Goal: Task Accomplishment & Management: Manage account settings

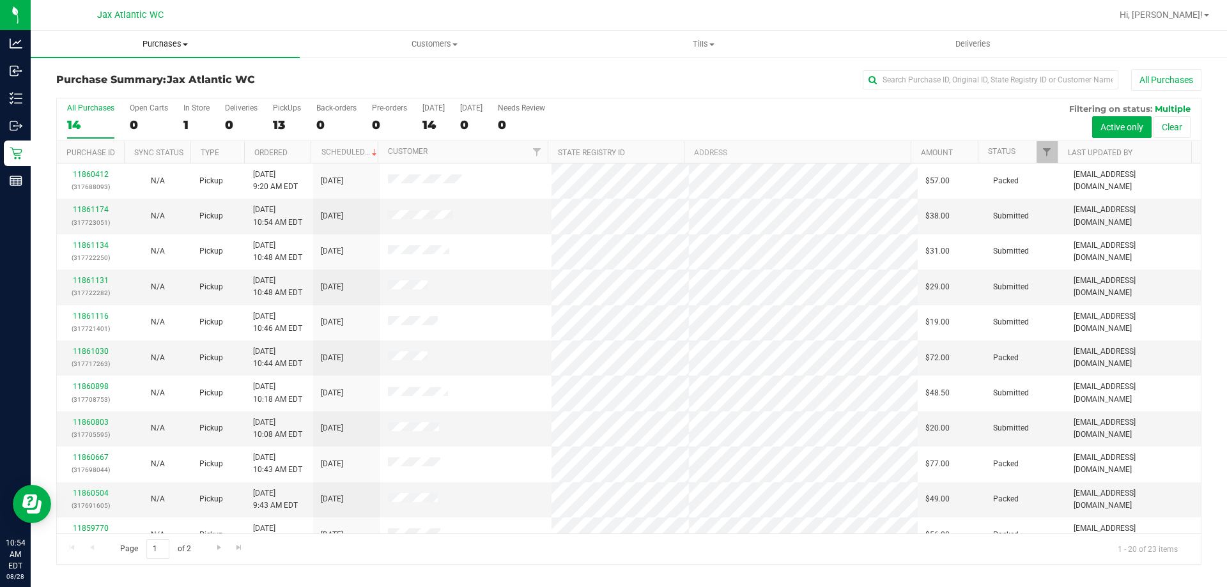
click at [164, 46] on span "Purchases" at bounding box center [165, 44] width 269 height 12
click at [112, 93] on li "Fulfillment" at bounding box center [165, 92] width 269 height 15
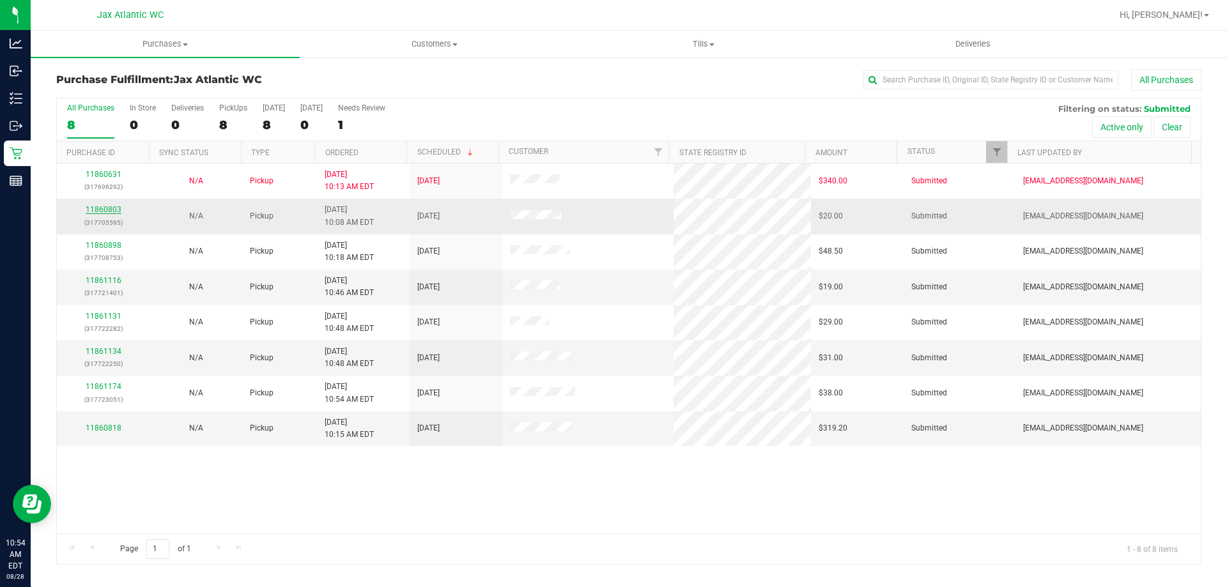
click at [114, 209] on link "11860803" at bounding box center [104, 209] width 36 height 9
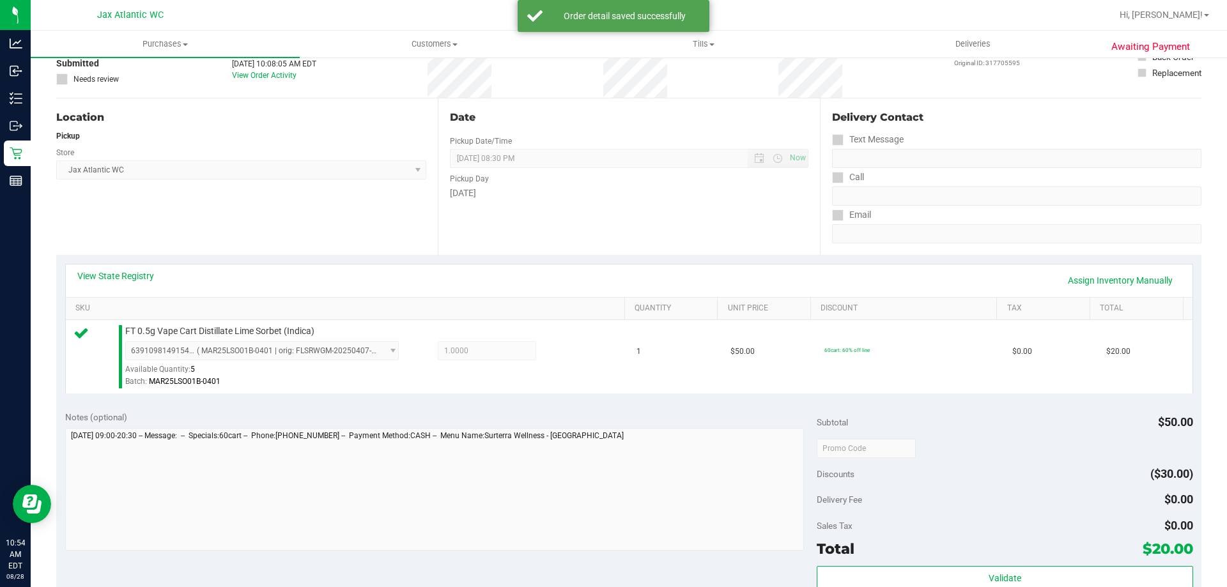
scroll to position [384, 0]
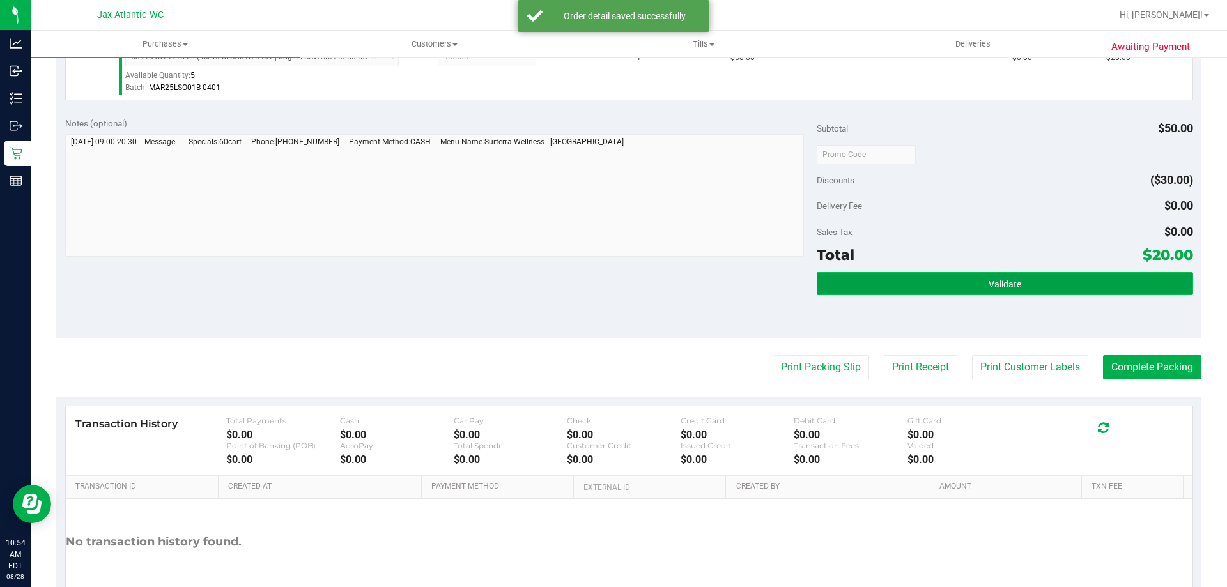
click at [939, 295] on button "Validate" at bounding box center [1005, 283] width 376 height 23
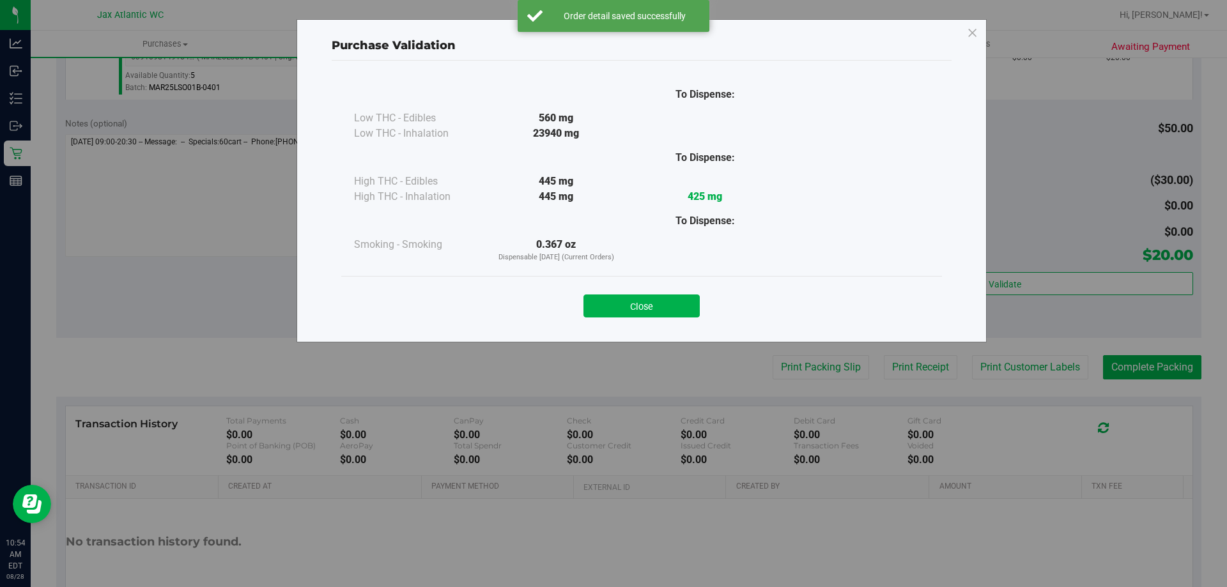
click at [644, 312] on button "Close" at bounding box center [642, 306] width 116 height 23
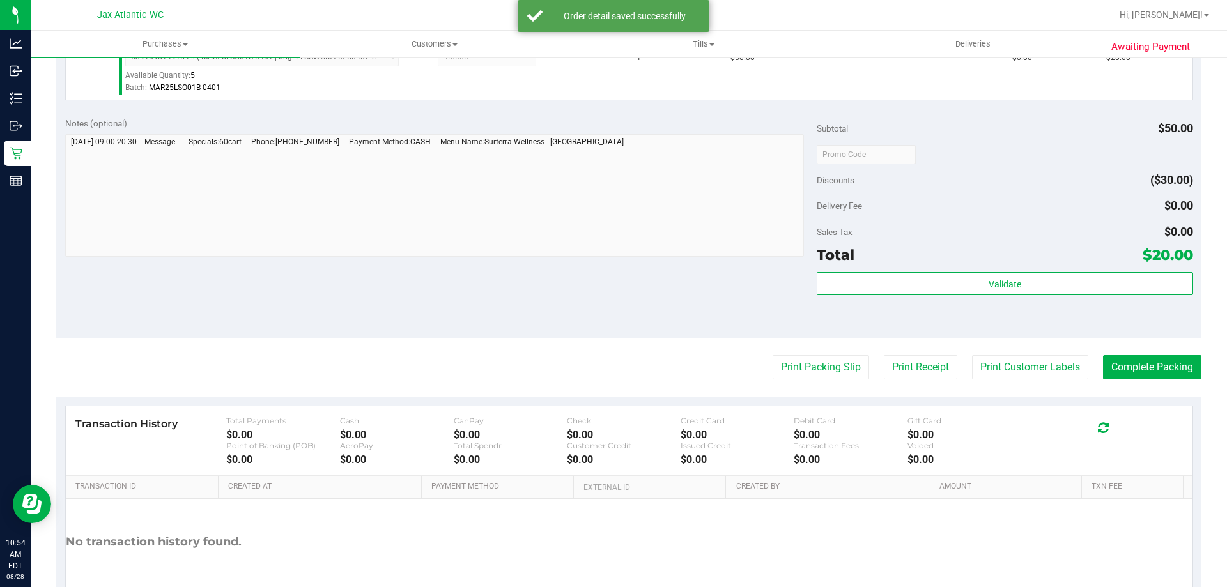
click at [770, 350] on purchase-details "Back Edit Purchase Cancel Purchase View Profile # 11860803 BioTrack ID: - Submi…" at bounding box center [628, 161] width 1145 height 950
click at [775, 359] on button "Print Packing Slip" at bounding box center [821, 367] width 97 height 24
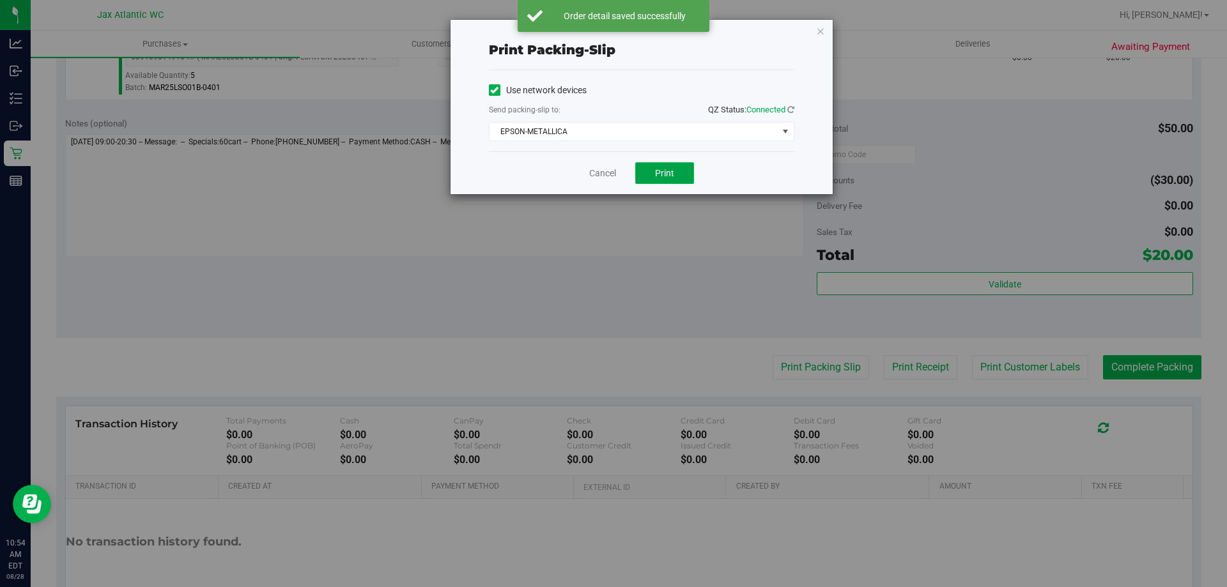
click at [675, 178] on button "Print" at bounding box center [664, 173] width 59 height 22
click at [821, 34] on icon "button" at bounding box center [820, 30] width 9 height 15
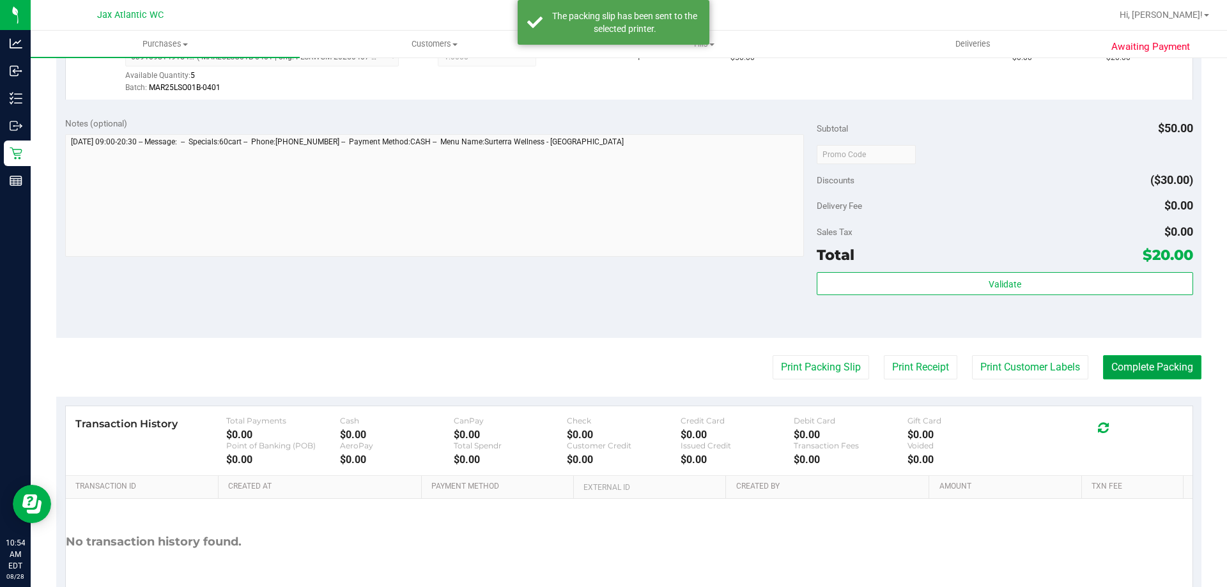
click at [1170, 366] on button "Complete Packing" at bounding box center [1152, 367] width 98 height 24
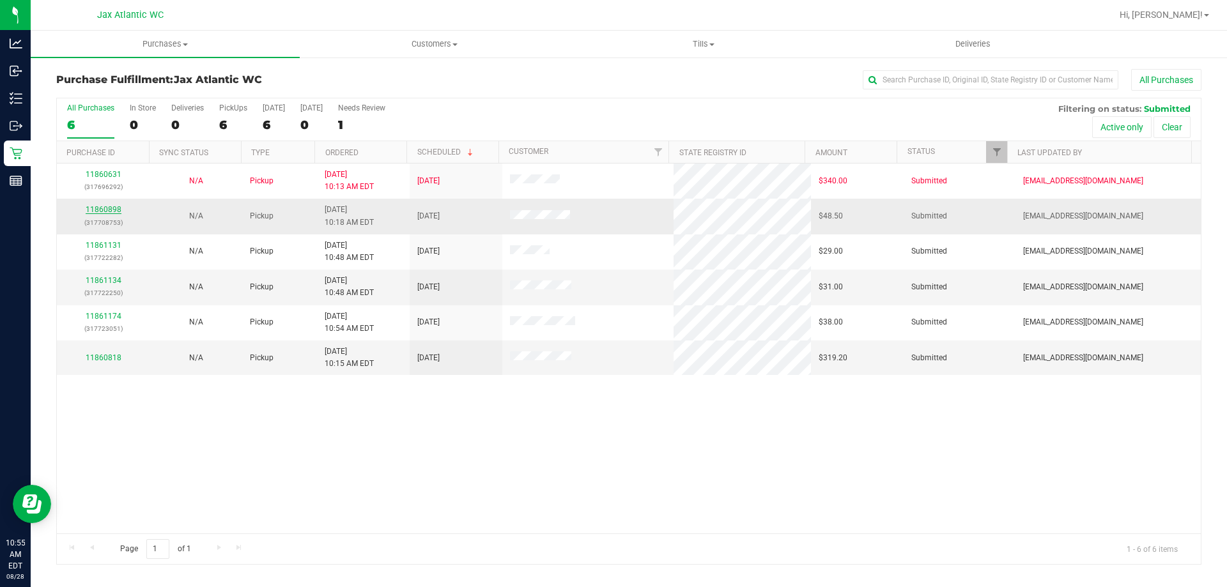
click at [113, 210] on link "11860898" at bounding box center [104, 209] width 36 height 9
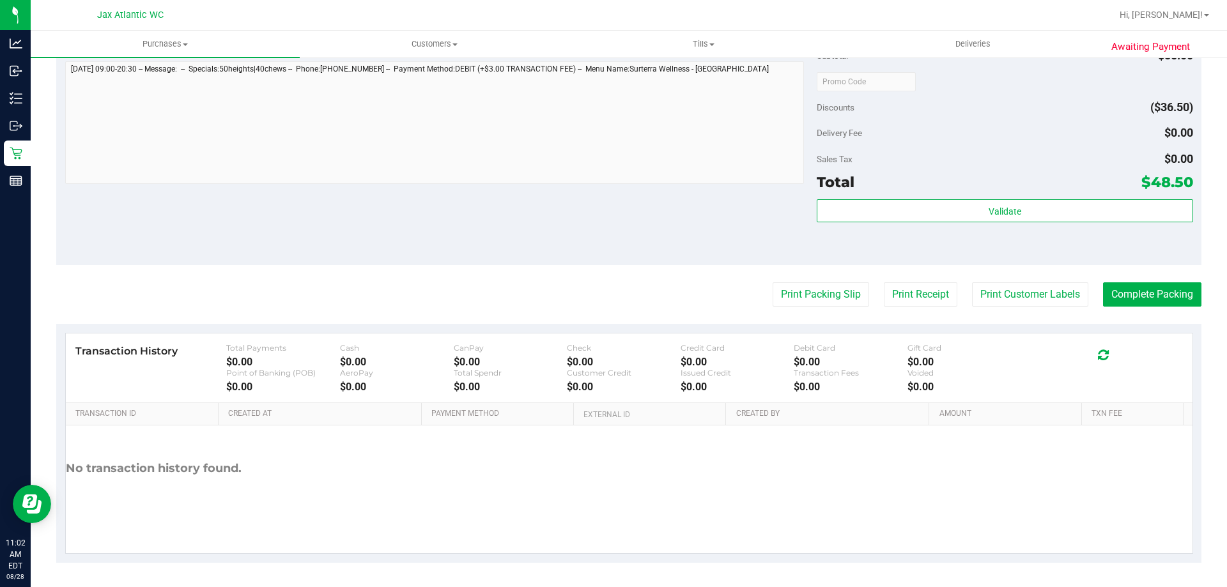
scroll to position [532, 0]
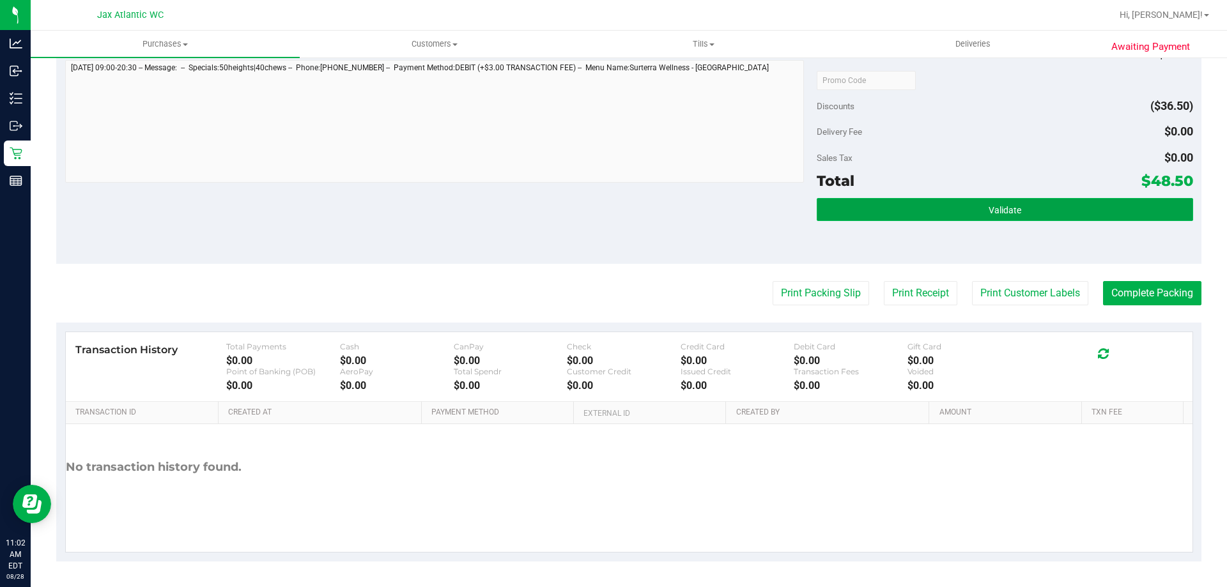
click at [866, 219] on button "Validate" at bounding box center [1005, 209] width 376 height 23
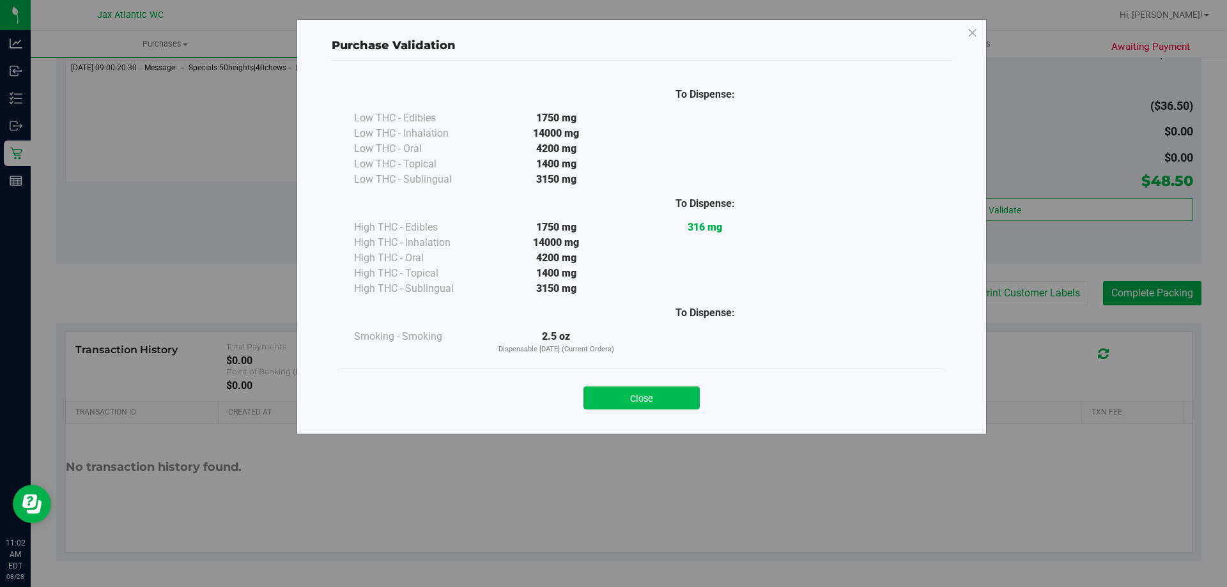
click at [682, 396] on button "Close" at bounding box center [642, 398] width 116 height 23
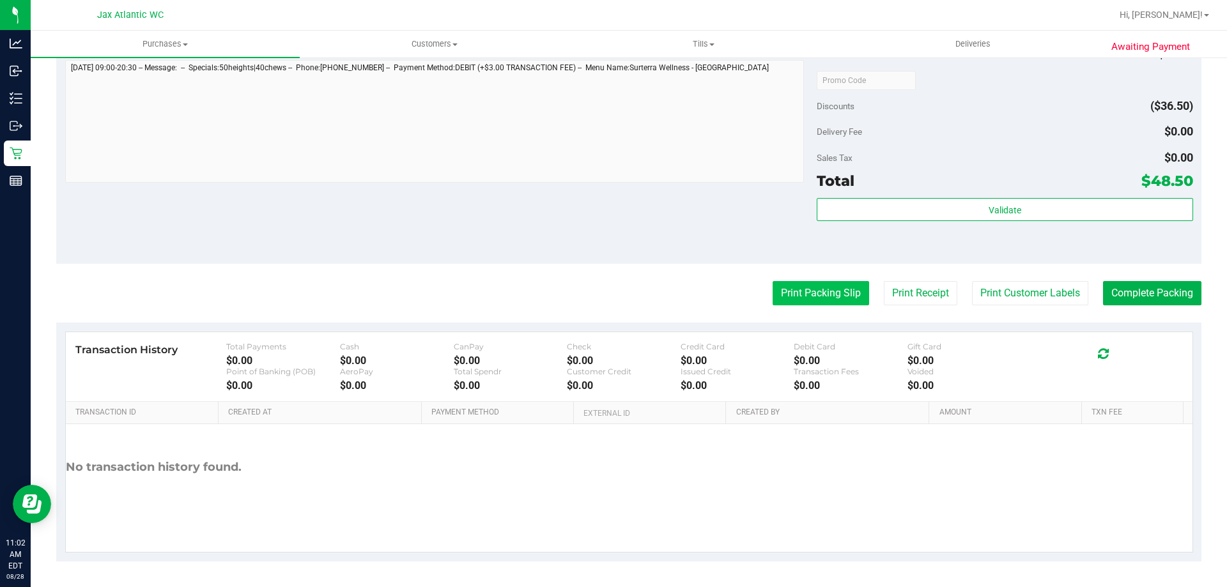
click at [793, 300] on button "Print Packing Slip" at bounding box center [821, 293] width 97 height 24
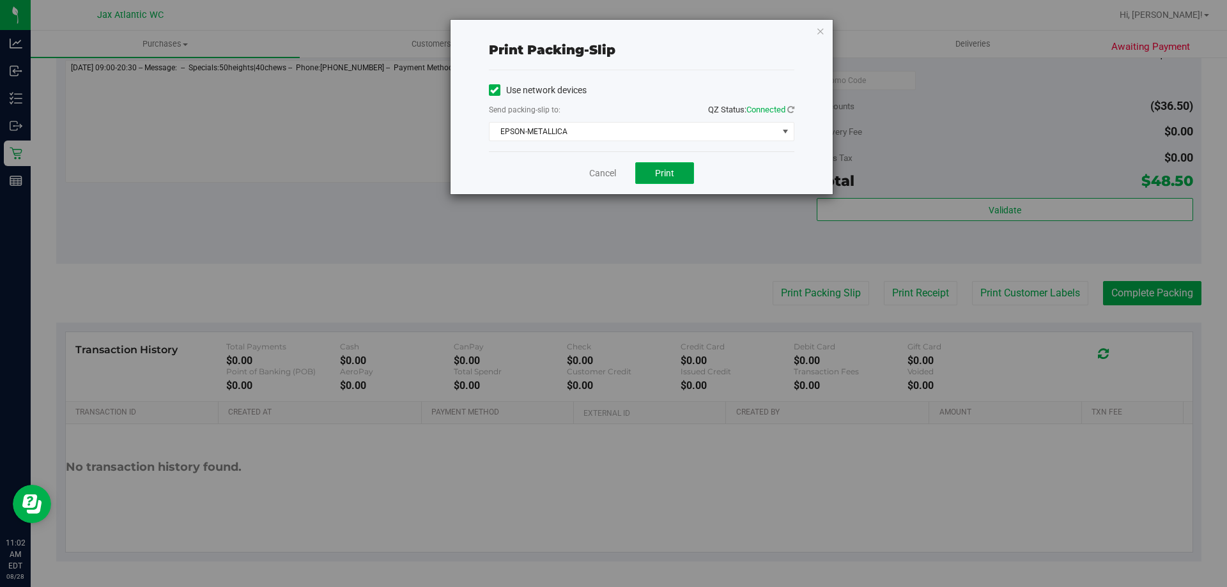
click at [676, 173] on button "Print" at bounding box center [664, 173] width 59 height 22
click at [604, 172] on link "Cancel" at bounding box center [602, 173] width 27 height 13
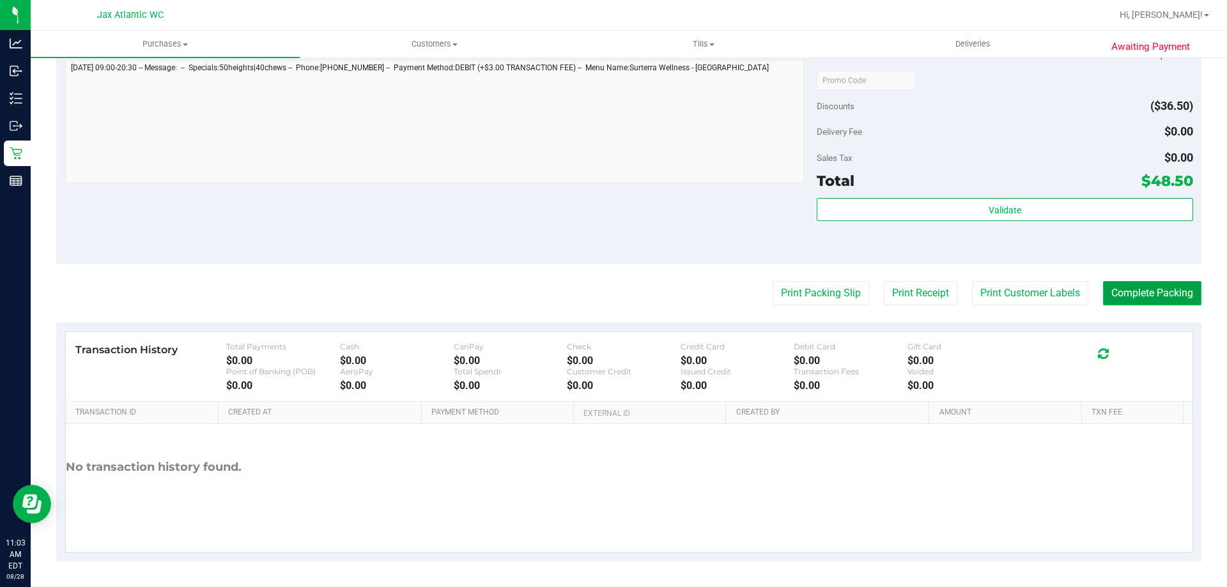
drag, startPoint x: 1142, startPoint y: 302, endPoint x: 1135, endPoint y: 298, distance: 7.8
click at [1140, 301] on button "Complete Packing" at bounding box center [1152, 293] width 98 height 24
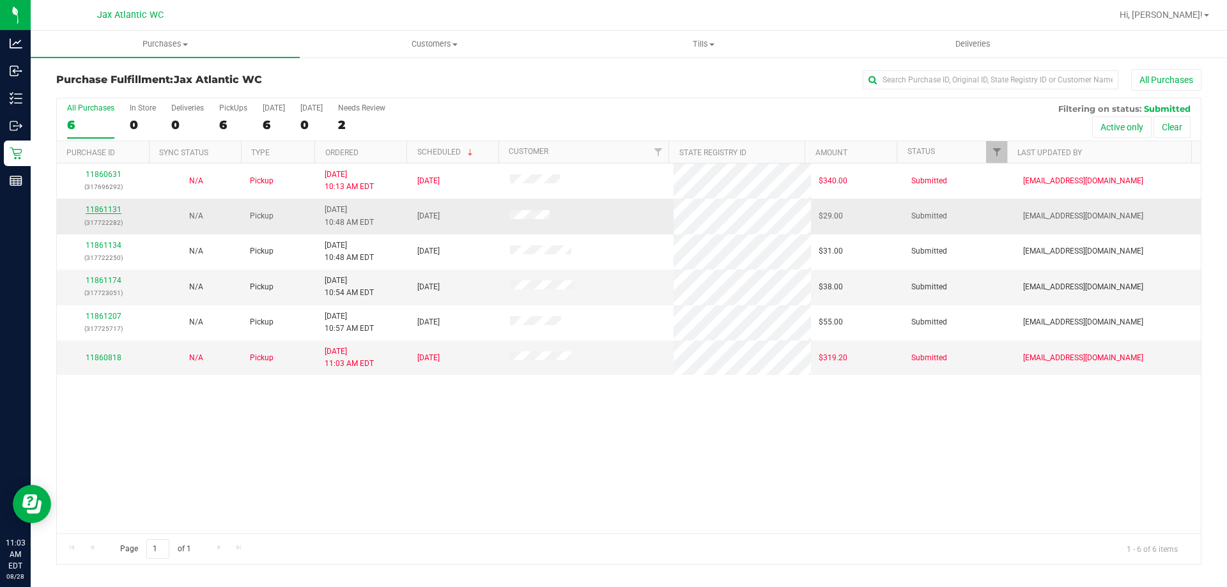
click at [103, 206] on link "11861131" at bounding box center [104, 209] width 36 height 9
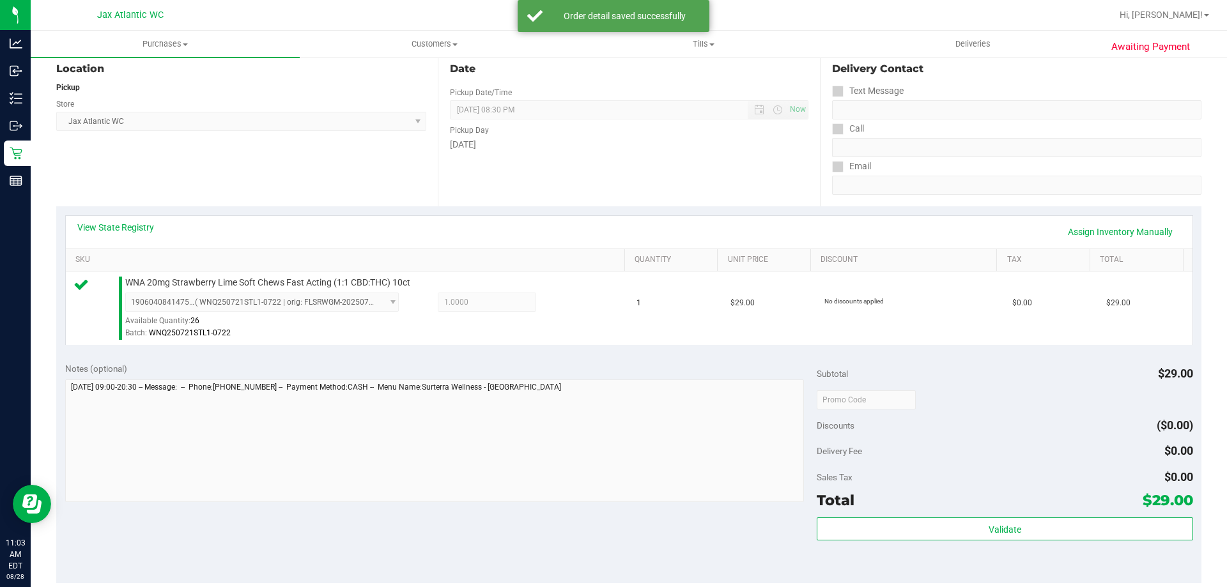
scroll to position [256, 0]
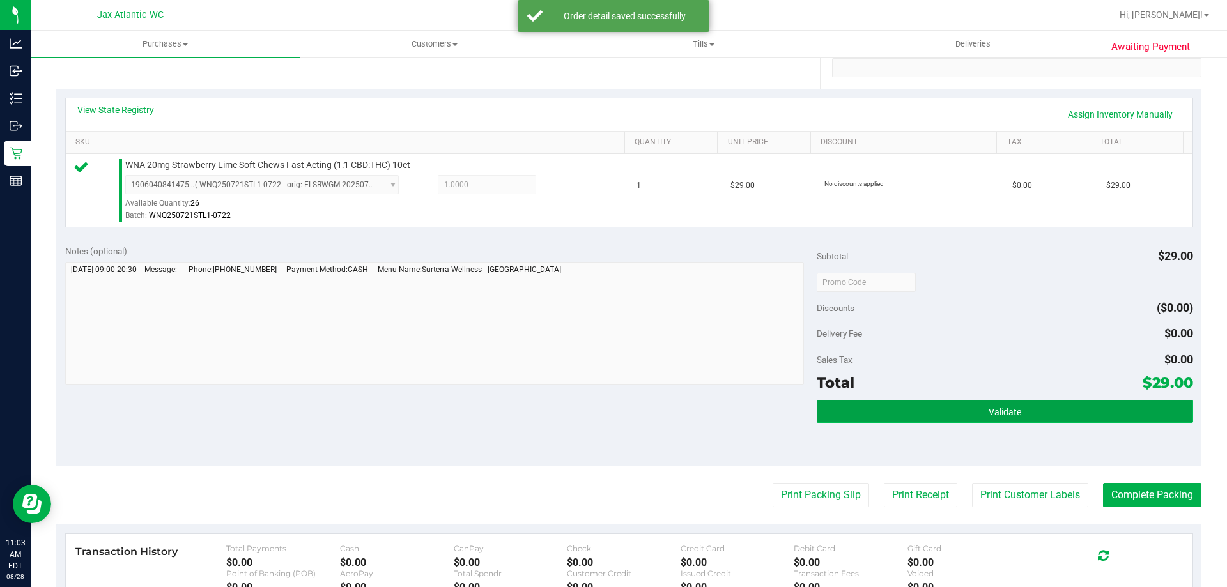
click at [842, 414] on button "Validate" at bounding box center [1005, 411] width 376 height 23
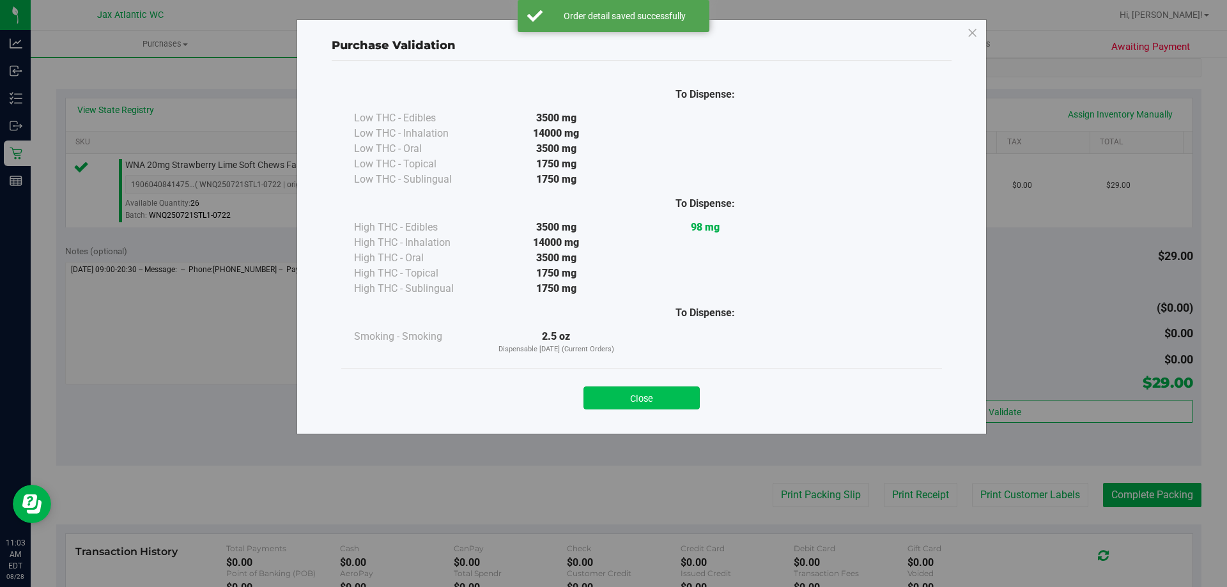
click at [668, 401] on button "Close" at bounding box center [642, 398] width 116 height 23
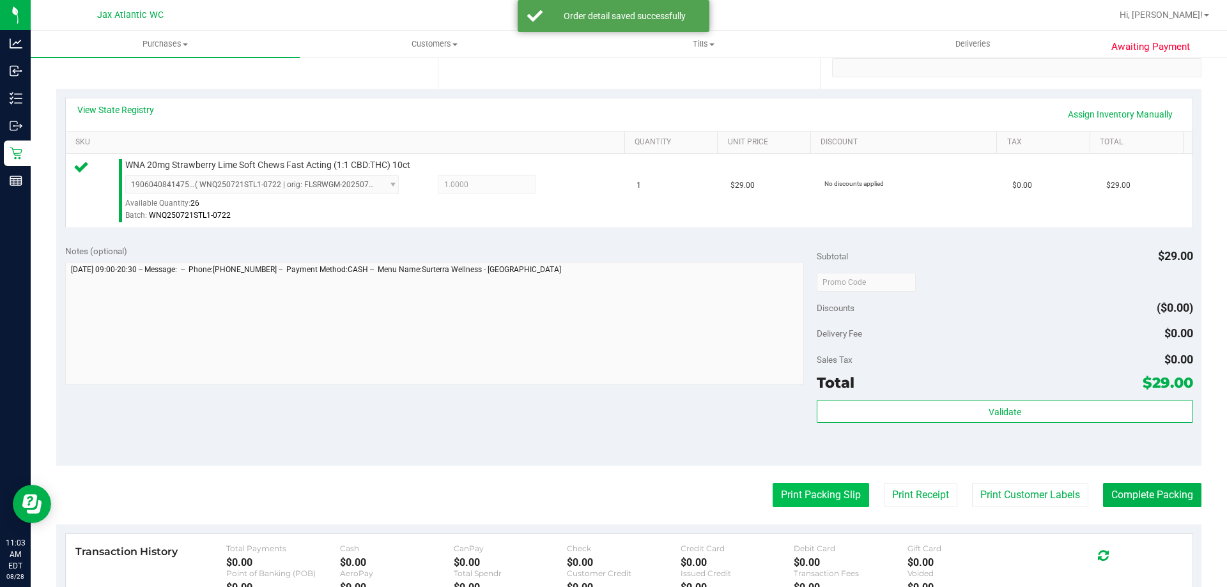
click at [773, 489] on button "Print Packing Slip" at bounding box center [821, 495] width 97 height 24
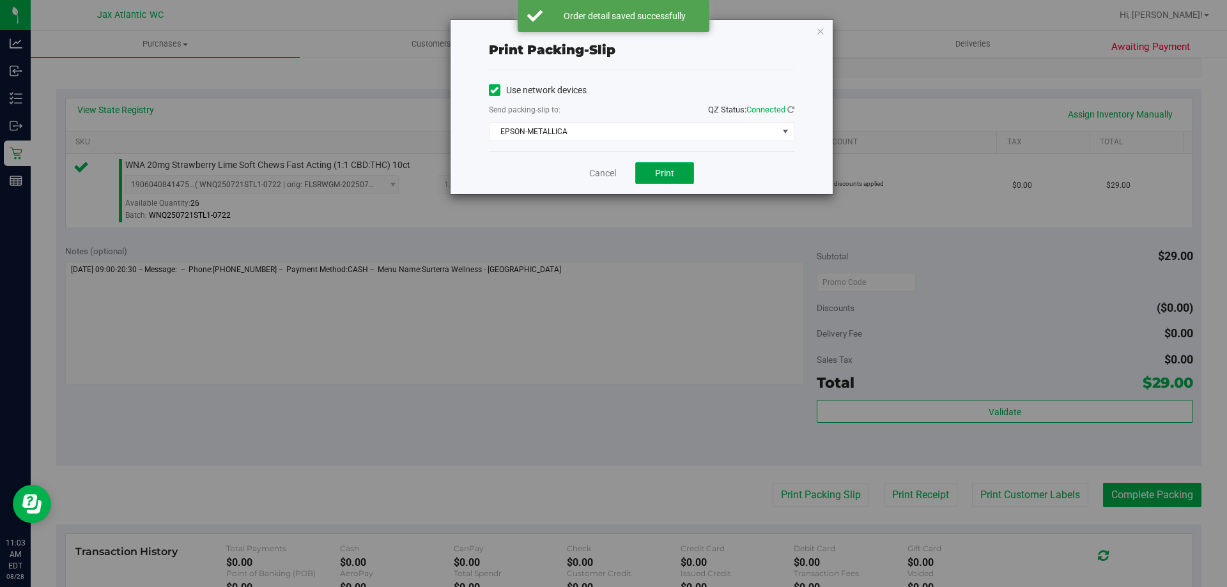
click at [651, 176] on button "Print" at bounding box center [664, 173] width 59 height 22
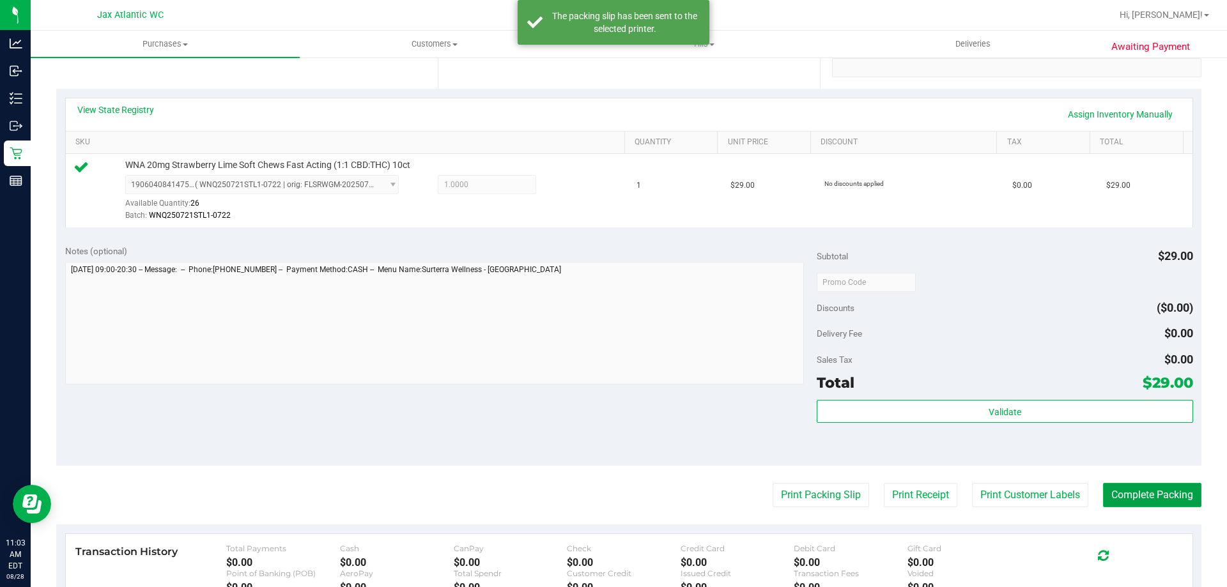
click at [1150, 485] on button "Complete Packing" at bounding box center [1152, 495] width 98 height 24
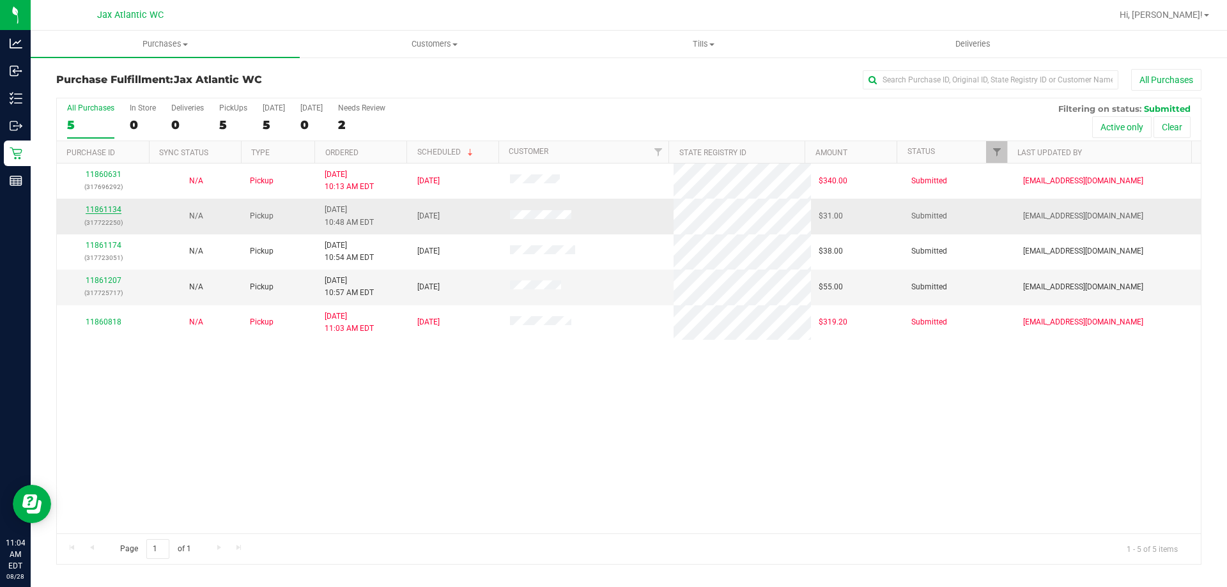
click at [99, 208] on link "11861134" at bounding box center [104, 209] width 36 height 9
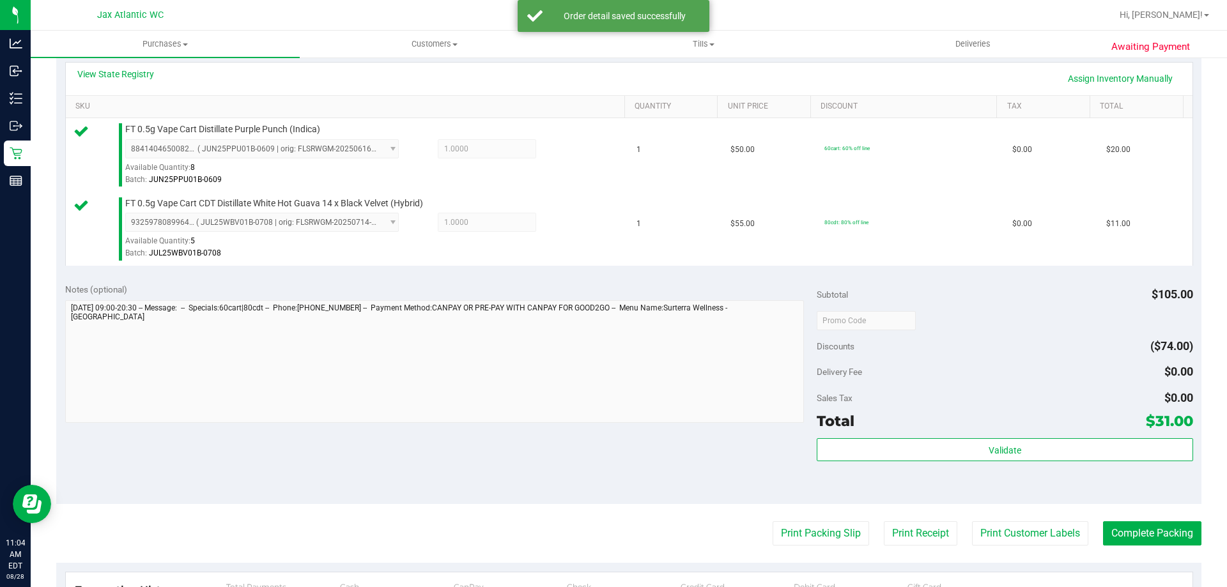
scroll to position [511, 0]
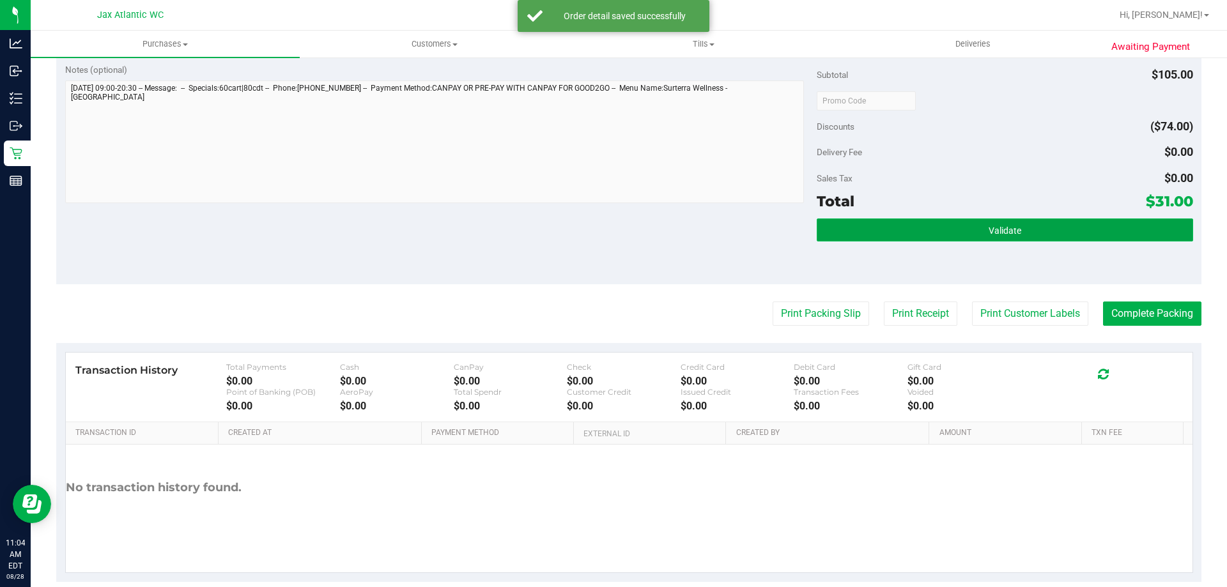
click at [861, 241] on button "Validate" at bounding box center [1005, 230] width 376 height 23
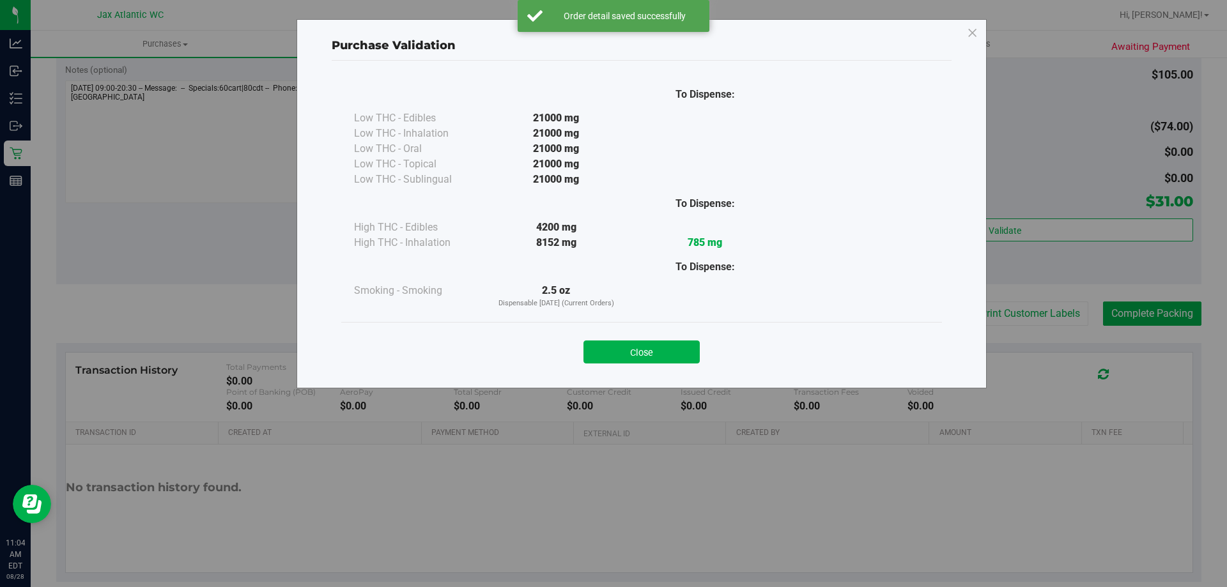
click at [596, 350] on button "Close" at bounding box center [642, 352] width 116 height 23
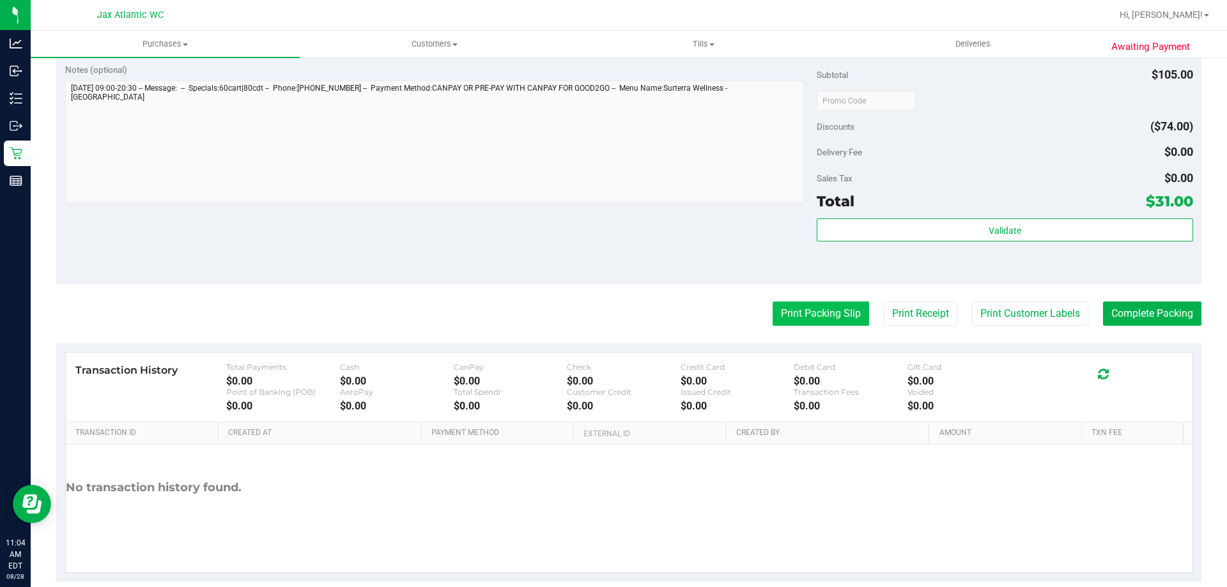
click at [773, 310] on button "Print Packing Slip" at bounding box center [821, 314] width 97 height 24
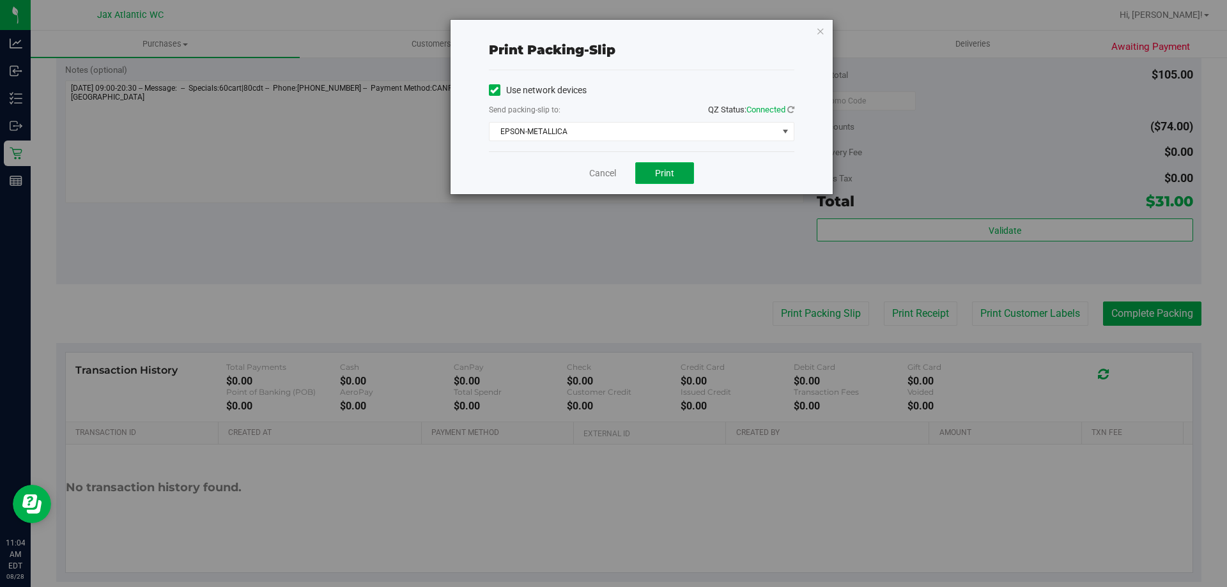
click at [645, 167] on button "Print" at bounding box center [664, 173] width 59 height 22
click at [601, 176] on link "Cancel" at bounding box center [602, 173] width 27 height 13
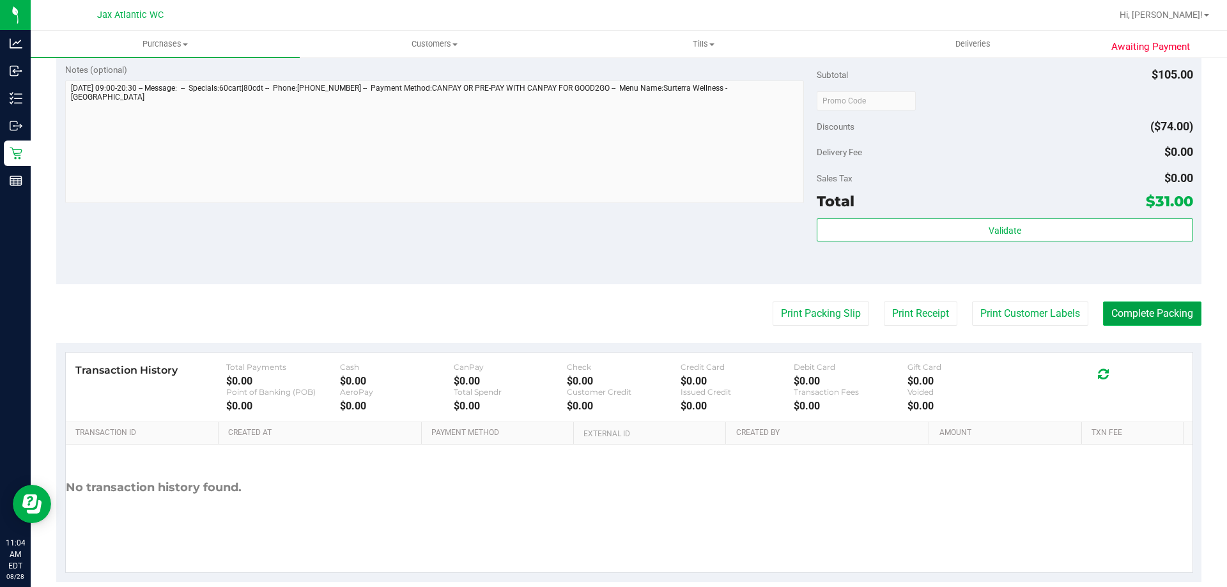
click at [1151, 316] on button "Complete Packing" at bounding box center [1152, 314] width 98 height 24
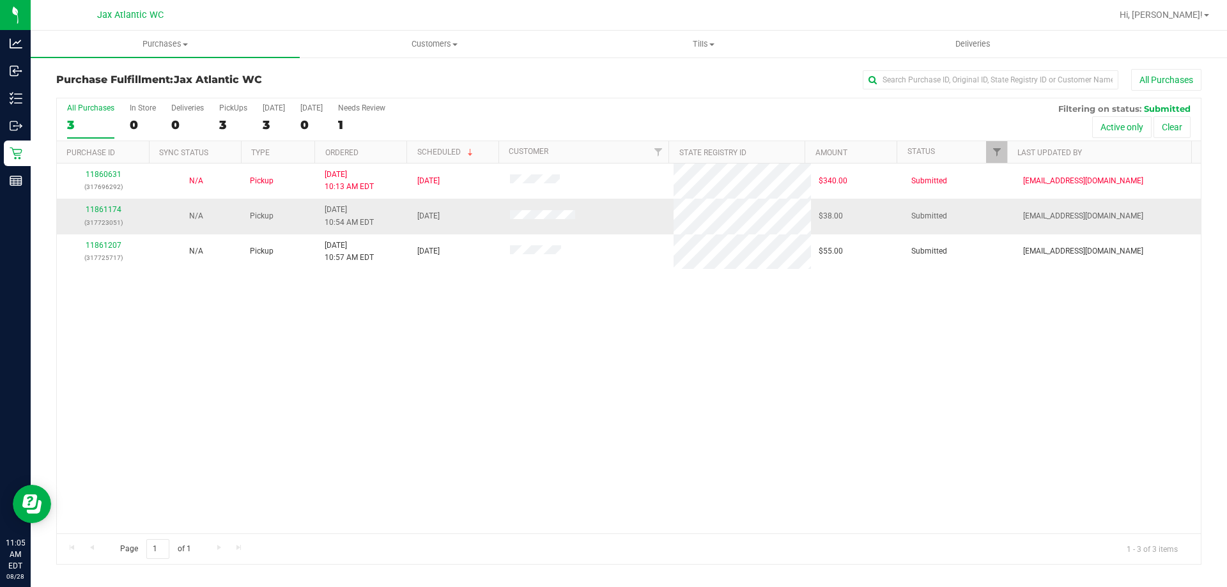
click at [89, 205] on div "11861174 (317723051)" at bounding box center [103, 216] width 77 height 24
click at [90, 205] on link "11861174" at bounding box center [104, 209] width 36 height 9
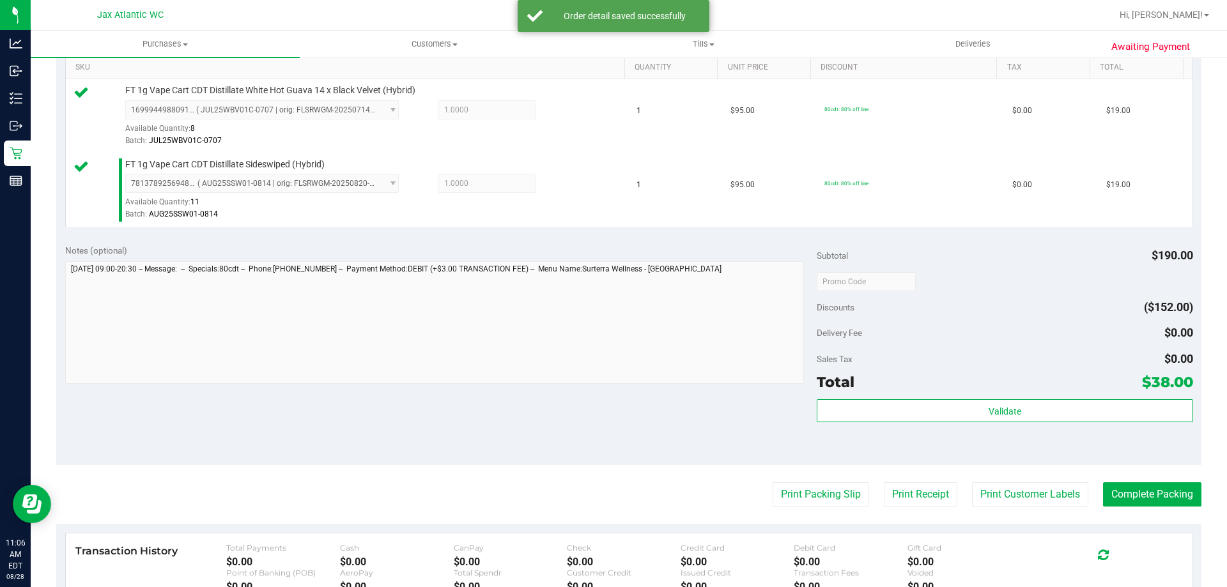
scroll to position [447, 0]
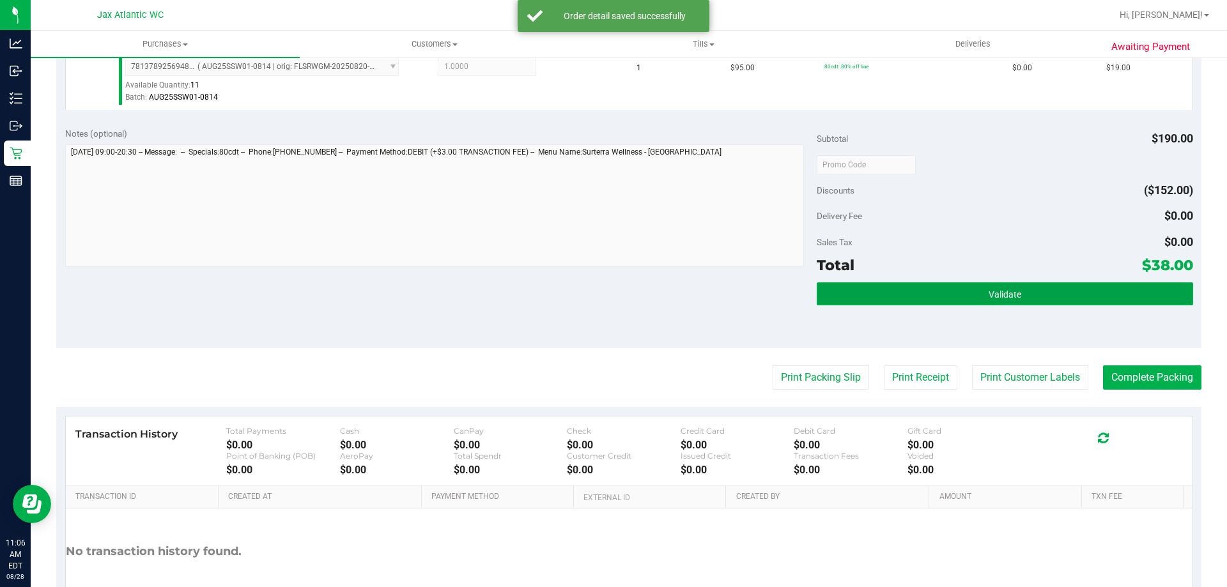
click at [849, 303] on button "Validate" at bounding box center [1005, 294] width 376 height 23
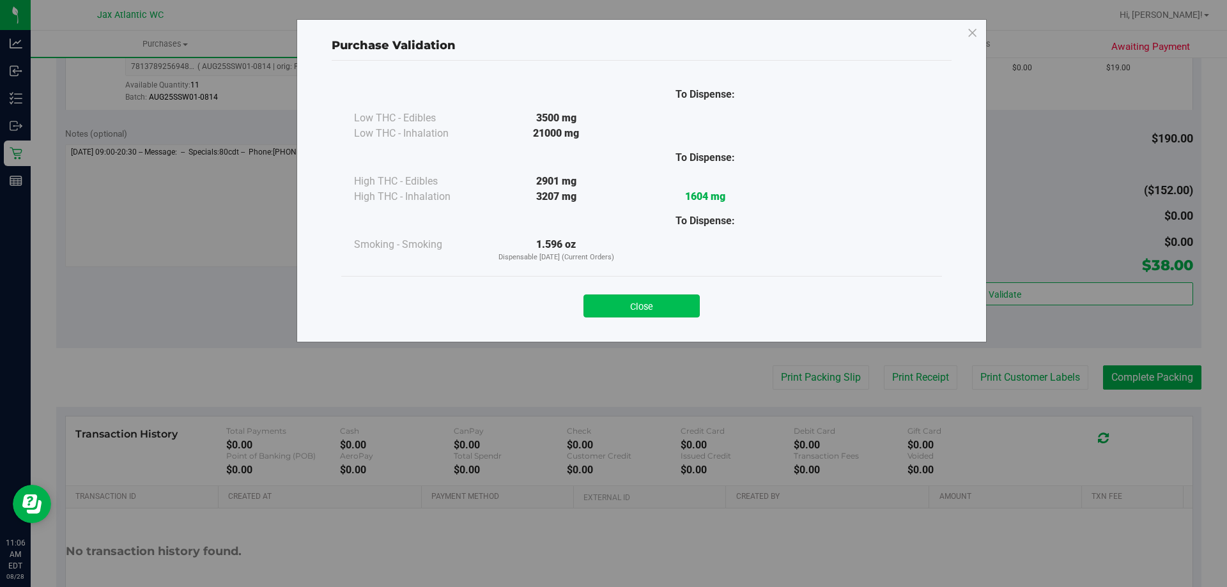
click at [686, 317] on button "Close" at bounding box center [642, 306] width 116 height 23
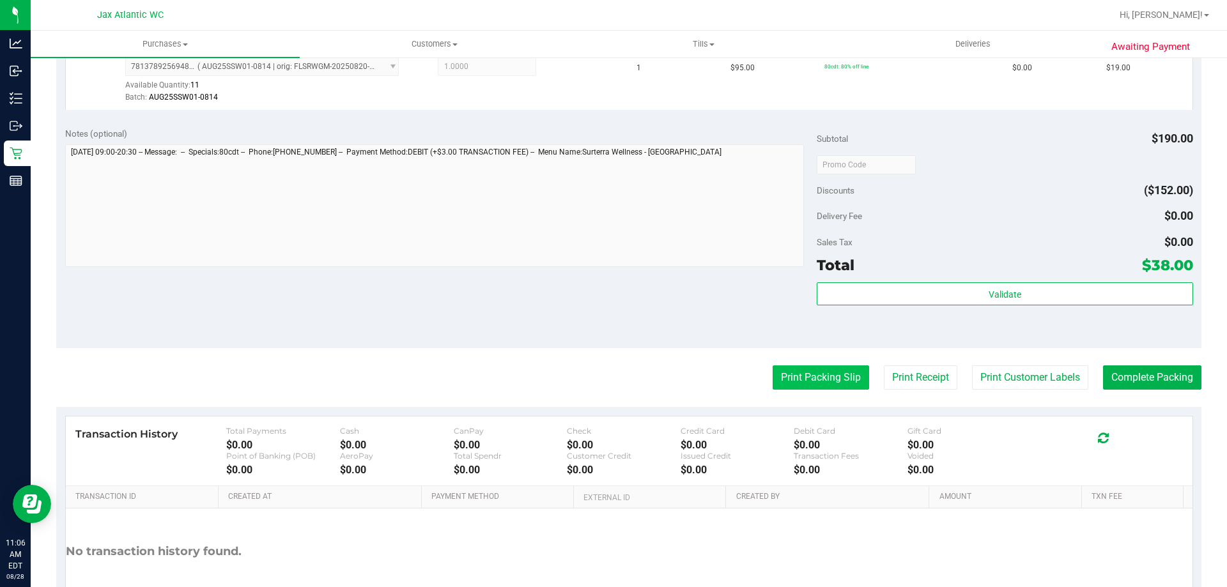
click at [773, 381] on button "Print Packing Slip" at bounding box center [821, 378] width 97 height 24
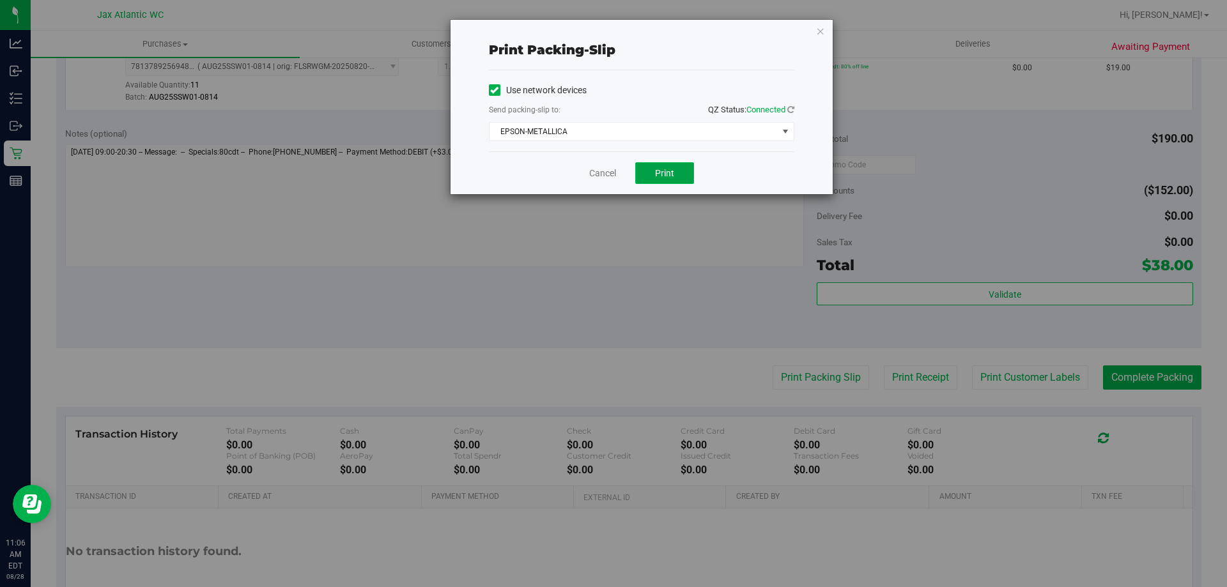
click at [684, 178] on button "Print" at bounding box center [664, 173] width 59 height 22
click at [601, 169] on link "Cancel" at bounding box center [602, 173] width 27 height 13
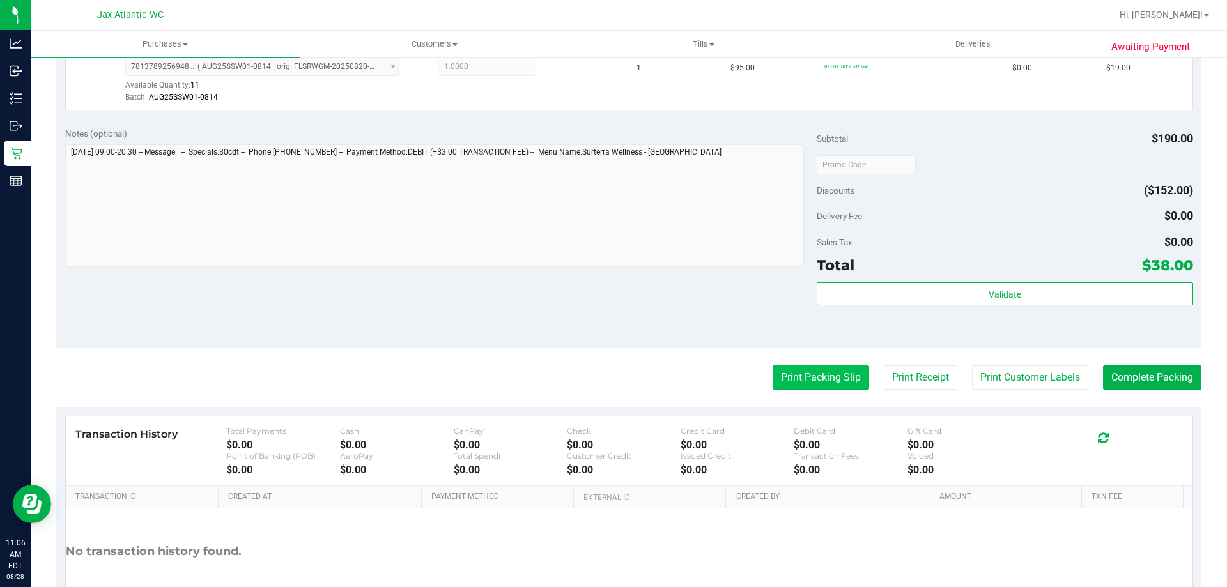
click at [823, 378] on button "Print Packing Slip" at bounding box center [821, 378] width 97 height 24
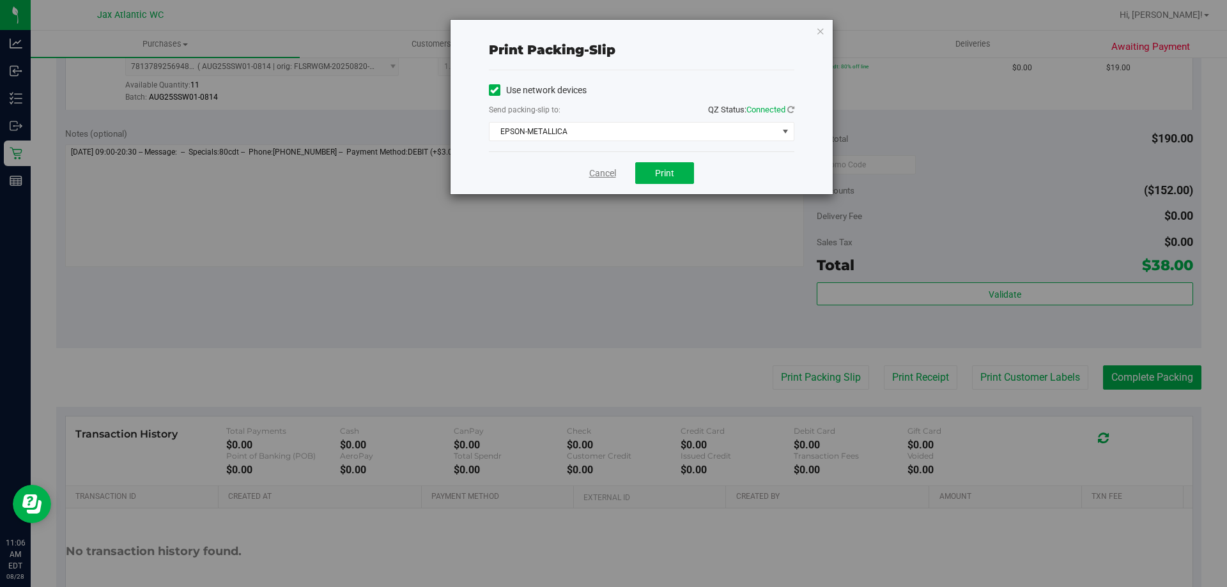
click at [604, 178] on link "Cancel" at bounding box center [602, 173] width 27 height 13
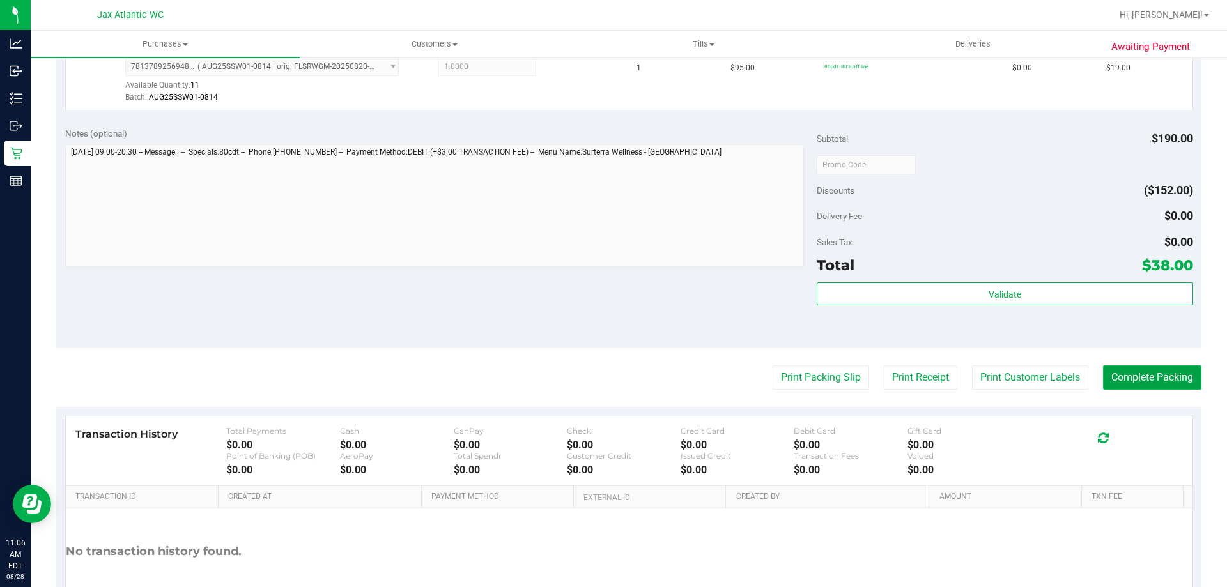
click at [1144, 378] on button "Complete Packing" at bounding box center [1152, 378] width 98 height 24
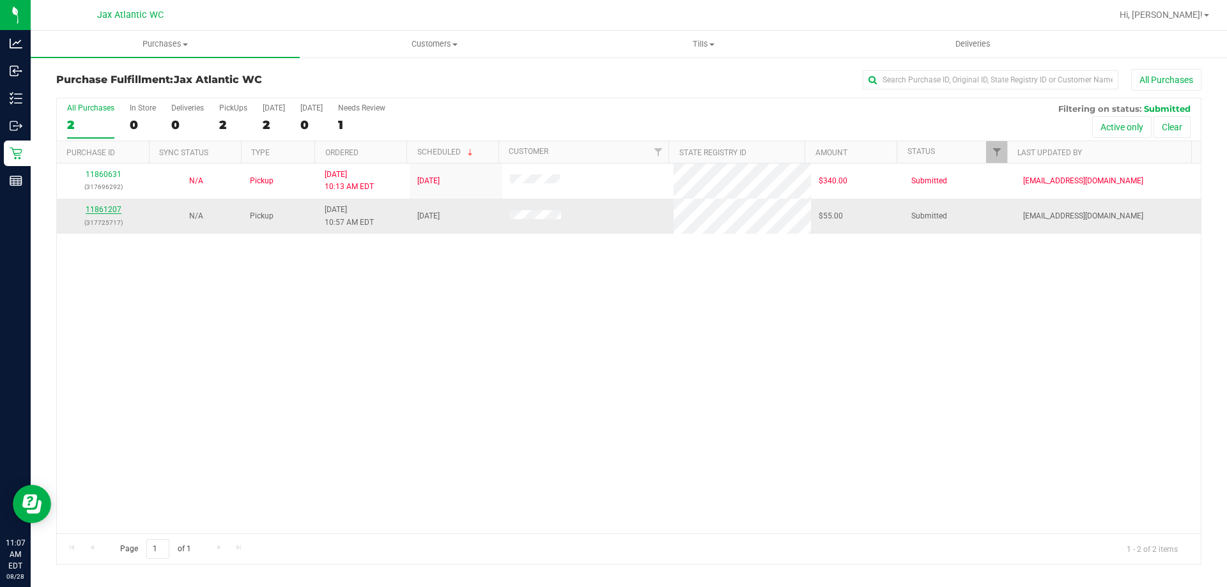
click at [113, 209] on link "11861207" at bounding box center [104, 209] width 36 height 9
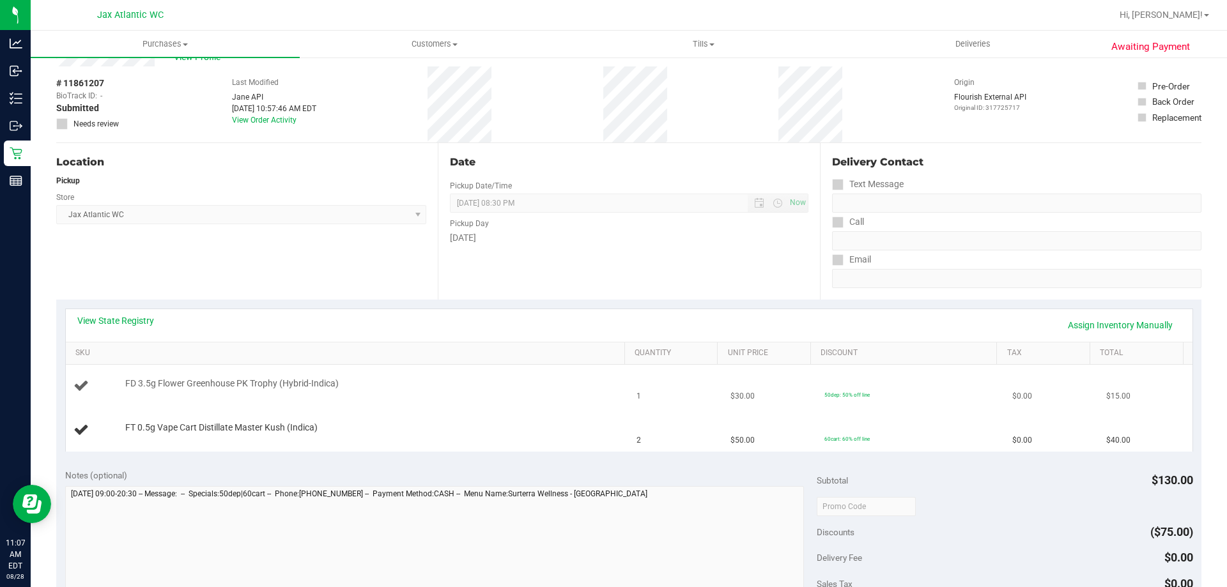
scroll to position [64, 0]
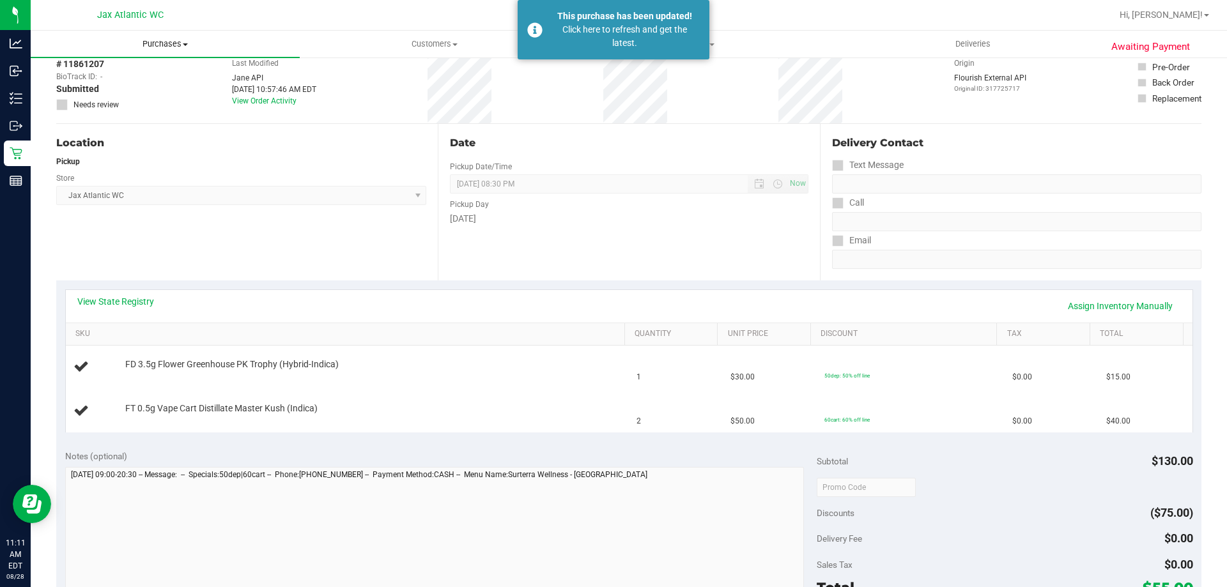
drag, startPoint x: 169, startPoint y: 46, endPoint x: 134, endPoint y: 61, distance: 38.9
click at [168, 46] on span "Purchases" at bounding box center [165, 44] width 269 height 12
click at [76, 87] on span "Fulfillment" at bounding box center [70, 92] width 79 height 11
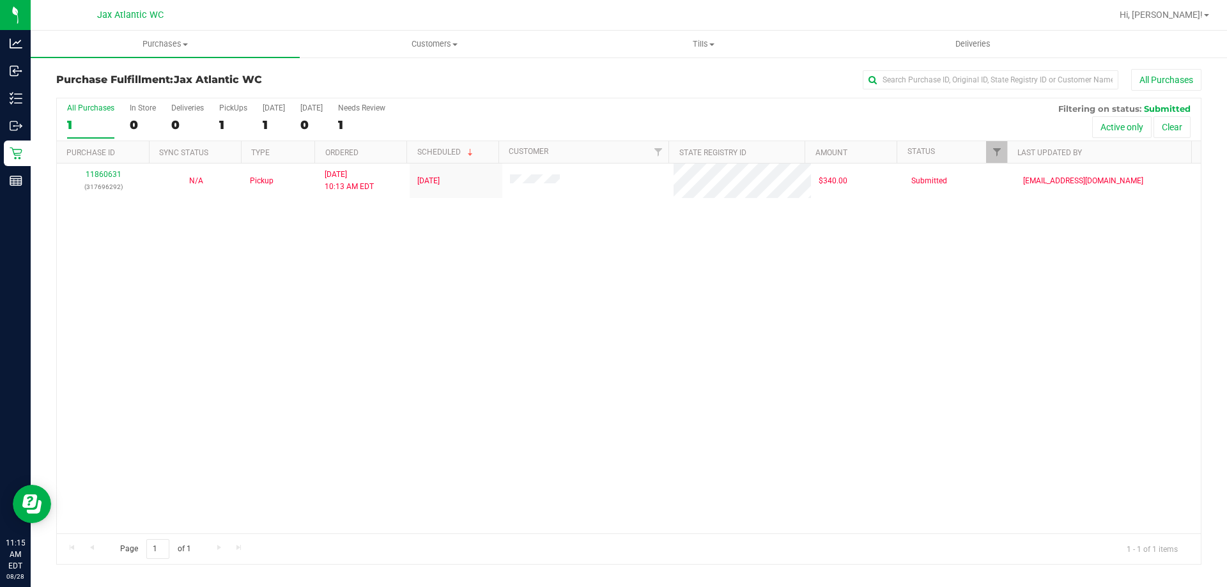
click at [190, 243] on div "11860631 (317696292) N/A Pickup [DATE] 10:13 AM EDT 8/28/2025 $340.00 Submitted…" at bounding box center [629, 349] width 1144 height 370
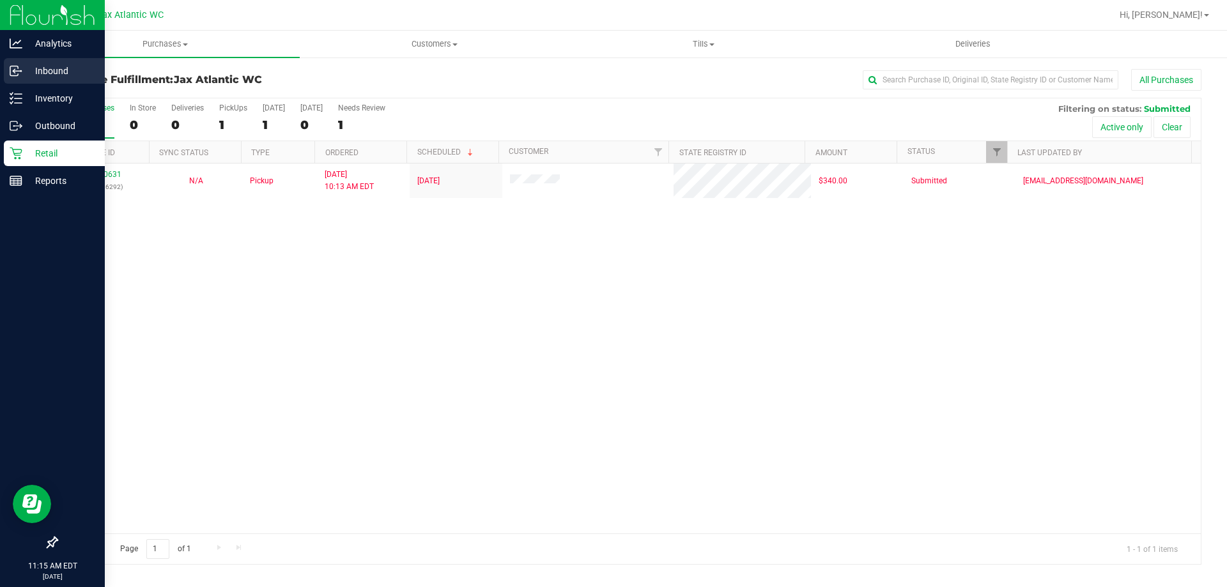
click at [56, 68] on p "Inbound" at bounding box center [60, 70] width 77 height 15
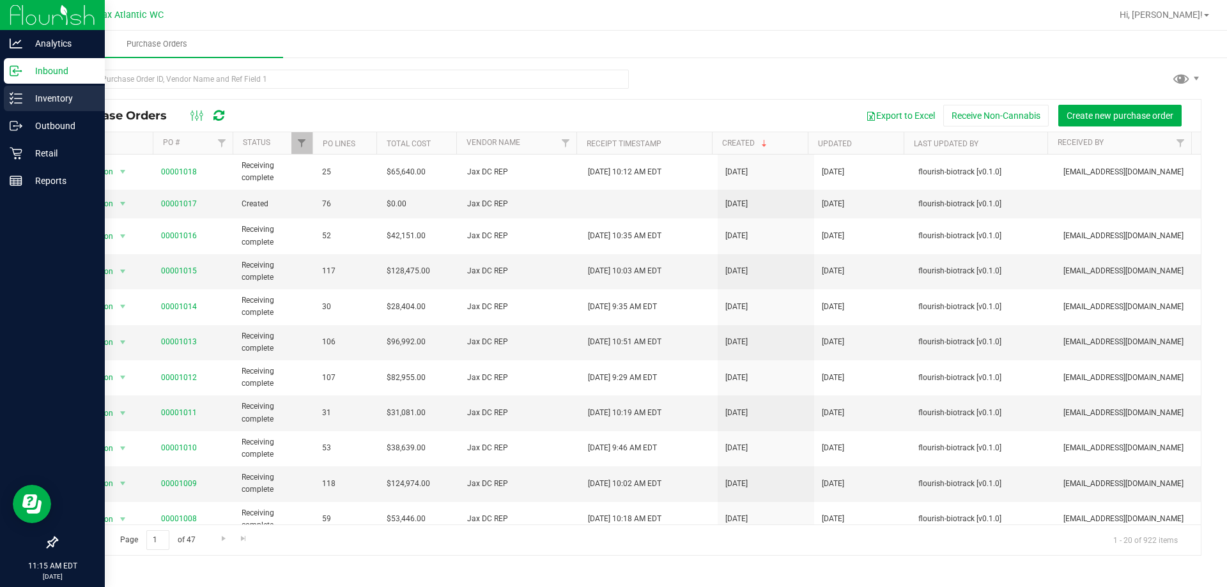
click at [19, 102] on icon at bounding box center [16, 98] width 13 height 13
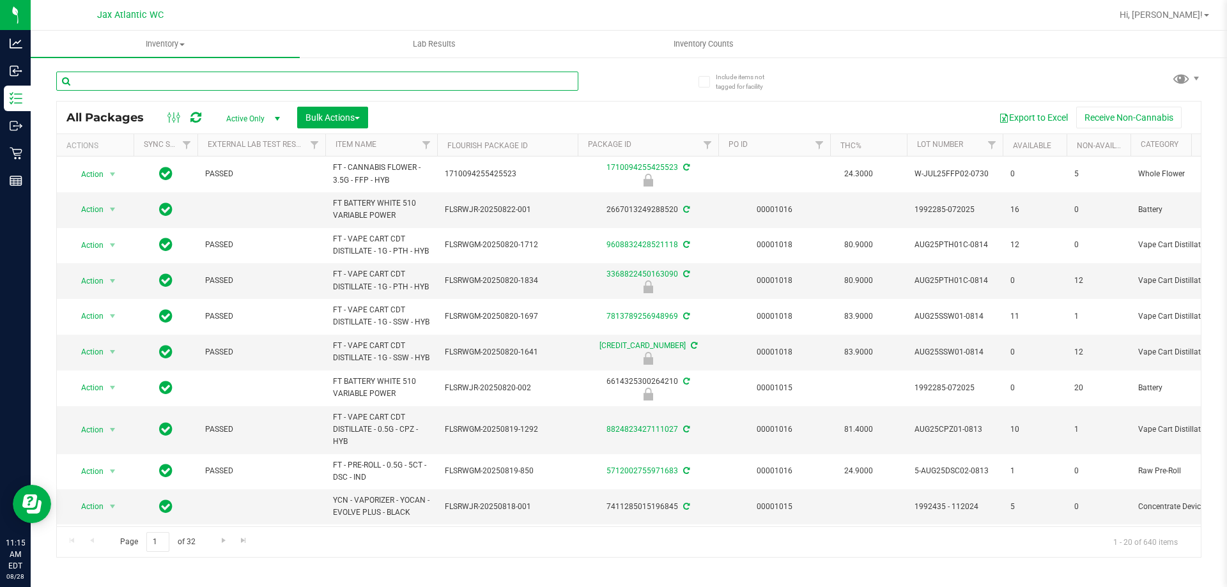
click at [226, 81] on input "text" at bounding box center [317, 81] width 522 height 19
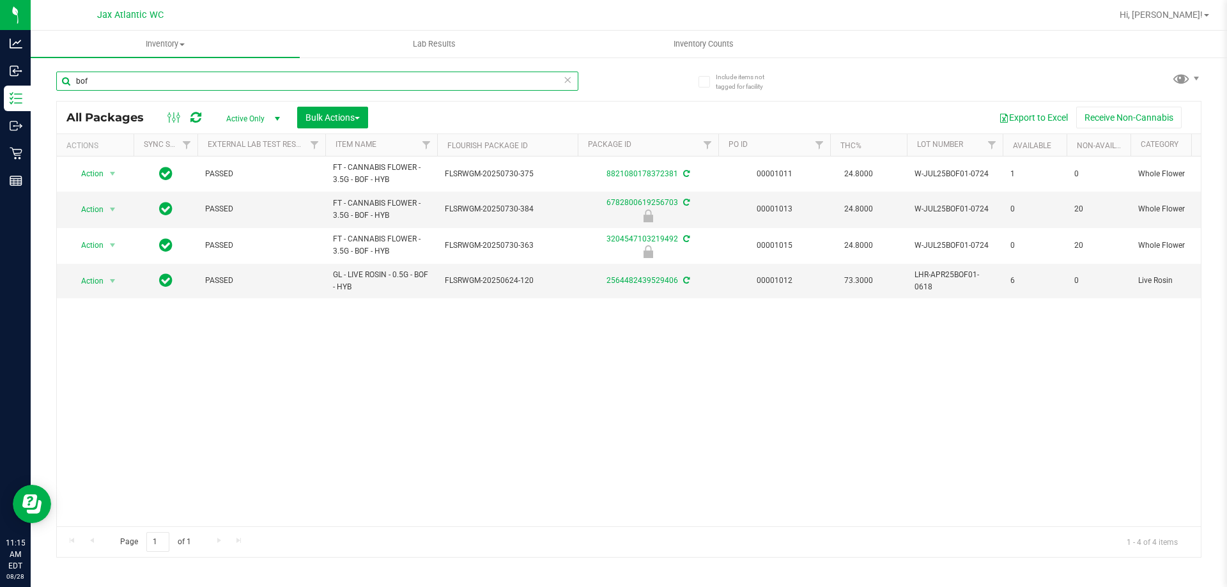
drag, startPoint x: 560, startPoint y: 81, endPoint x: 569, endPoint y: 82, distance: 9.8
click at [563, 81] on div "bof" at bounding box center [317, 81] width 522 height 19
type input "bof"
click at [571, 82] on icon at bounding box center [567, 79] width 9 height 15
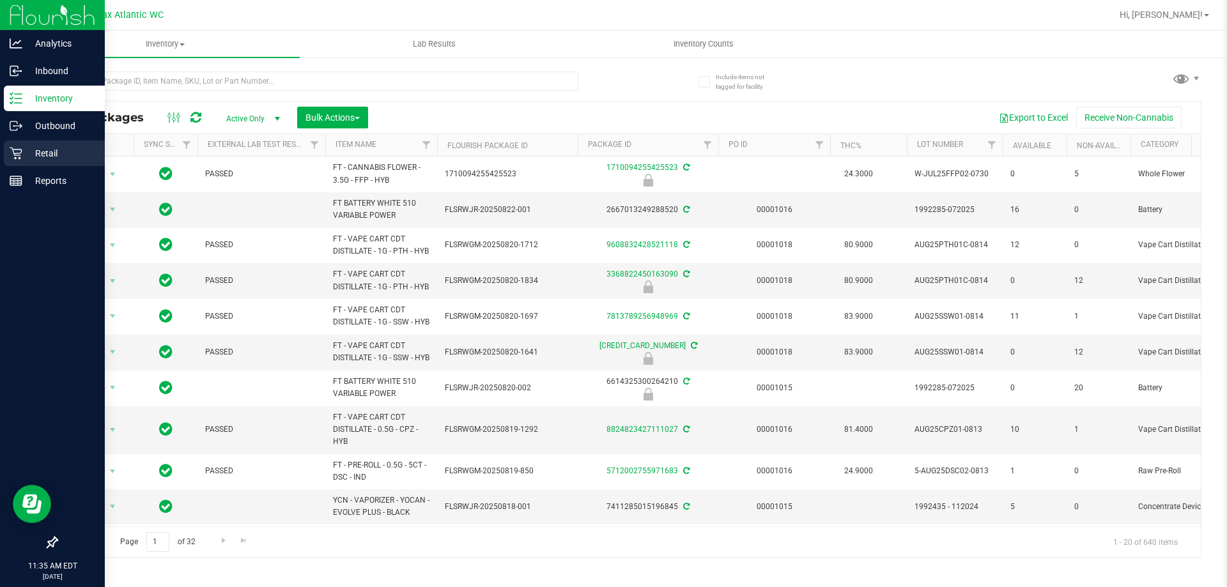
click at [30, 155] on p "Retail" at bounding box center [60, 153] width 77 height 15
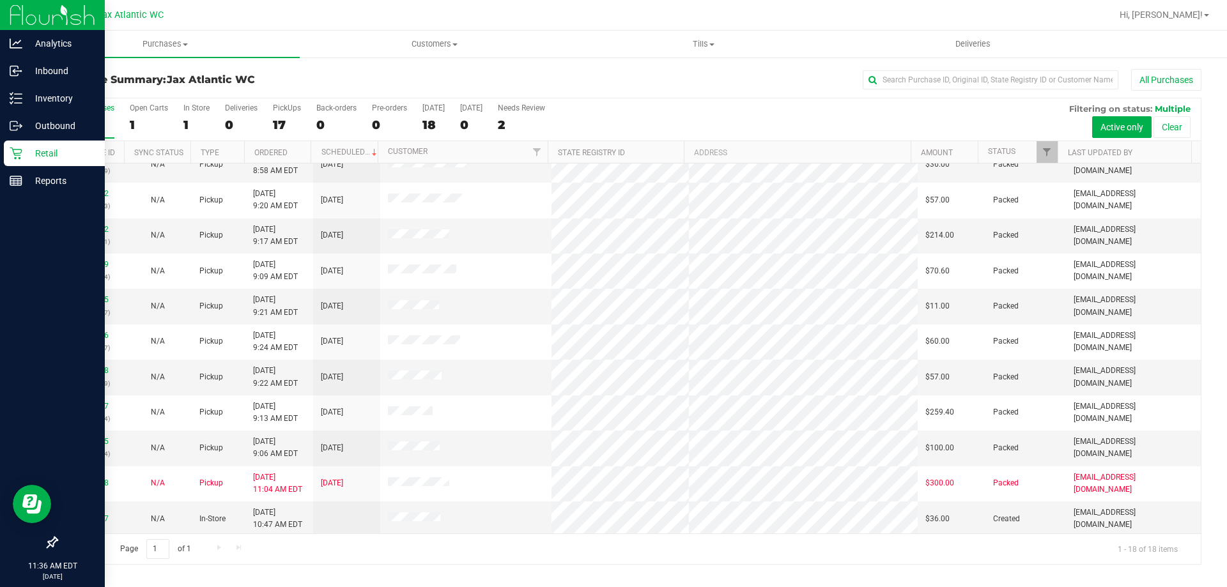
scroll to position [267, 0]
click at [174, 50] on uib-tab-heading "Purchases Summary of purchases Fulfillment All purchases" at bounding box center [165, 44] width 269 height 27
click at [93, 91] on span "Fulfillment" at bounding box center [70, 92] width 79 height 11
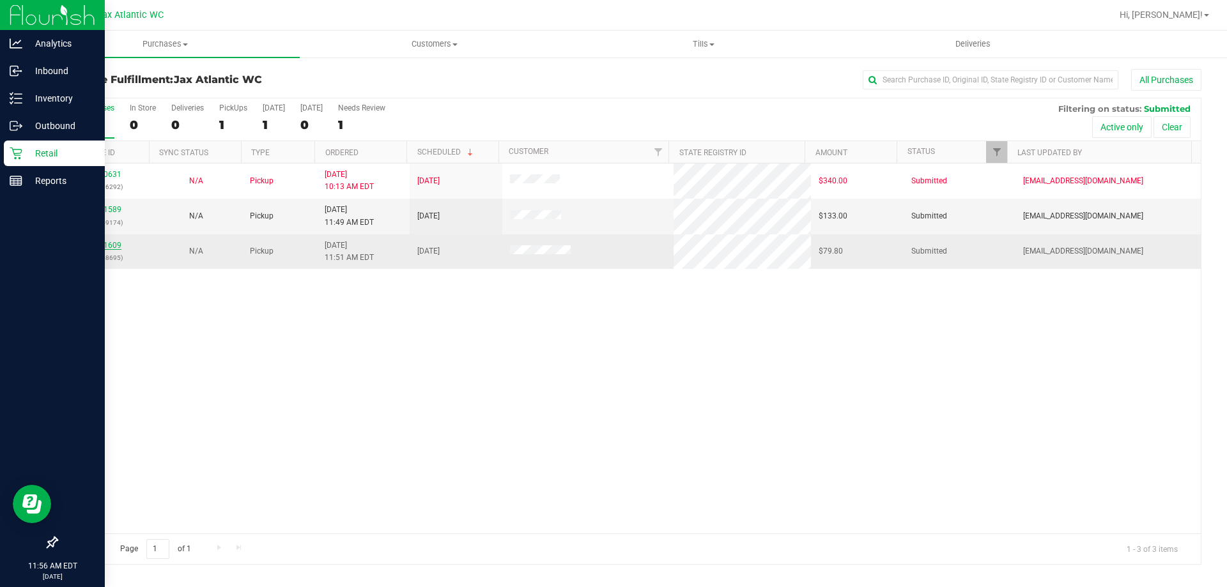
click at [106, 247] on link "11861609" at bounding box center [104, 245] width 36 height 9
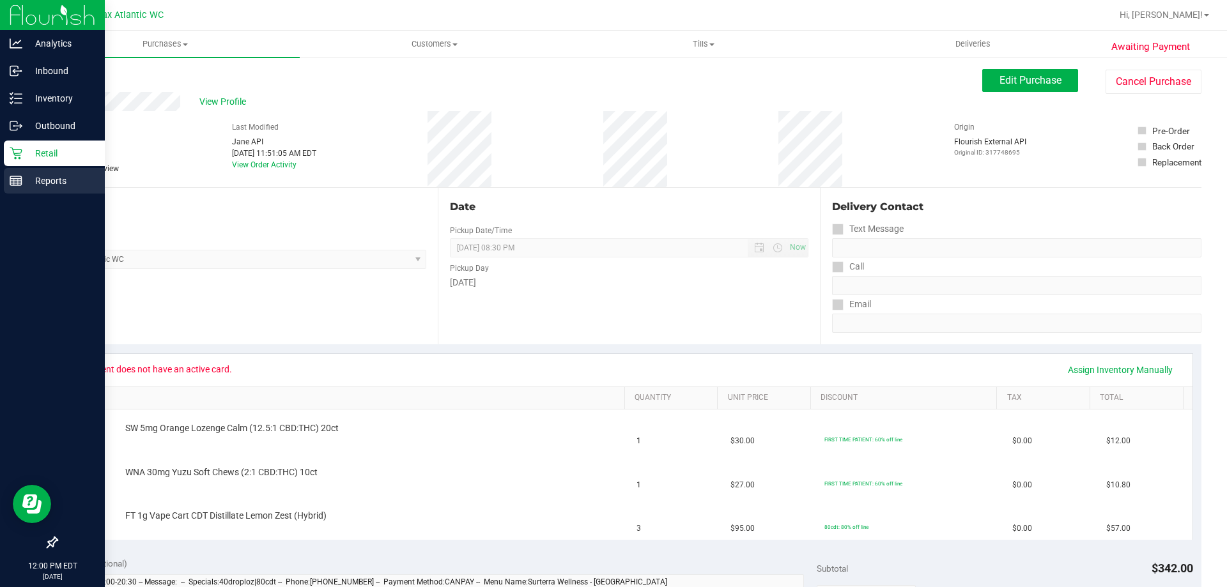
click at [17, 185] on icon at bounding box center [16, 180] width 13 height 13
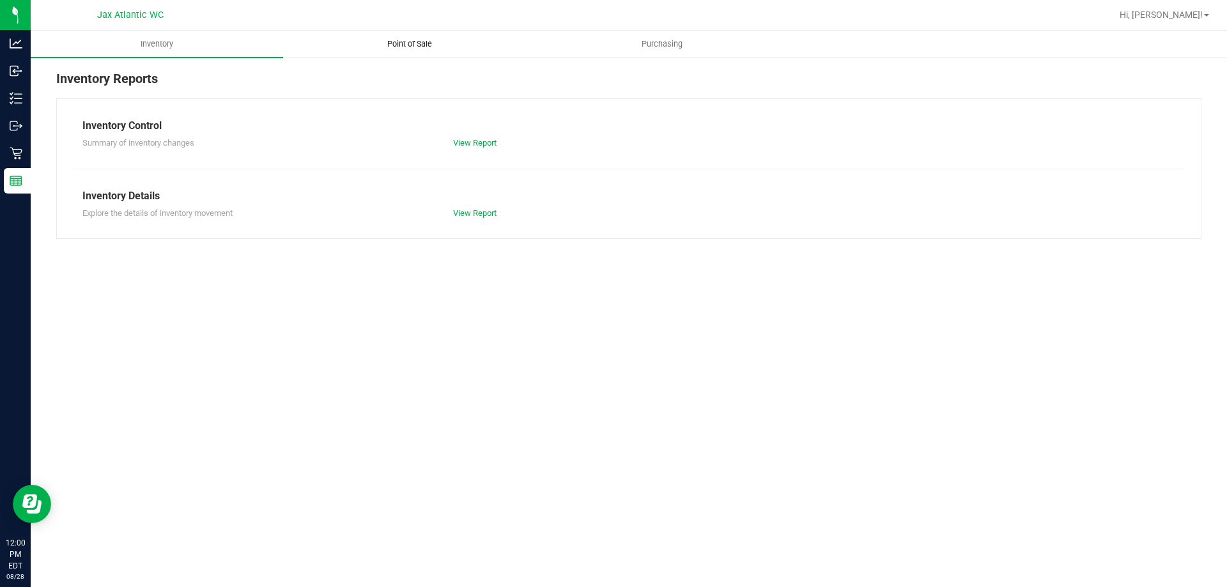
click at [410, 39] on span "Point of Sale" at bounding box center [409, 44] width 79 height 12
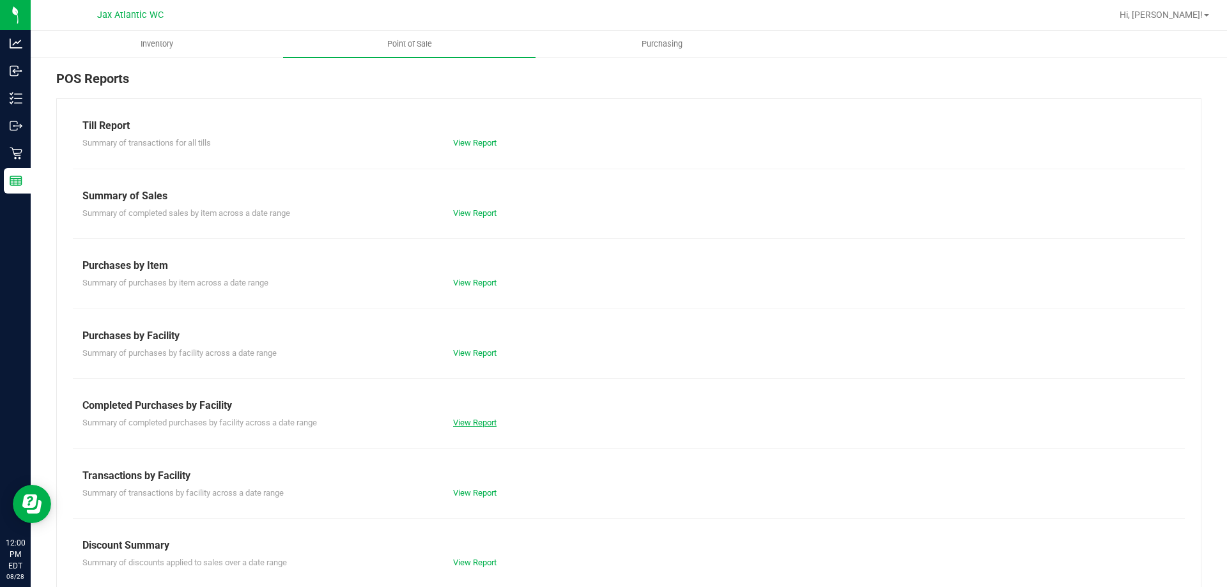
click at [468, 424] on link "View Report" at bounding box center [474, 423] width 43 height 10
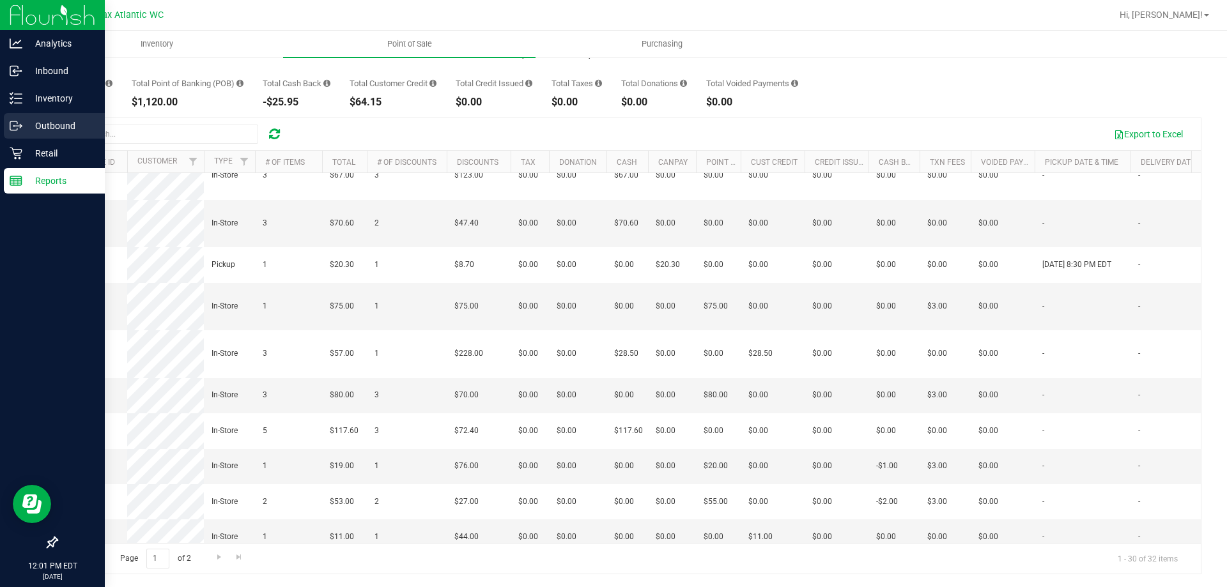
scroll to position [511, 0]
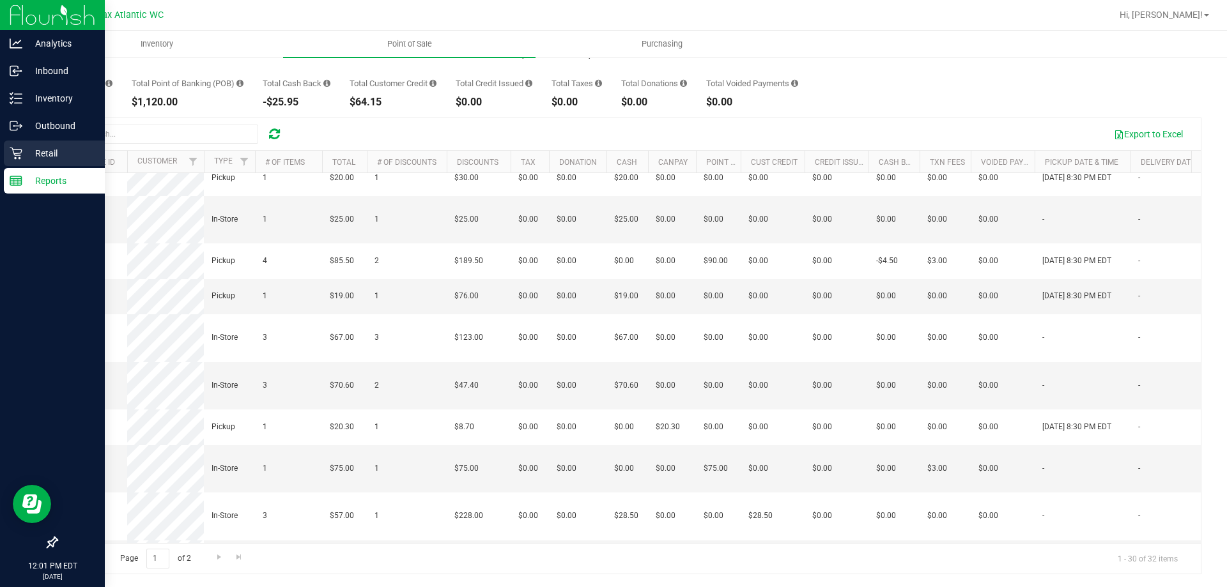
click at [13, 156] on icon at bounding box center [16, 153] width 13 height 13
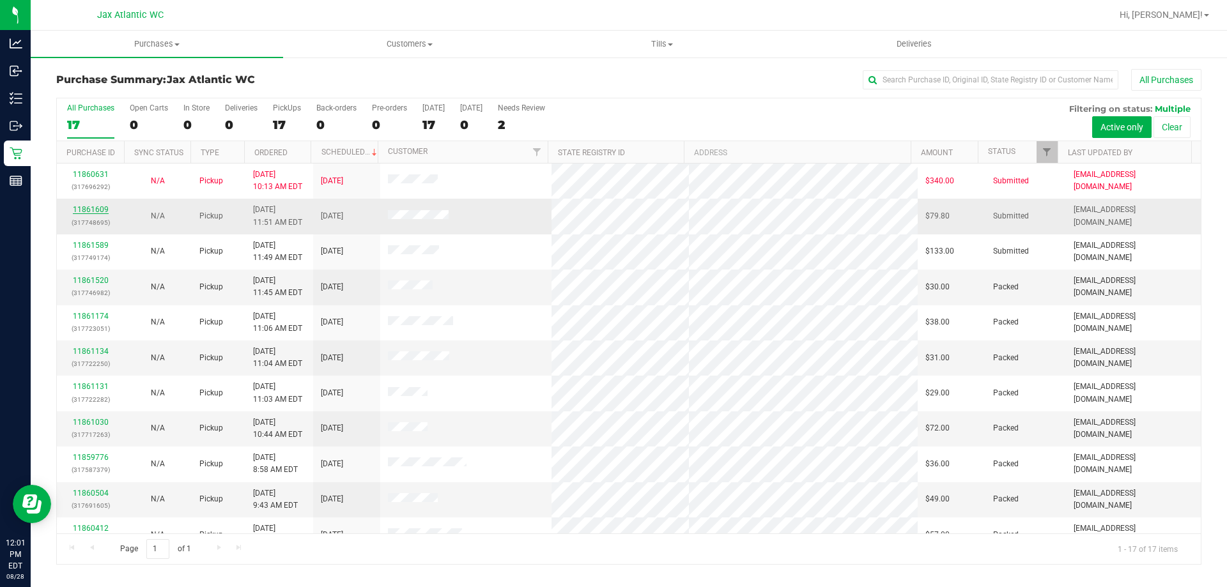
click at [99, 208] on link "11861609" at bounding box center [91, 209] width 36 height 9
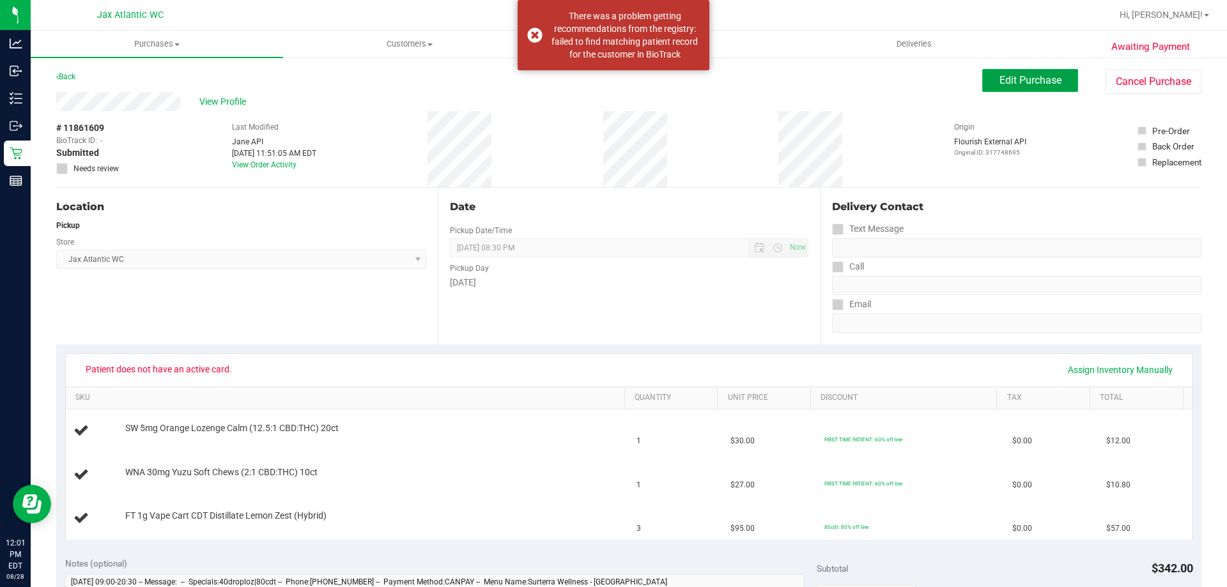
click at [990, 90] on button "Edit Purchase" at bounding box center [1030, 80] width 96 height 23
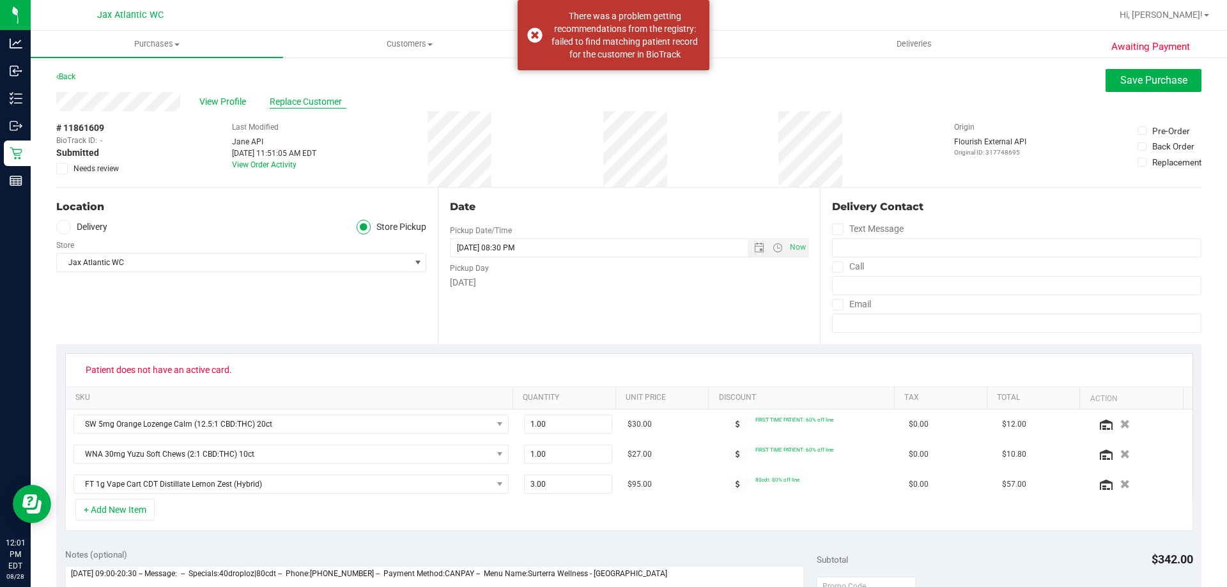
click at [295, 98] on span "Replace Customer" at bounding box center [308, 101] width 77 height 13
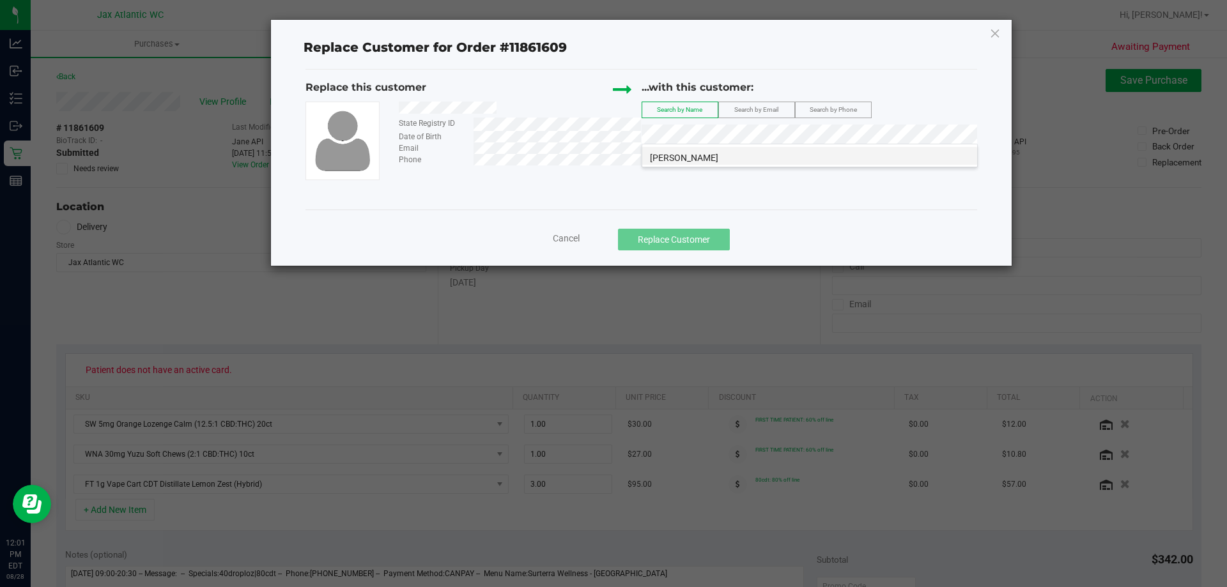
click at [718, 159] on span "[PERSON_NAME]" at bounding box center [684, 158] width 68 height 10
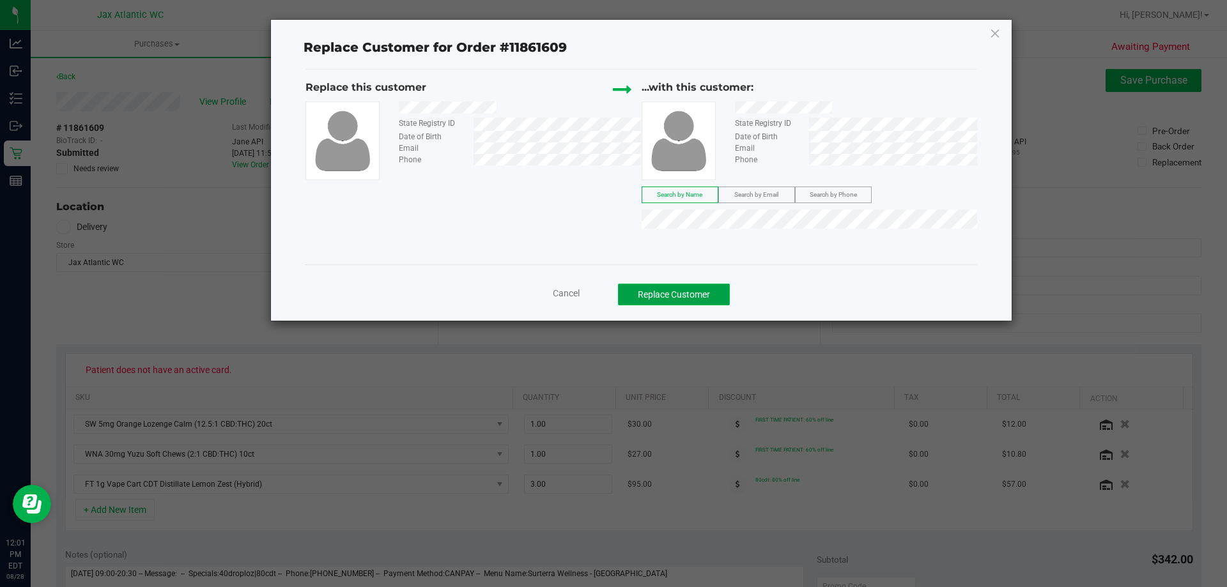
click at [655, 294] on button "Replace Customer" at bounding box center [674, 295] width 112 height 22
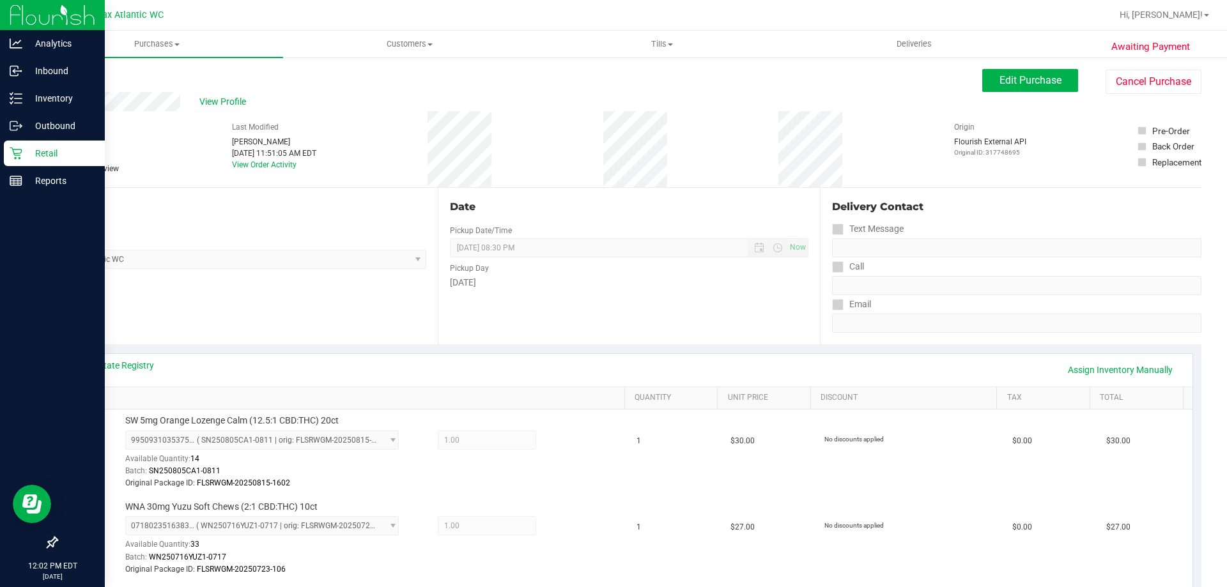
click at [15, 158] on icon at bounding box center [16, 154] width 12 height 12
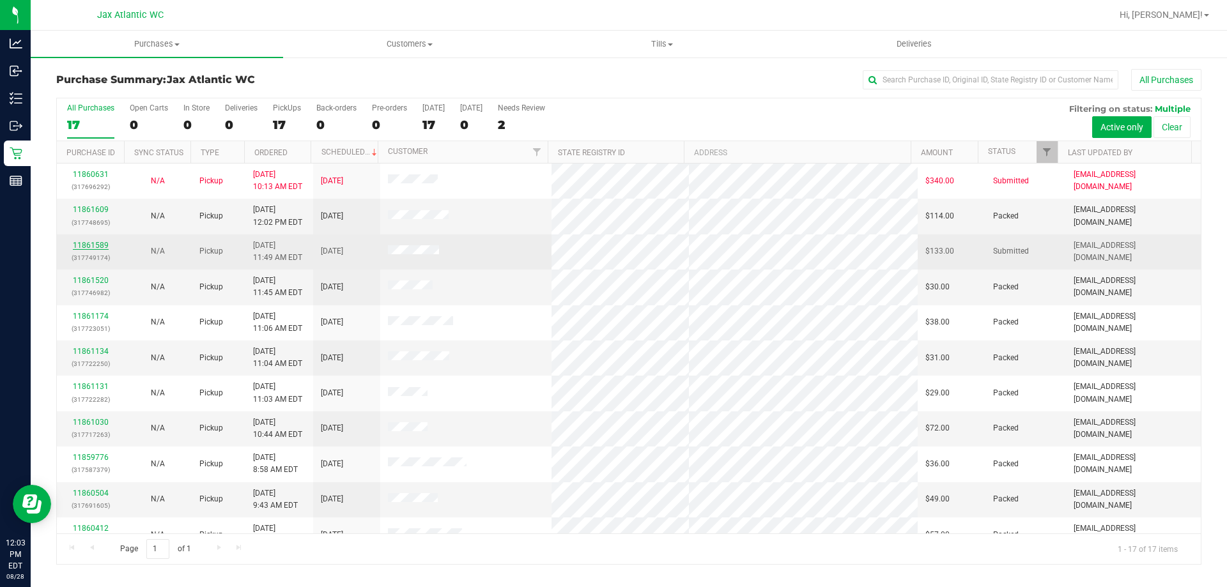
click at [84, 244] on link "11861589" at bounding box center [91, 245] width 36 height 9
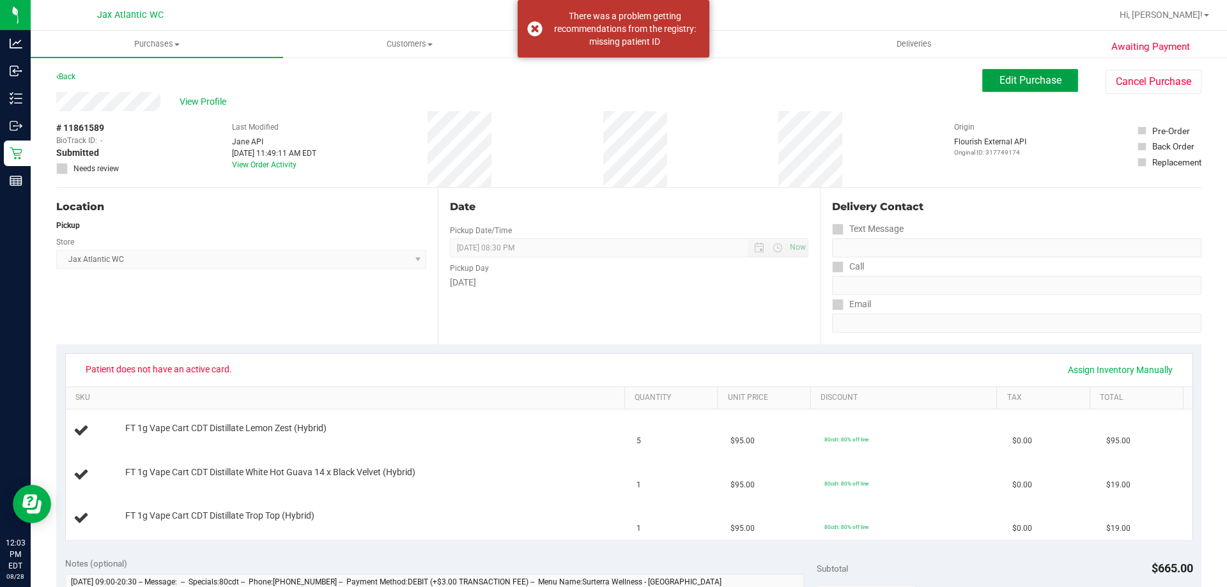
click at [1006, 82] on span "Edit Purchase" at bounding box center [1031, 80] width 62 height 12
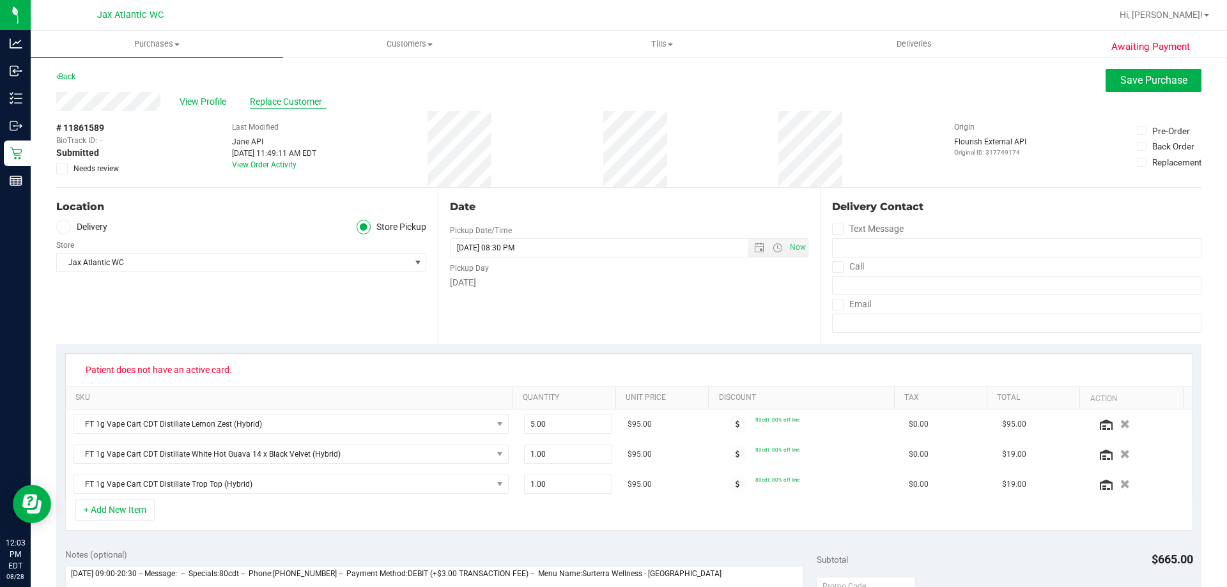
click at [279, 105] on span "Replace Customer" at bounding box center [288, 101] width 77 height 13
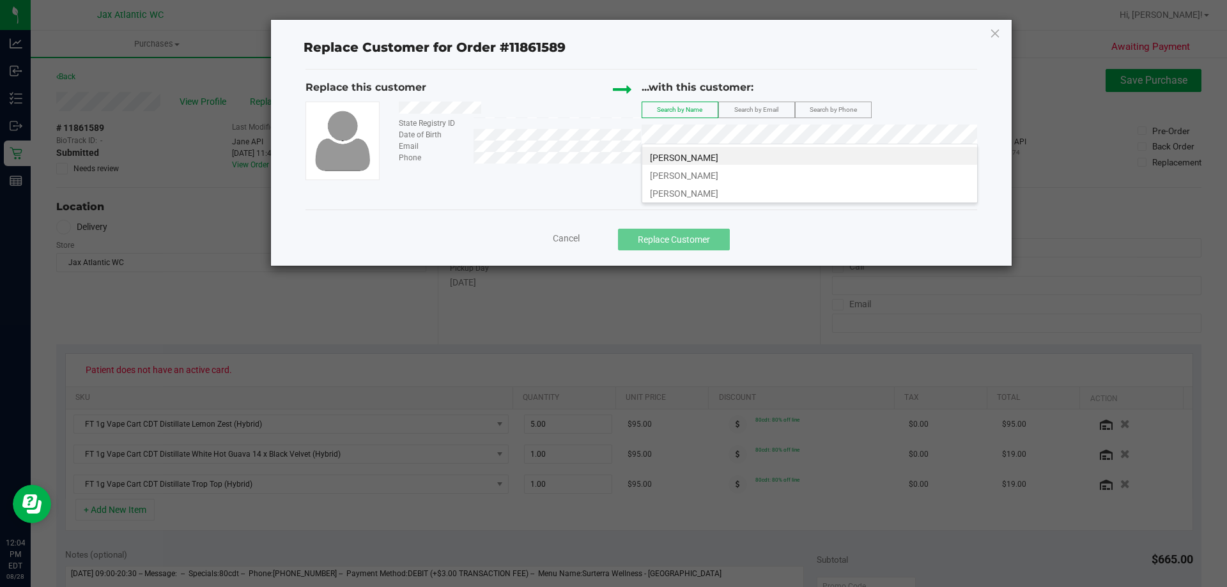
click at [816, 109] on div "...with this customer: Search by Name Search by Email Search by Phone" at bounding box center [810, 115] width 336 height 70
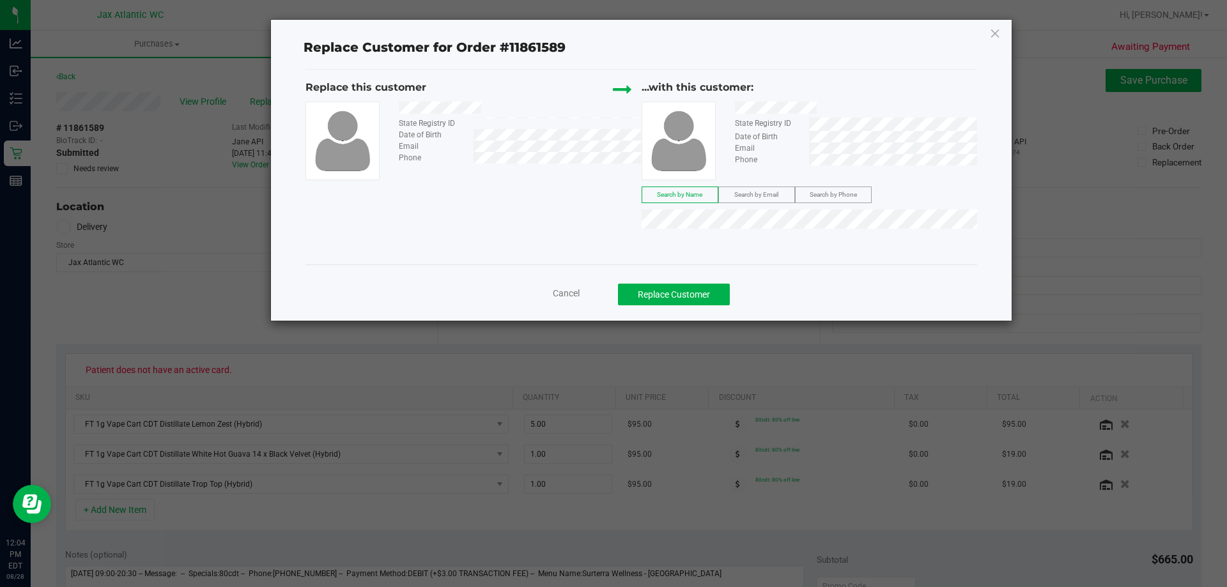
drag, startPoint x: 816, startPoint y: 109, endPoint x: 592, endPoint y: 216, distance: 248.1
click at [593, 216] on div "Replace this customer State Registry ID Date of Birth Email Phone ...with this …" at bounding box center [642, 157] width 672 height 155
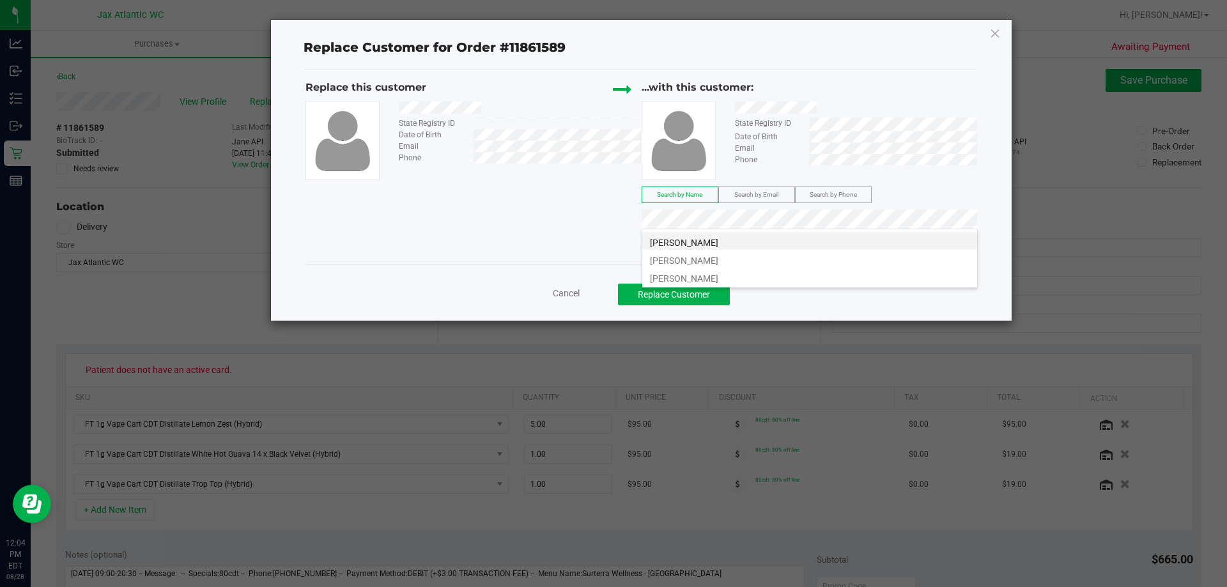
click at [704, 240] on span "[PERSON_NAME]" at bounding box center [684, 243] width 68 height 10
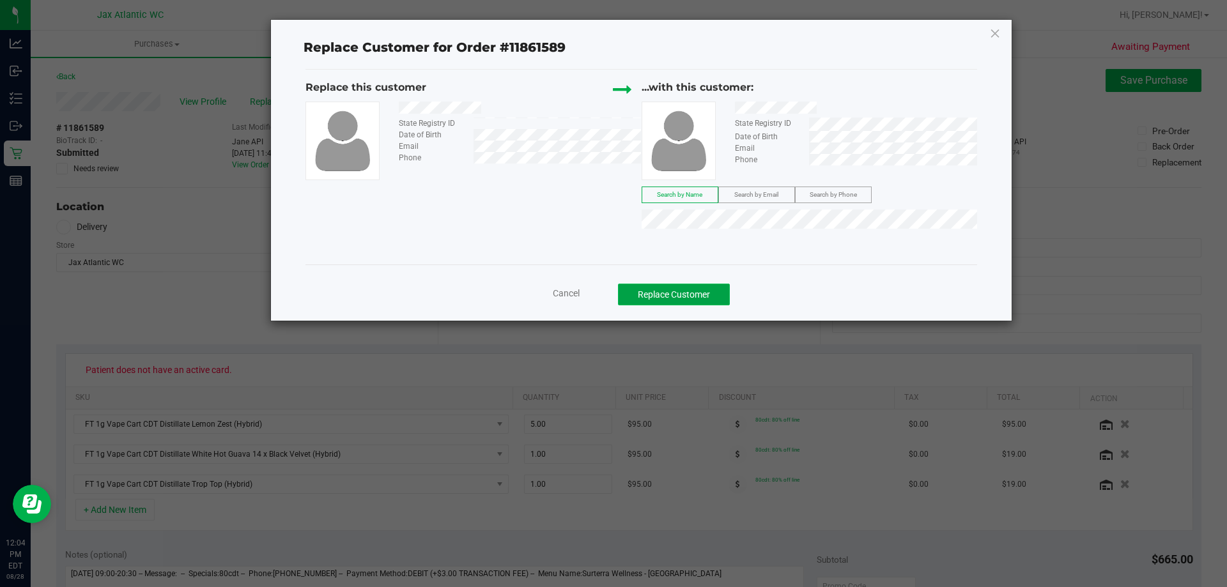
click at [704, 291] on button "Replace Customer" at bounding box center [674, 295] width 112 height 22
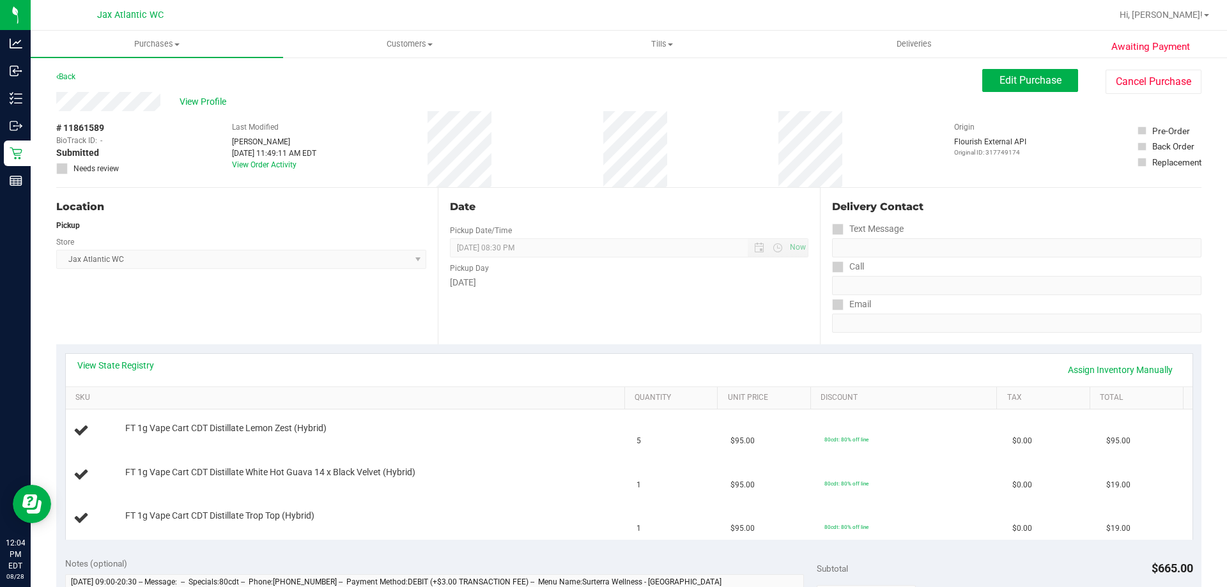
click at [100, 357] on div "View State Registry Assign Inventory Manually" at bounding box center [629, 370] width 1127 height 33
click at [116, 371] on link "View State Registry" at bounding box center [115, 365] width 77 height 13
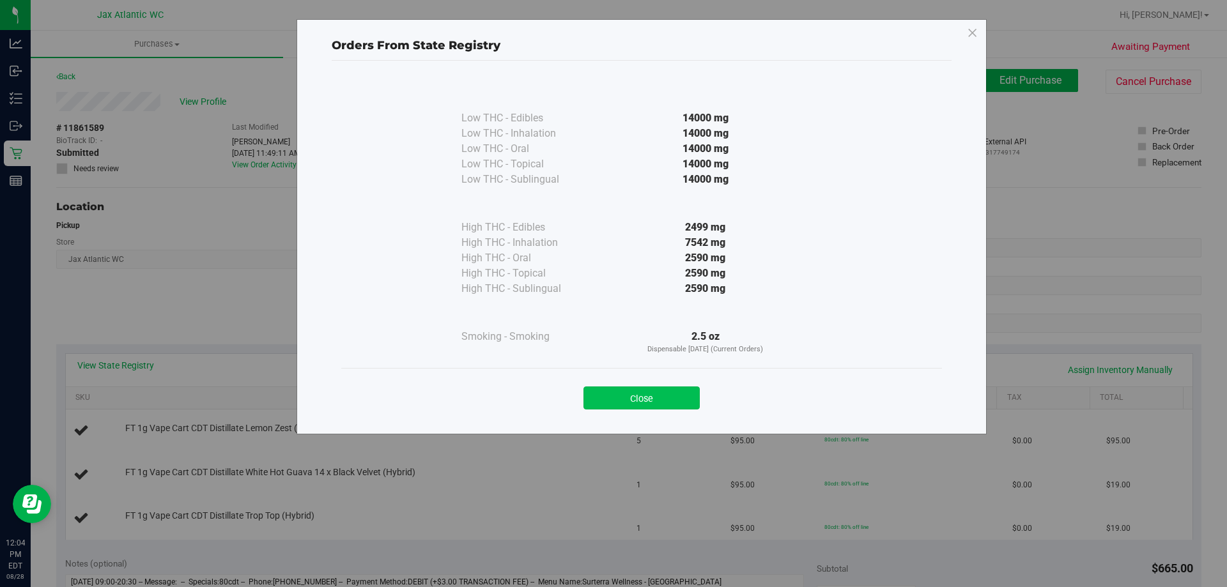
click at [666, 406] on button "Close" at bounding box center [642, 398] width 116 height 23
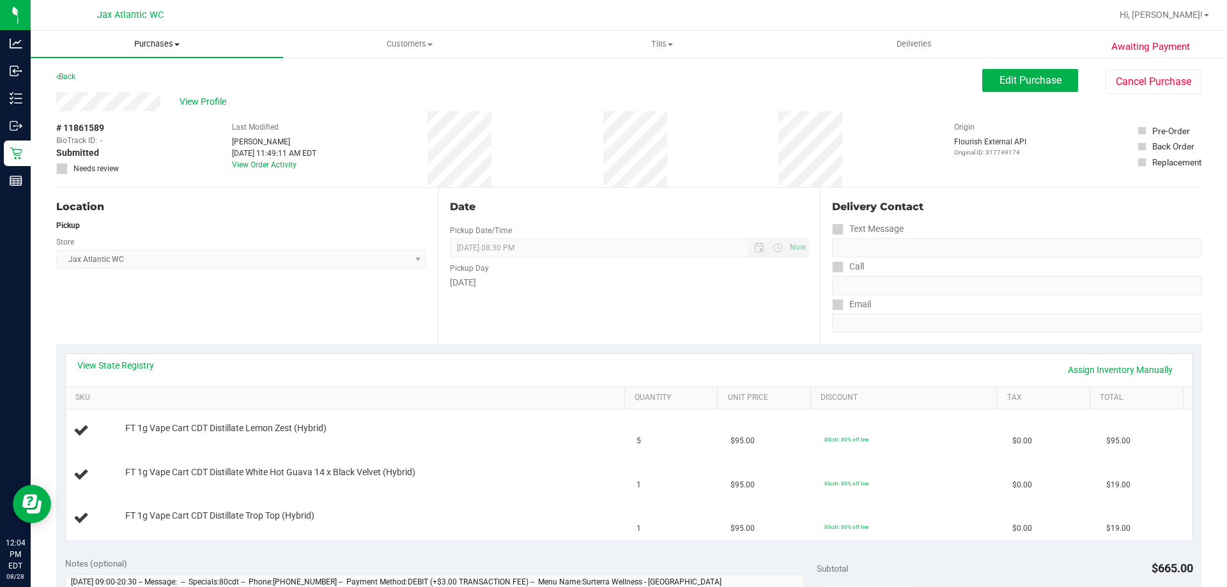
click at [157, 46] on span "Purchases" at bounding box center [157, 44] width 252 height 12
click at [79, 89] on span "Fulfillment" at bounding box center [70, 92] width 79 height 11
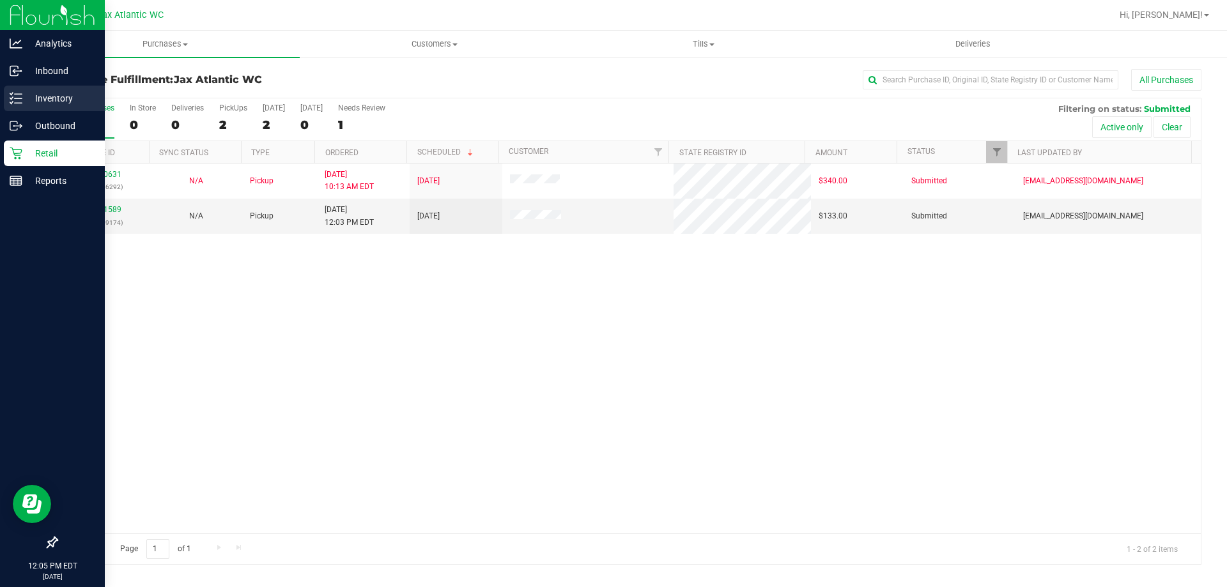
click at [25, 94] on p "Inventory" at bounding box center [60, 98] width 77 height 15
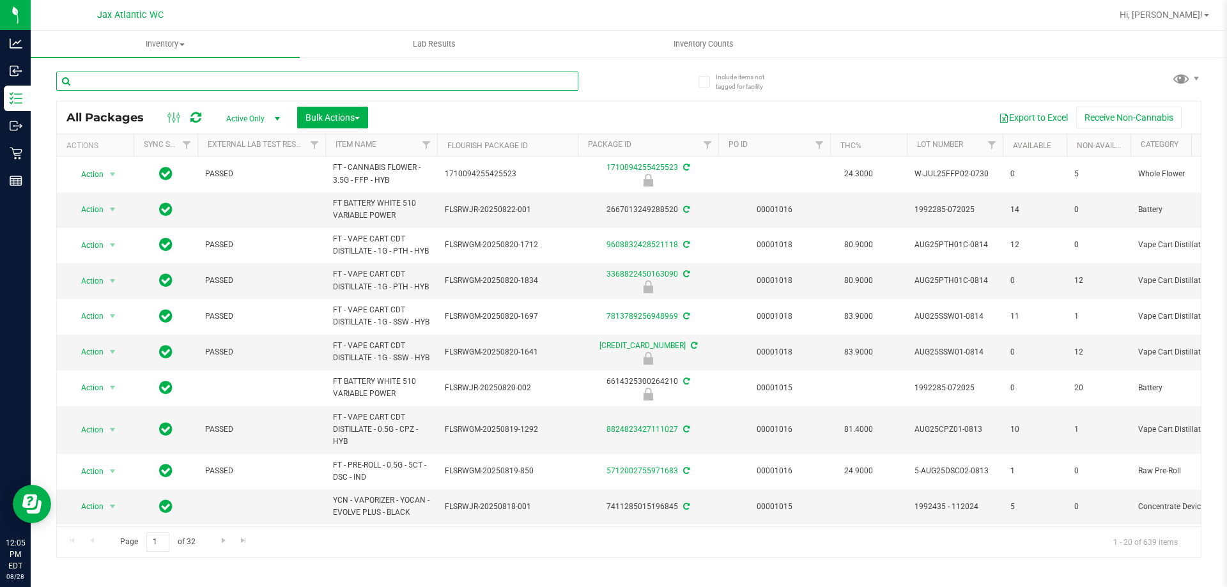
click at [287, 84] on input "text" at bounding box center [317, 81] width 522 height 19
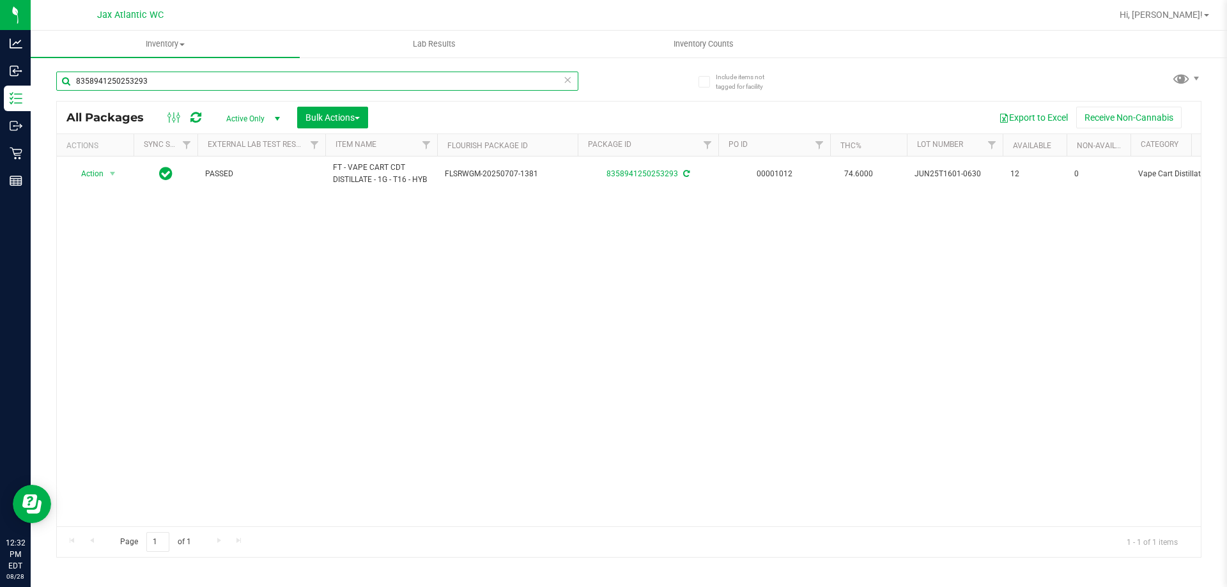
type input "8358941250253293"
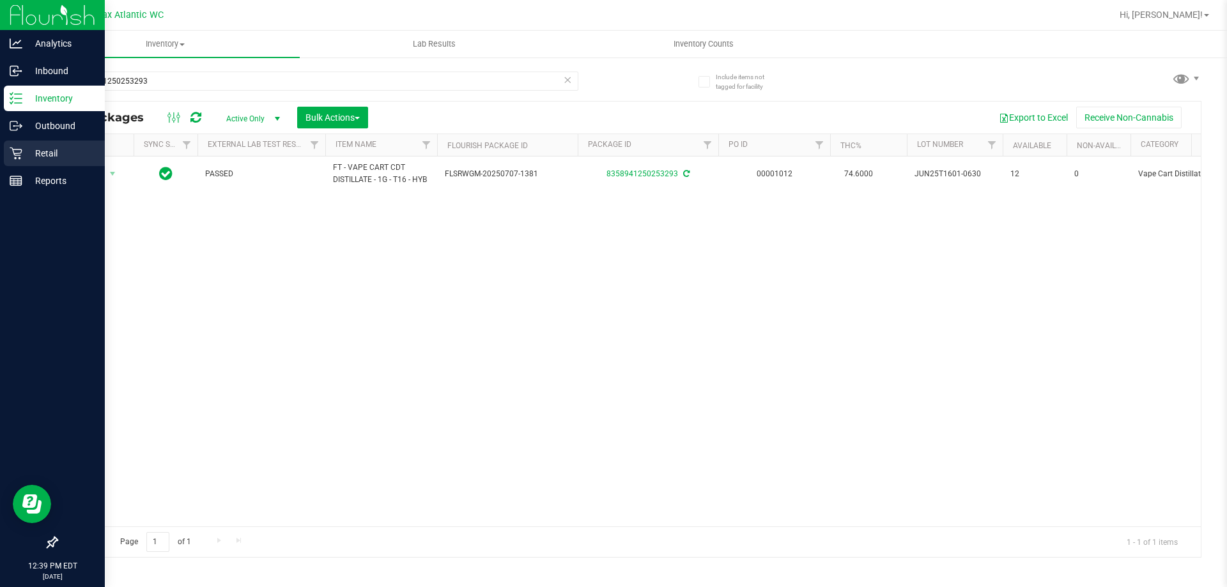
click at [28, 155] on p "Retail" at bounding box center [60, 153] width 77 height 15
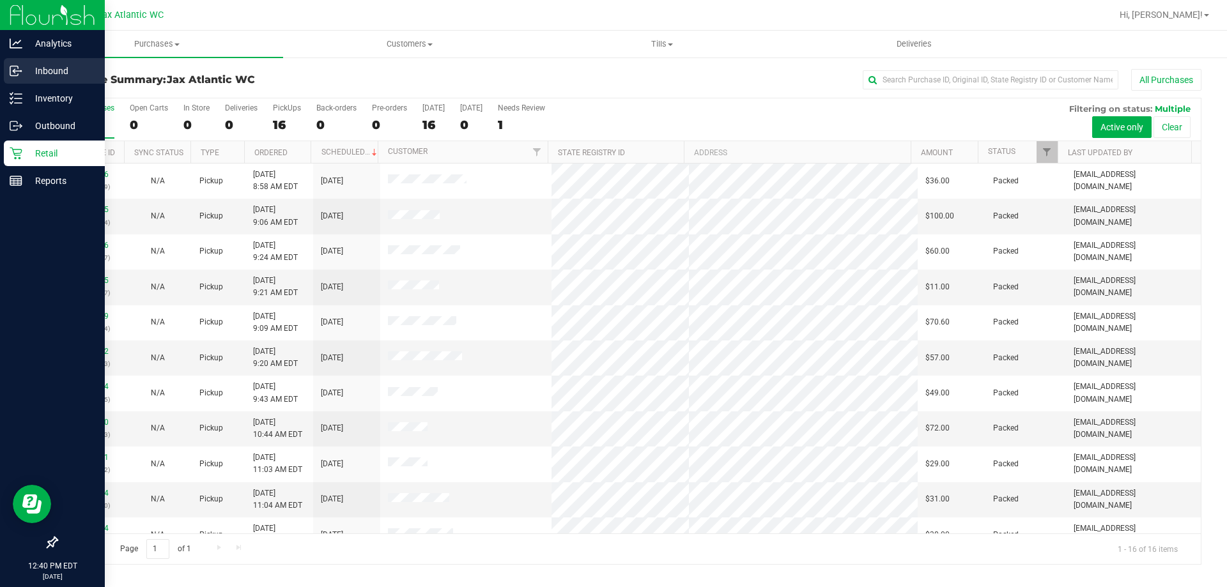
click at [29, 72] on p "Inbound" at bounding box center [60, 70] width 77 height 15
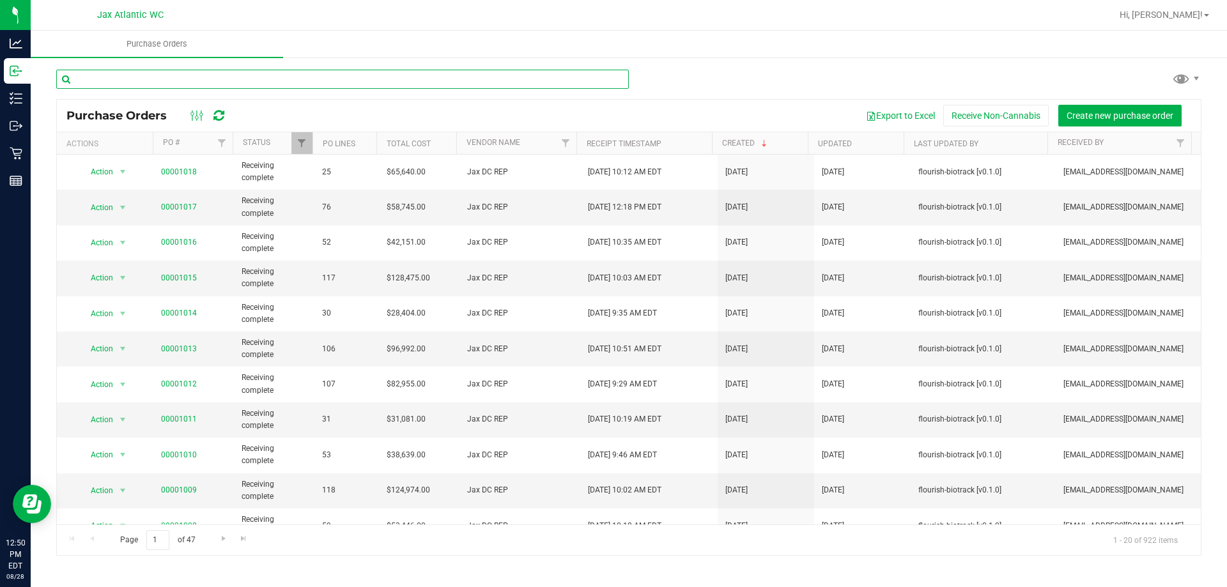
click at [169, 77] on input "text" at bounding box center [342, 79] width 573 height 19
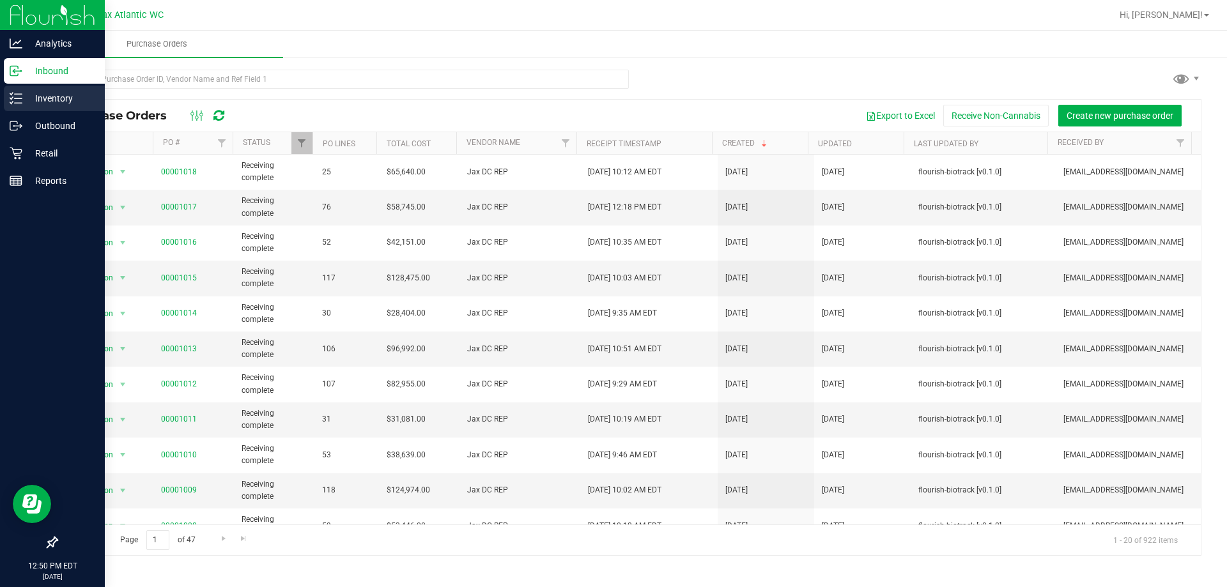
click at [20, 101] on icon at bounding box center [16, 98] width 13 height 13
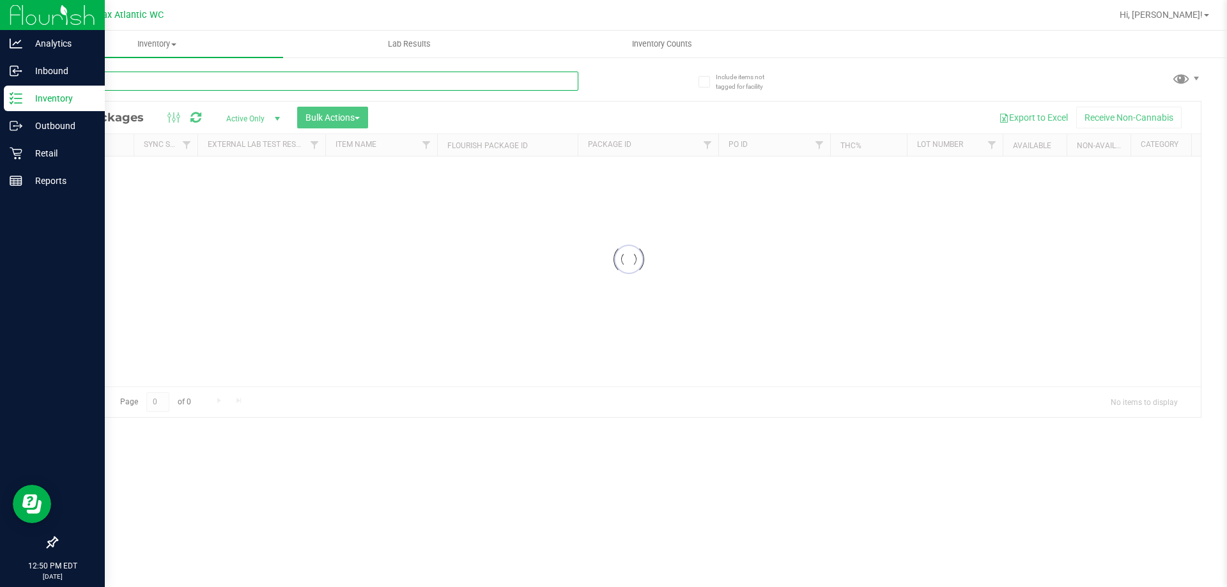
click at [183, 84] on input "text" at bounding box center [317, 81] width 522 height 19
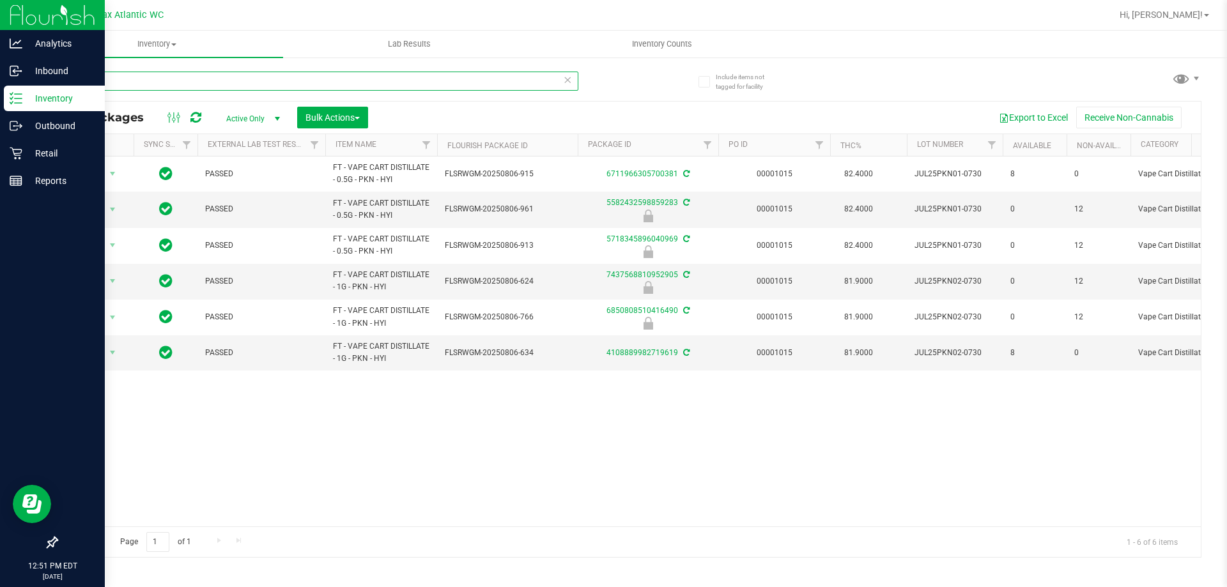
click at [486, 86] on input "pkn" at bounding box center [317, 81] width 522 height 19
click at [487, 86] on input "pkn" at bounding box center [317, 81] width 522 height 19
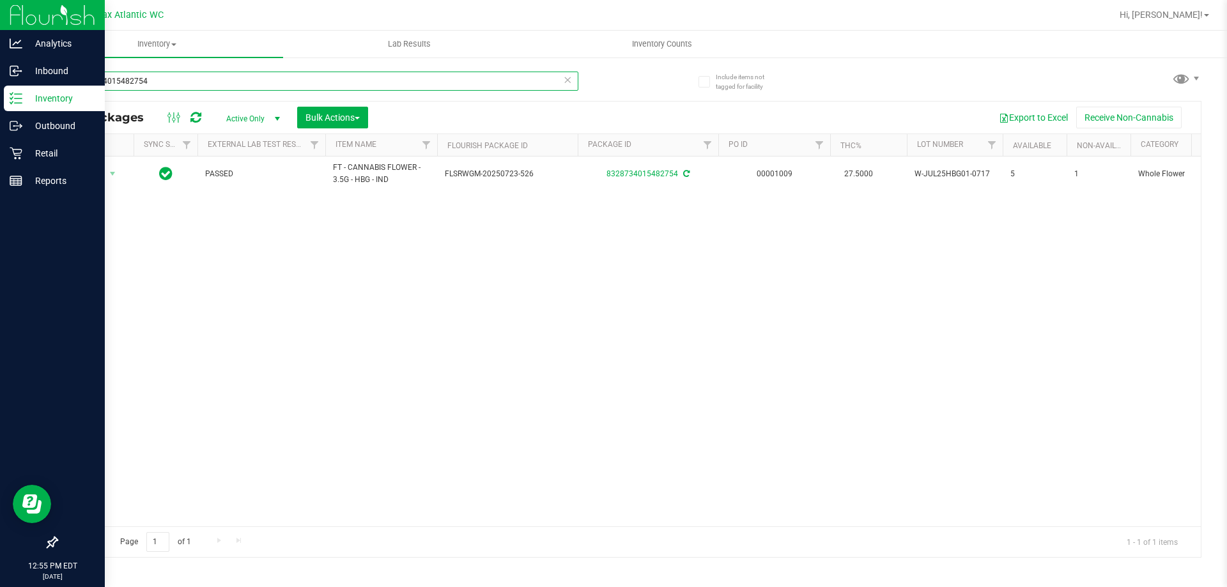
type input "8328734015482754"
click at [38, 155] on p "Retail" at bounding box center [60, 153] width 77 height 15
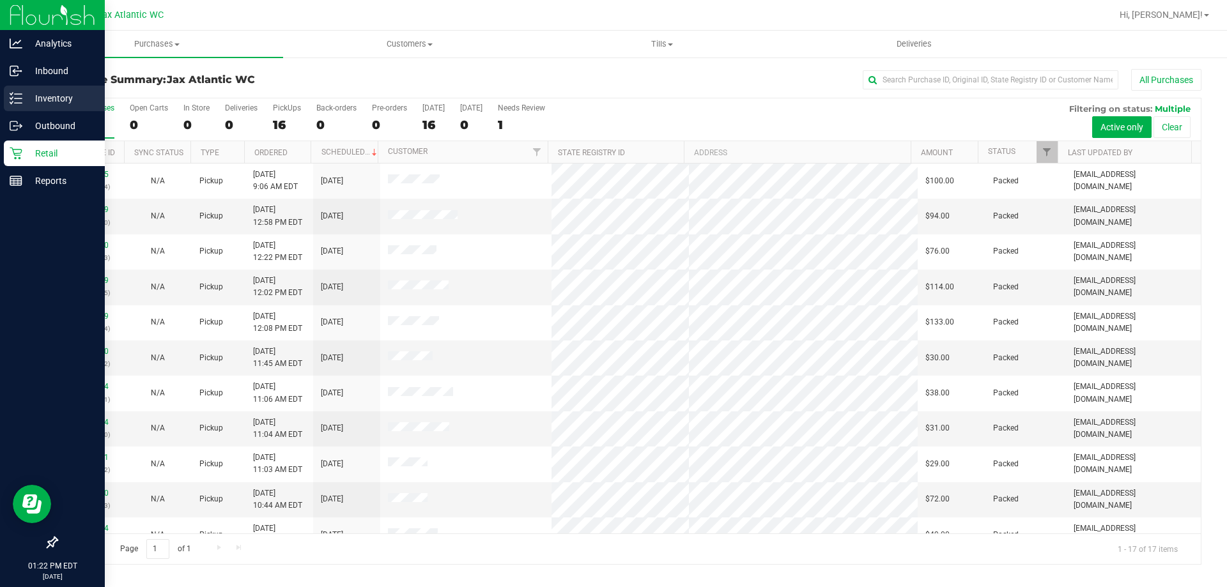
click at [42, 96] on p "Inventory" at bounding box center [60, 98] width 77 height 15
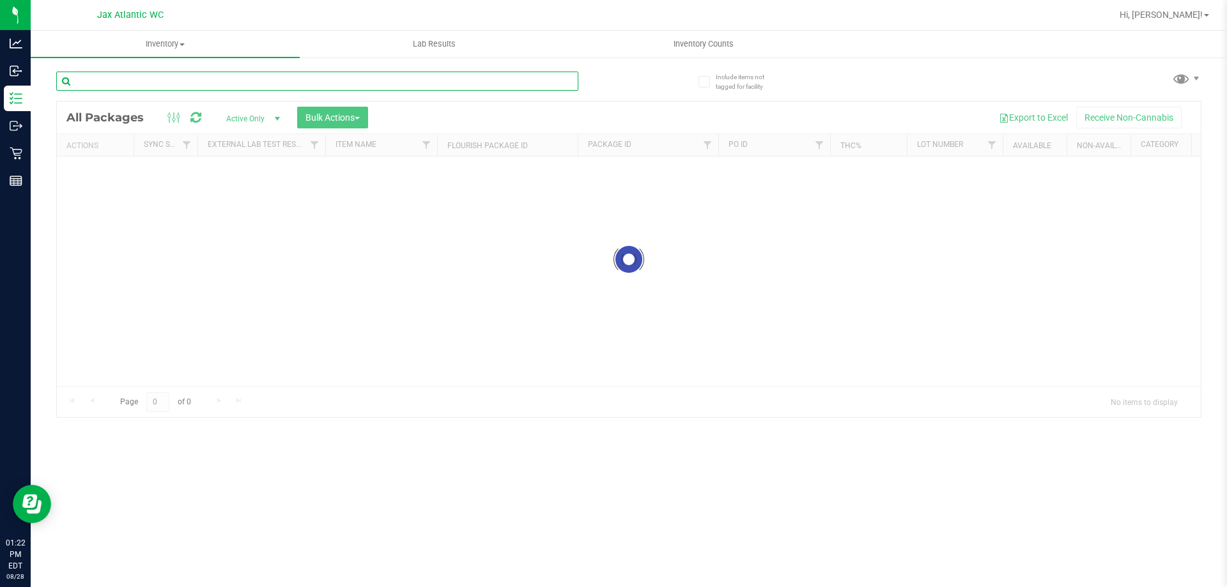
click at [159, 77] on div "Inventory All packages All inventory Waste log Create inventory Lab Results Inv…" at bounding box center [629, 309] width 1197 height 557
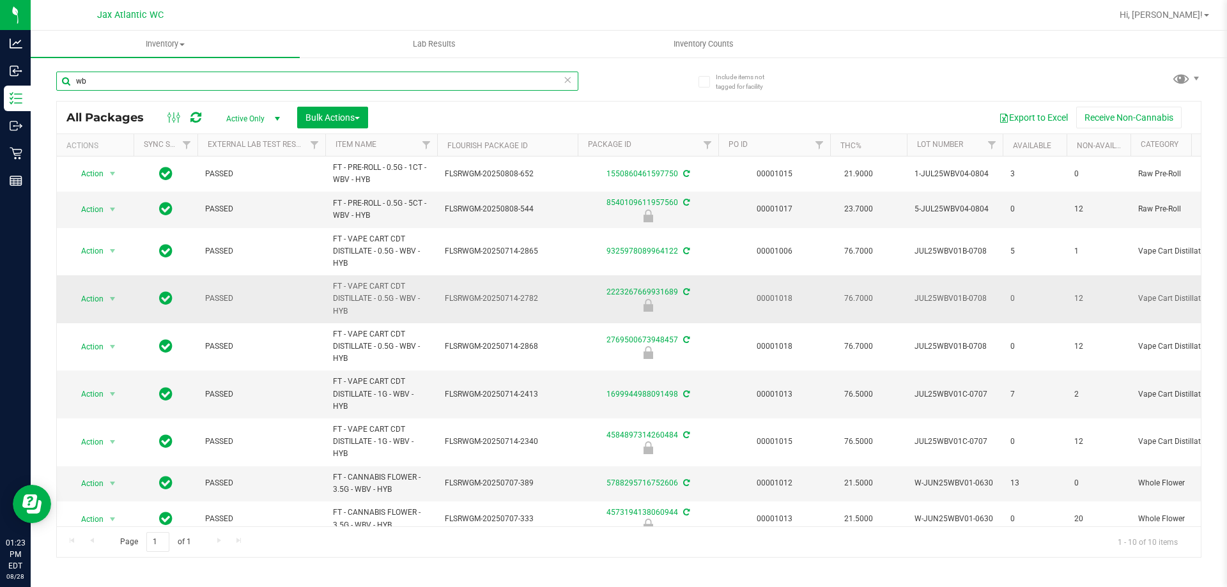
type input "w"
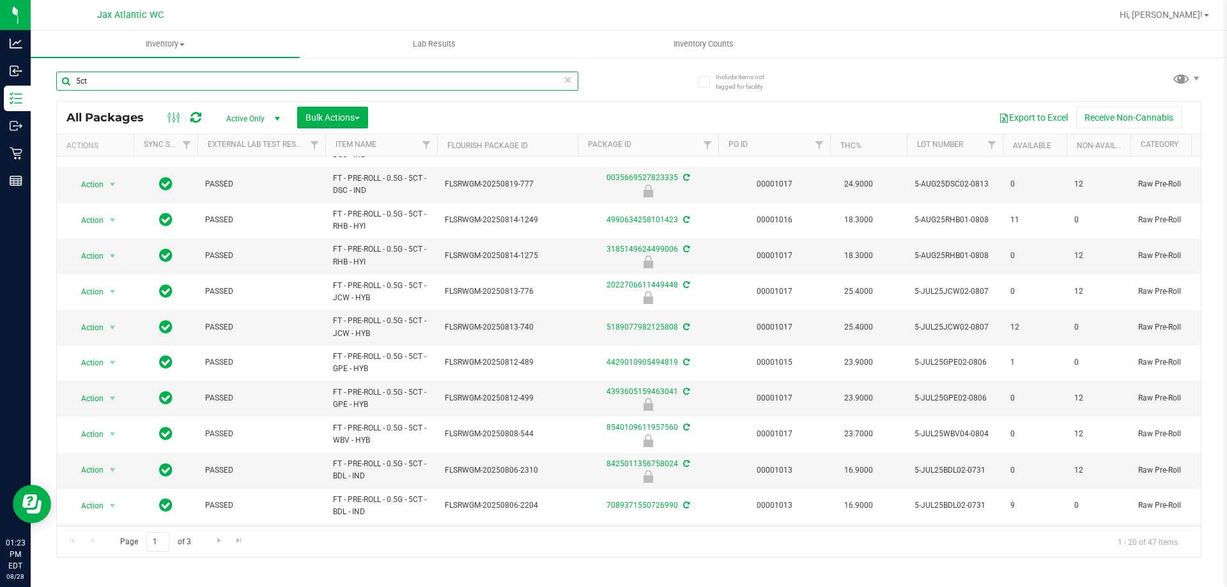
scroll to position [178, 0]
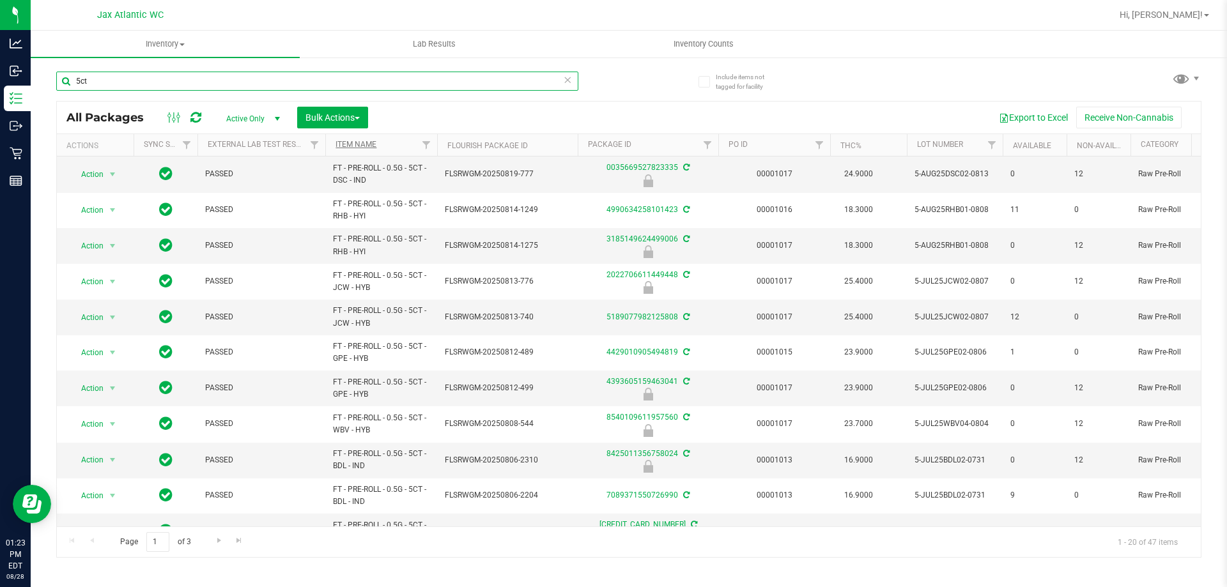
type input "5ct"
click at [356, 144] on link "Item Name" at bounding box center [356, 144] width 41 height 9
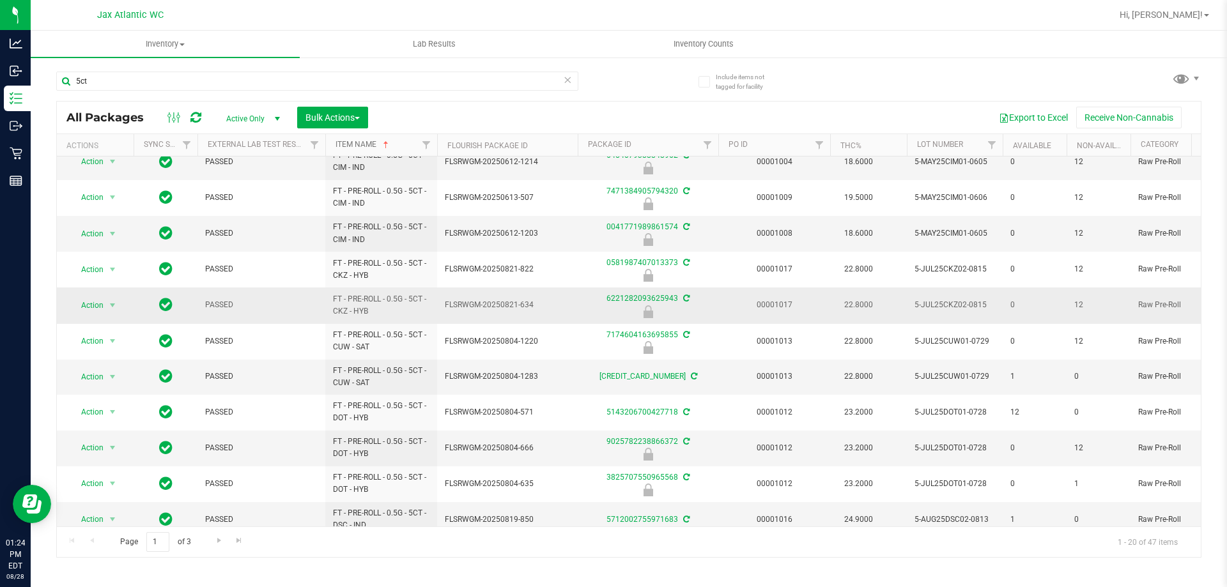
scroll to position [353, 0]
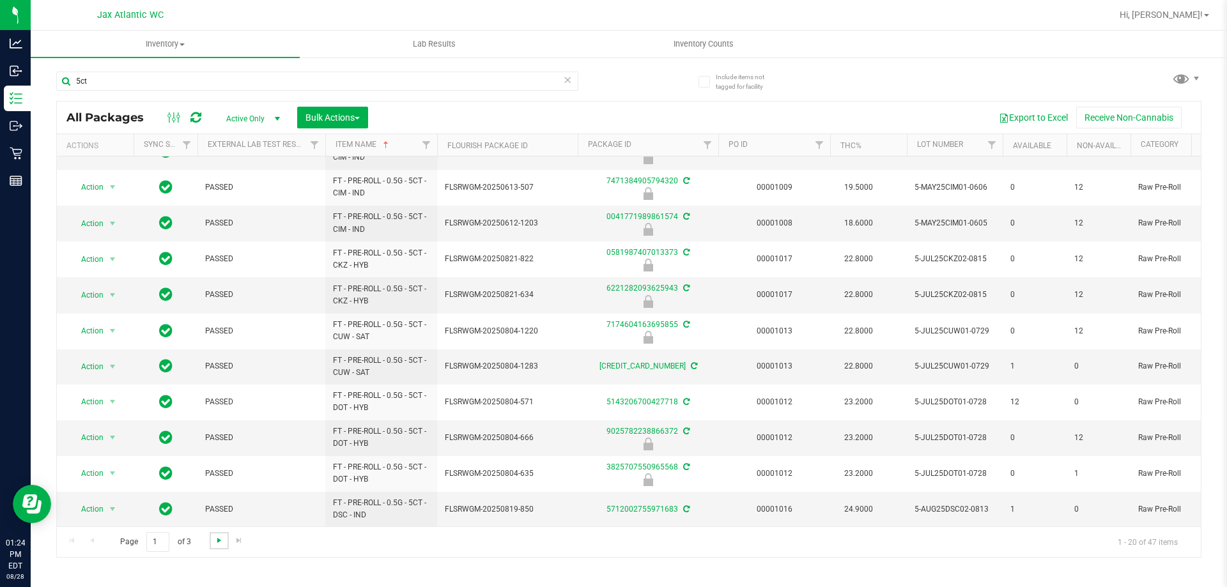
click at [216, 541] on span "Go to the next page" at bounding box center [219, 541] width 10 height 10
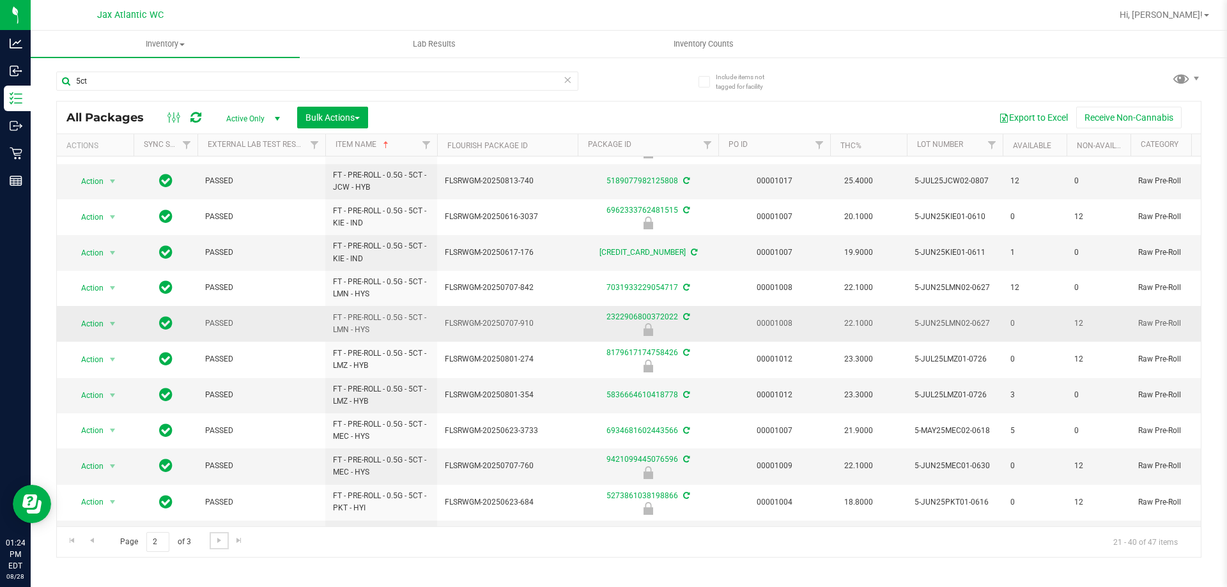
scroll to position [353, 0]
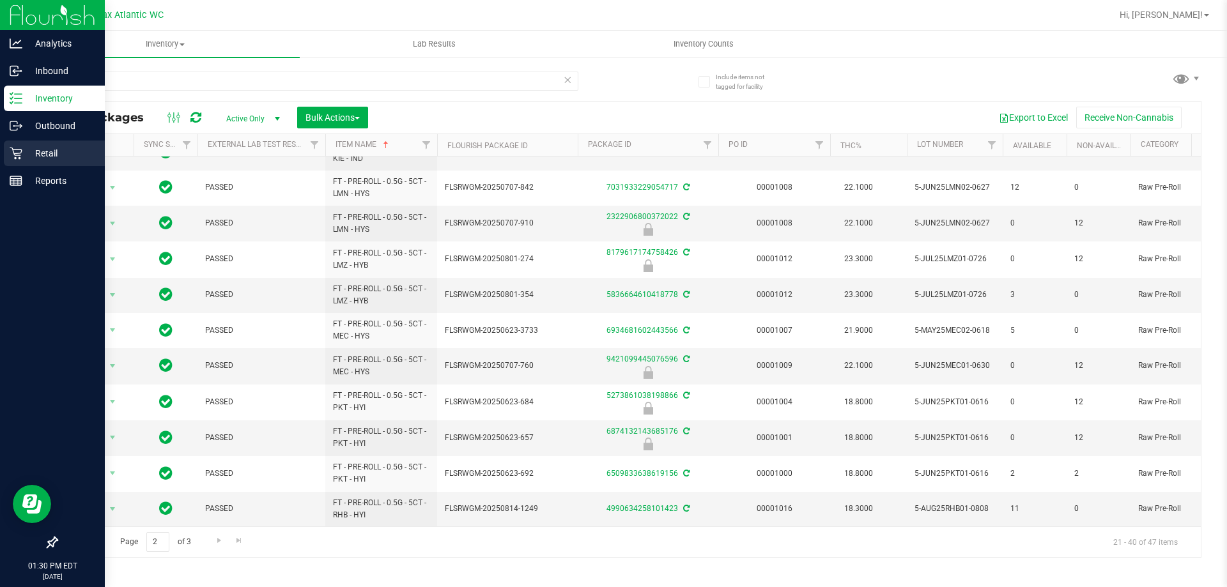
click at [35, 155] on p "Retail" at bounding box center [60, 153] width 77 height 15
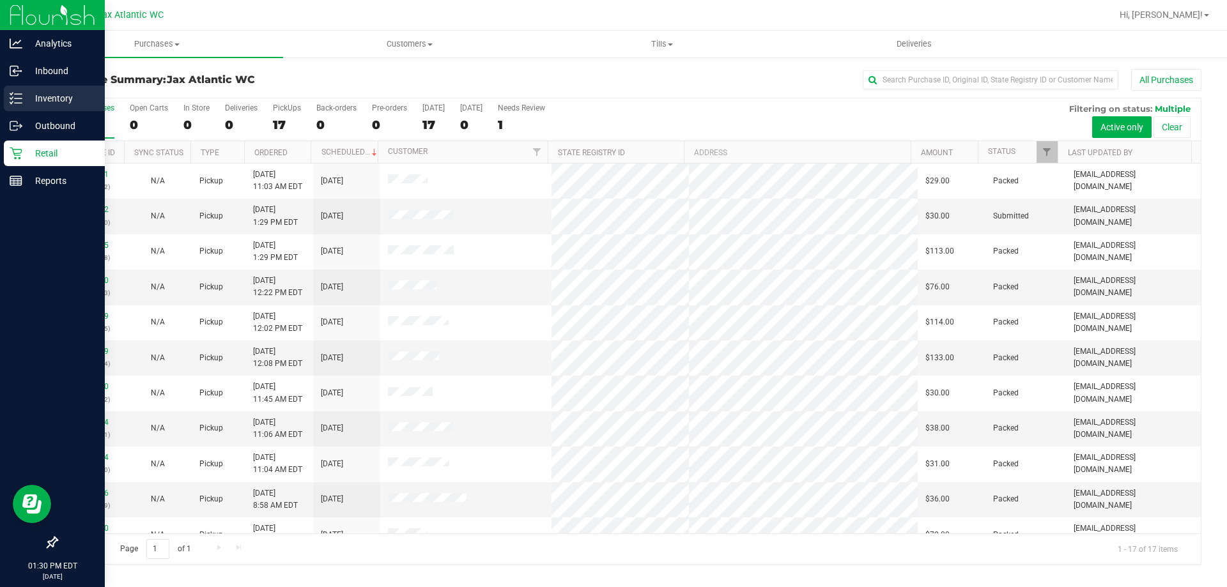
click at [17, 94] on line at bounding box center [18, 94] width 7 height 0
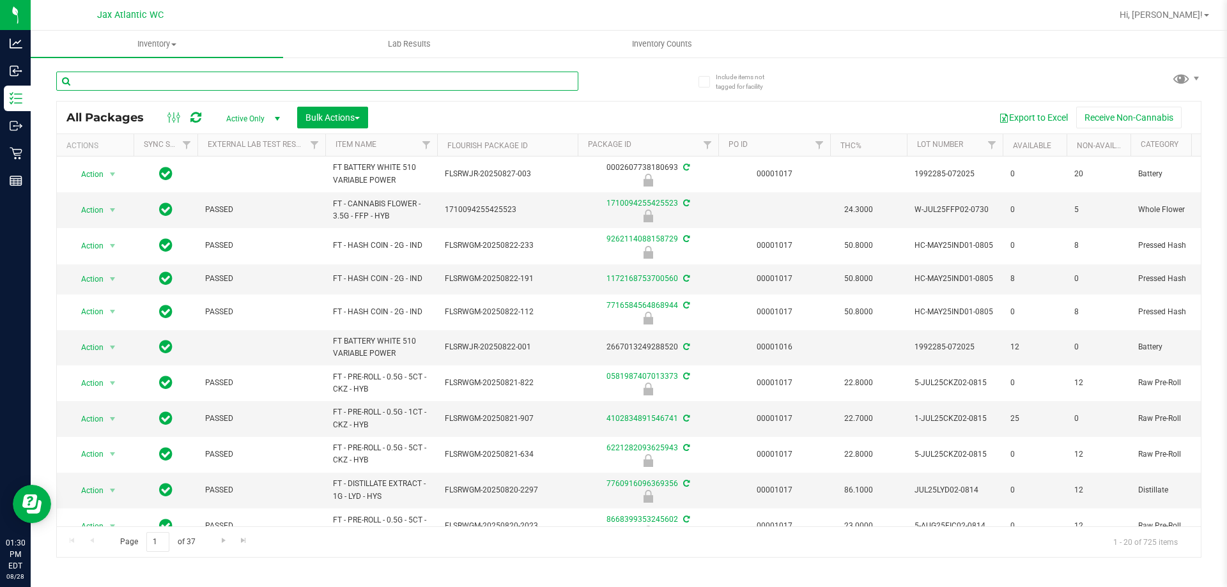
click at [164, 79] on input "text" at bounding box center [317, 81] width 522 height 19
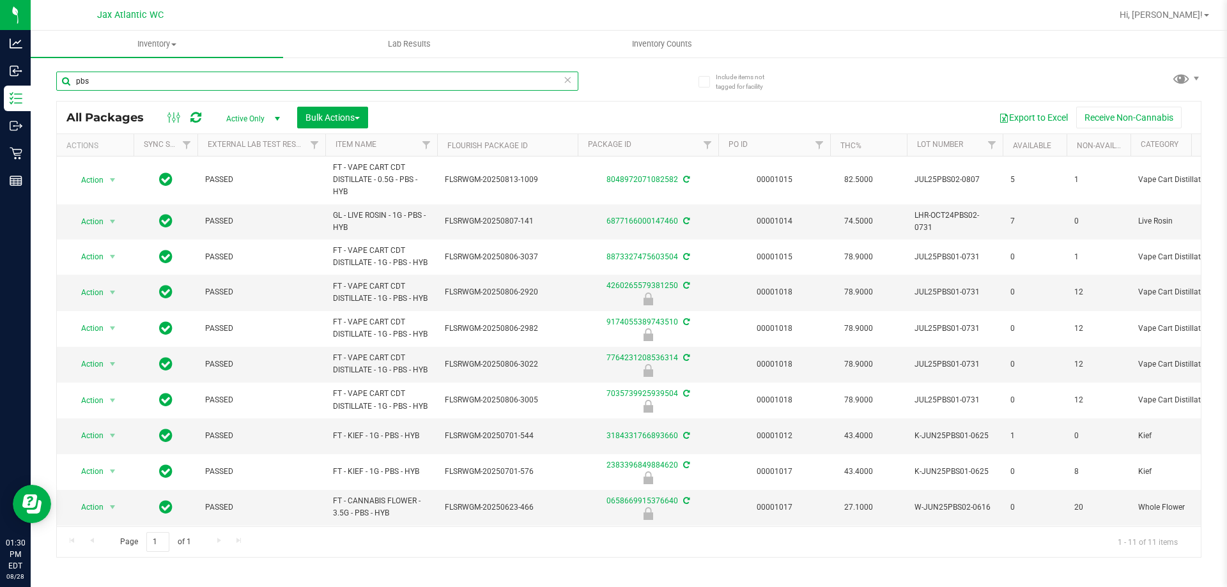
type input "pbs"
click at [567, 82] on icon at bounding box center [567, 79] width 9 height 15
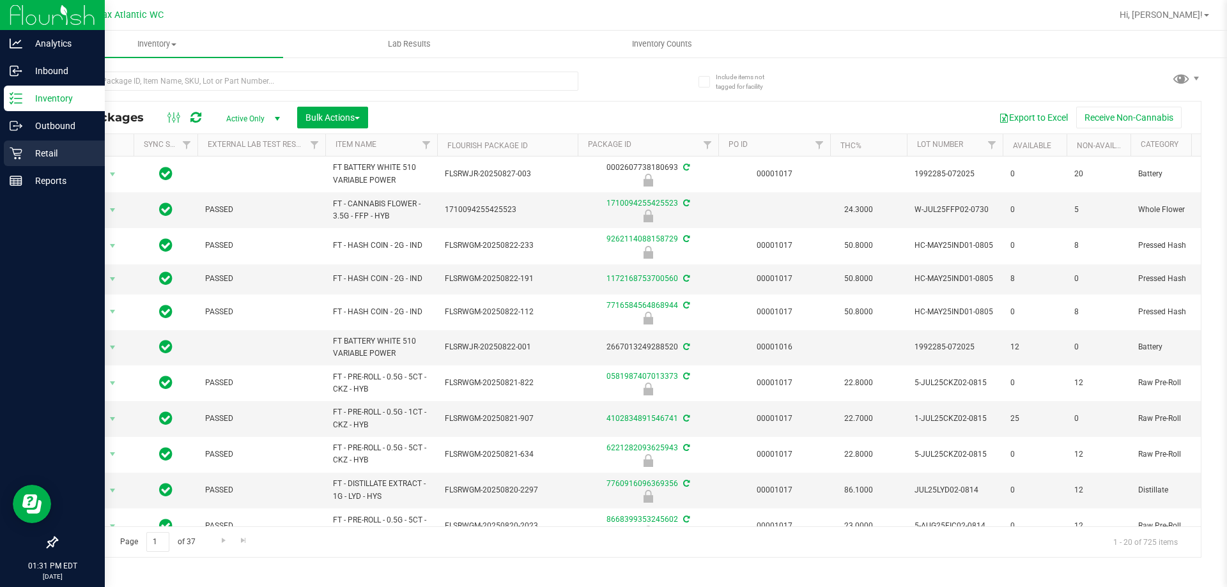
click at [22, 152] on icon at bounding box center [16, 153] width 13 height 13
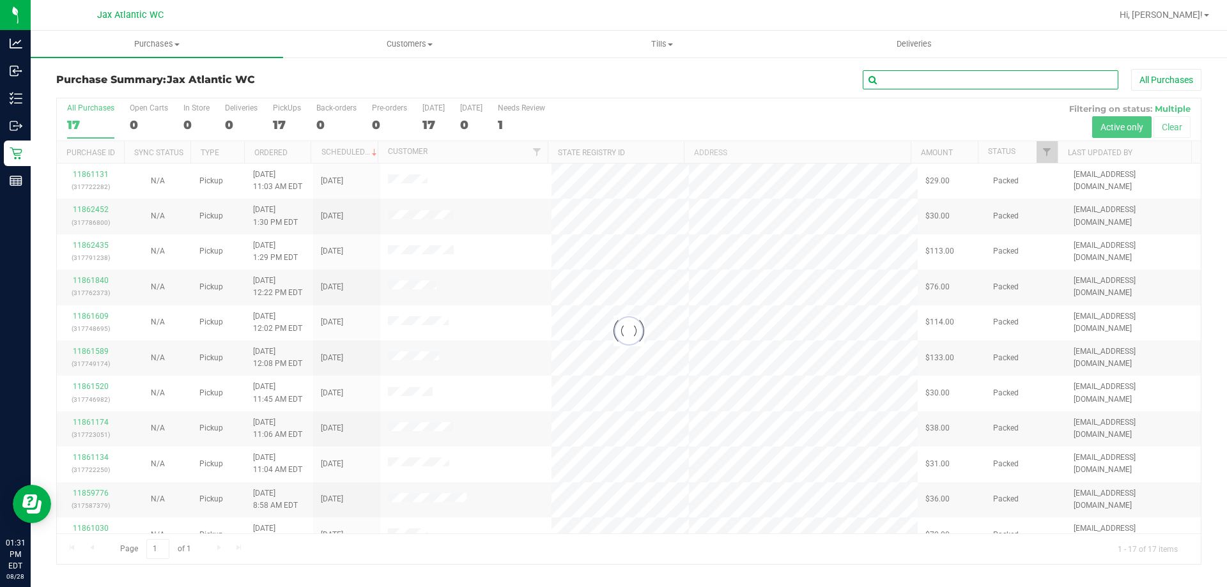
click at [915, 82] on input "text" at bounding box center [991, 79] width 256 height 19
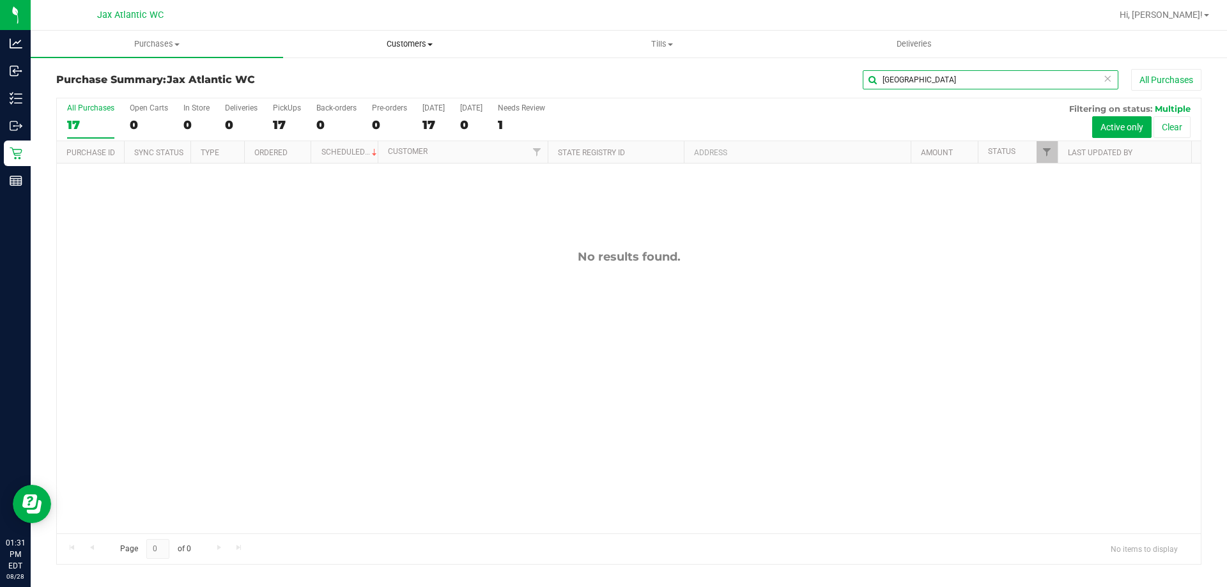
type input "[GEOGRAPHIC_DATA]"
click at [408, 40] on span "Customers" at bounding box center [409, 44] width 251 height 12
click at [382, 77] on li "All customers" at bounding box center [409, 77] width 252 height 15
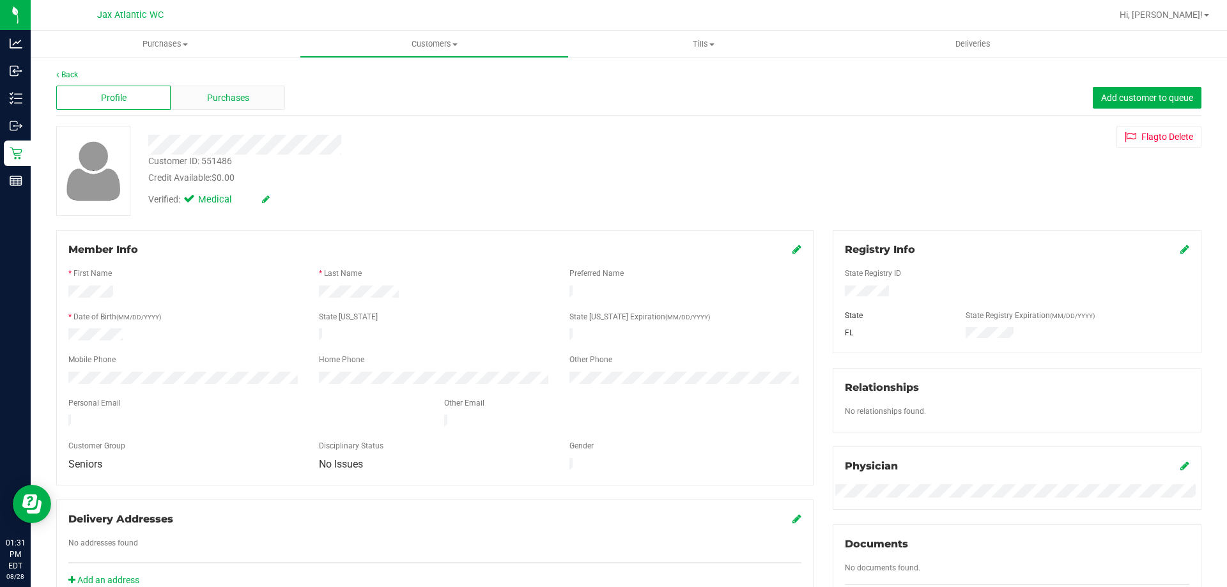
click at [231, 100] on span "Purchases" at bounding box center [228, 97] width 42 height 13
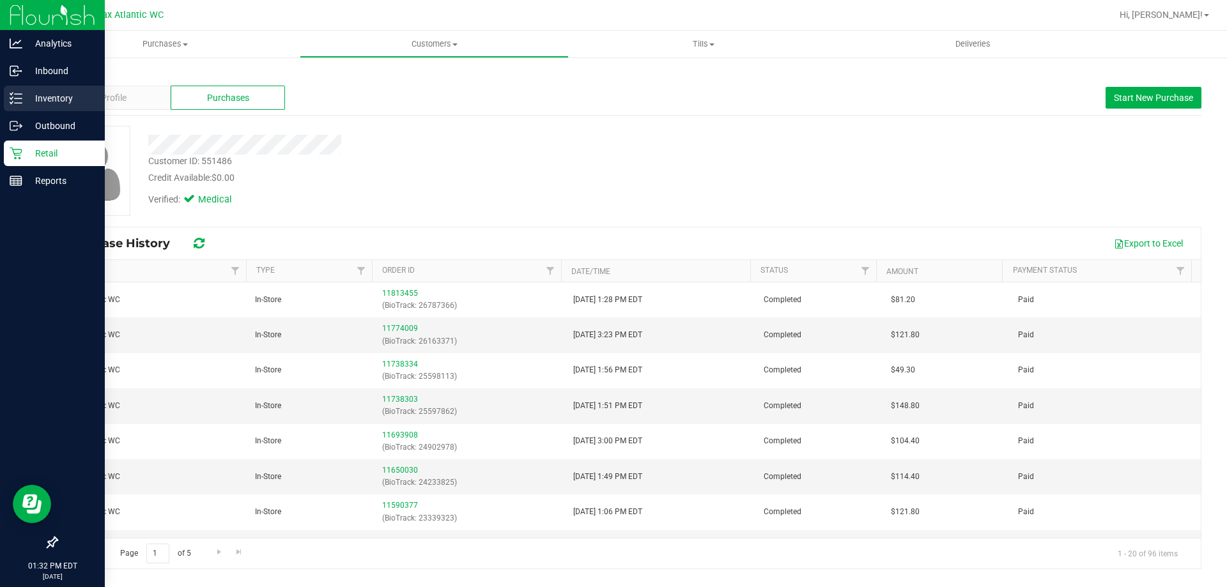
click at [36, 95] on p "Inventory" at bounding box center [60, 98] width 77 height 15
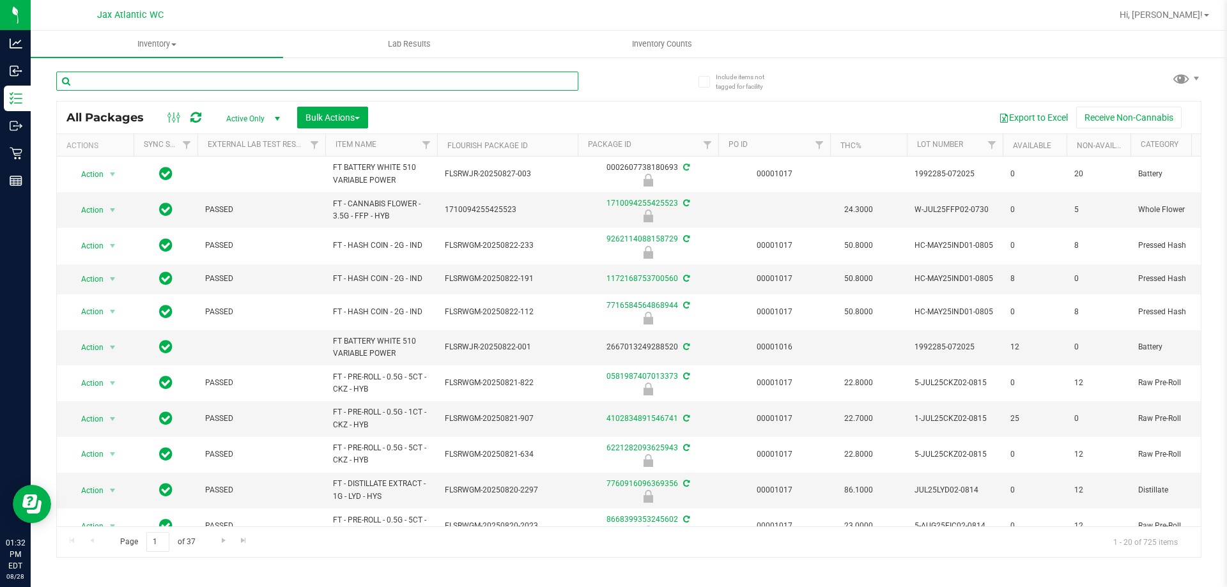
click at [161, 84] on input "text" at bounding box center [317, 81] width 522 height 19
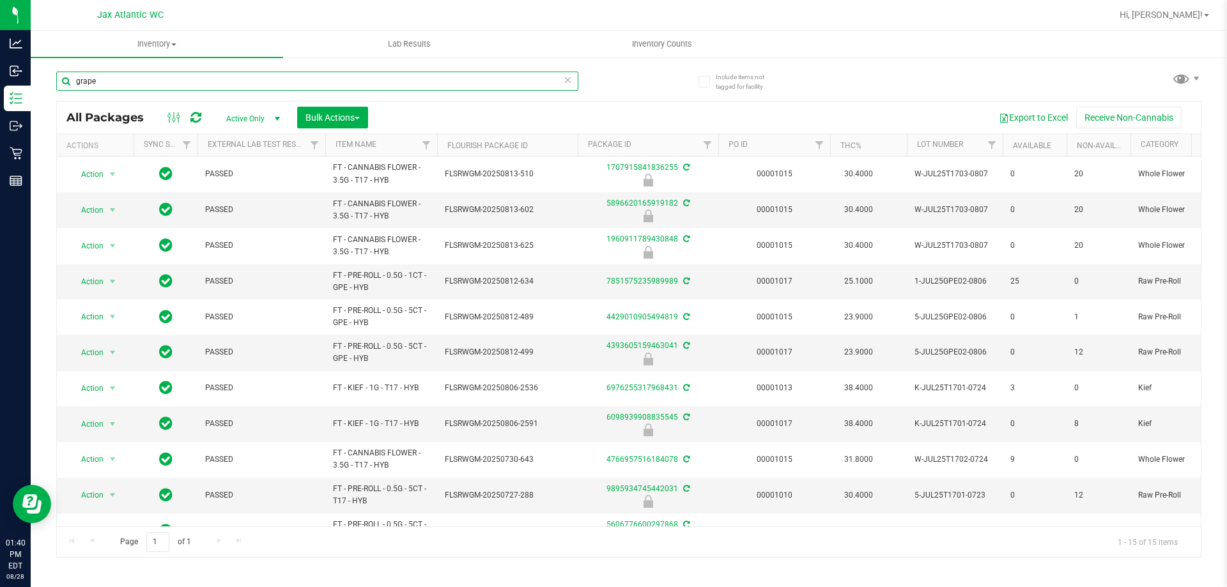
click at [150, 82] on input "grape" at bounding box center [317, 81] width 522 height 19
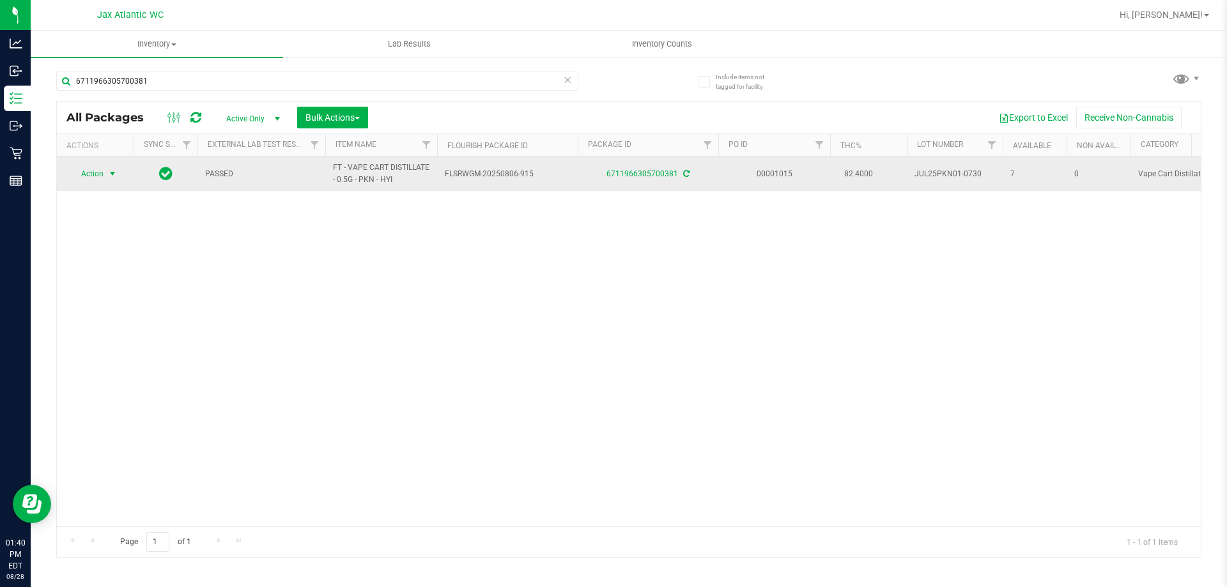
click at [99, 173] on span "Action" at bounding box center [87, 174] width 35 height 18
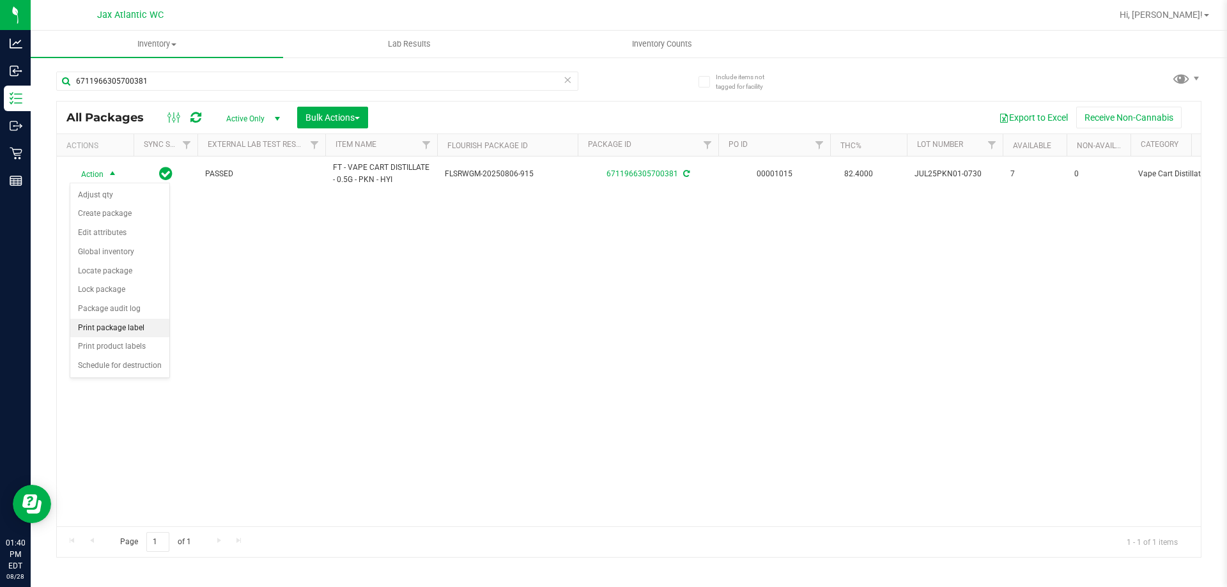
click at [121, 325] on li "Print package label" at bounding box center [119, 328] width 99 height 19
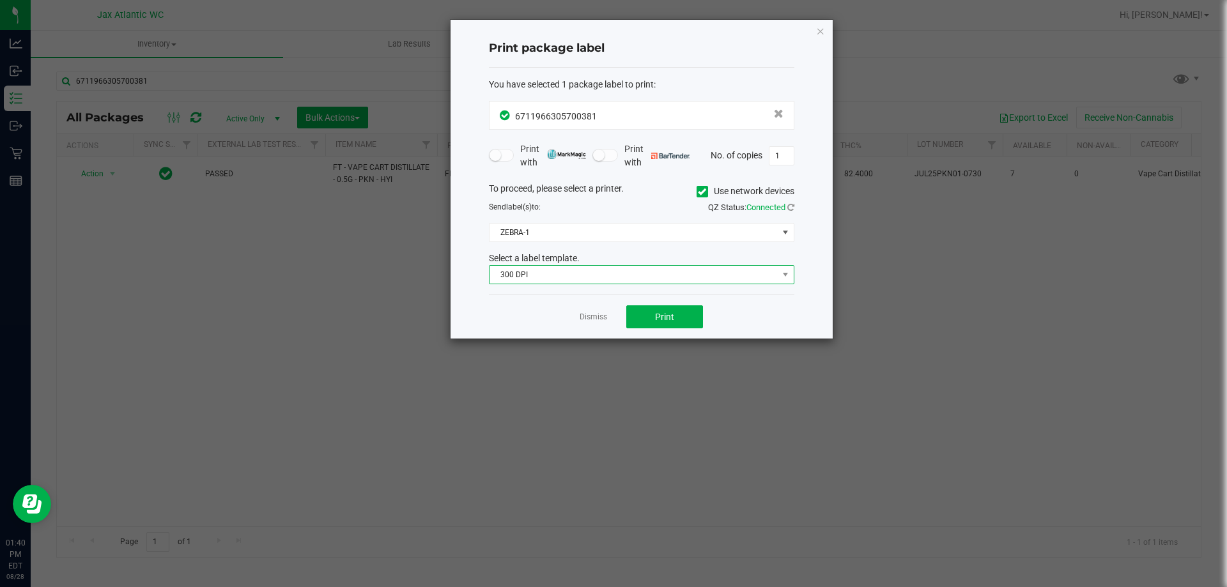
click at [583, 281] on span "300 DPI" at bounding box center [634, 275] width 288 height 18
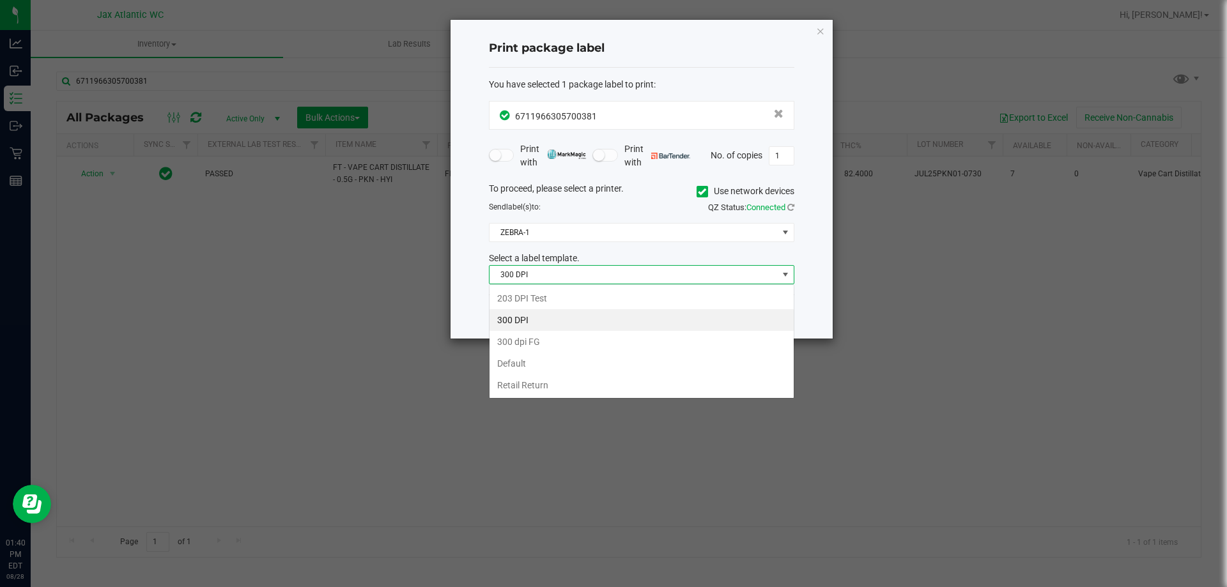
scroll to position [19, 306]
click at [569, 297] on li "203 DPI Test" at bounding box center [642, 299] width 304 height 22
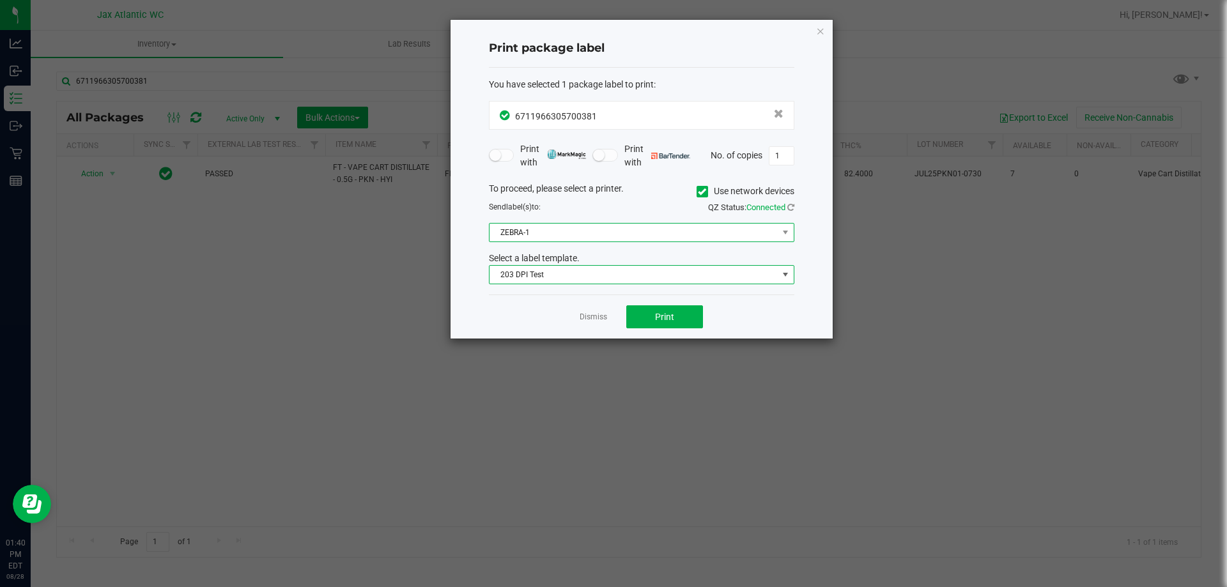
click at [581, 239] on span "ZEBRA-1" at bounding box center [634, 233] width 288 height 18
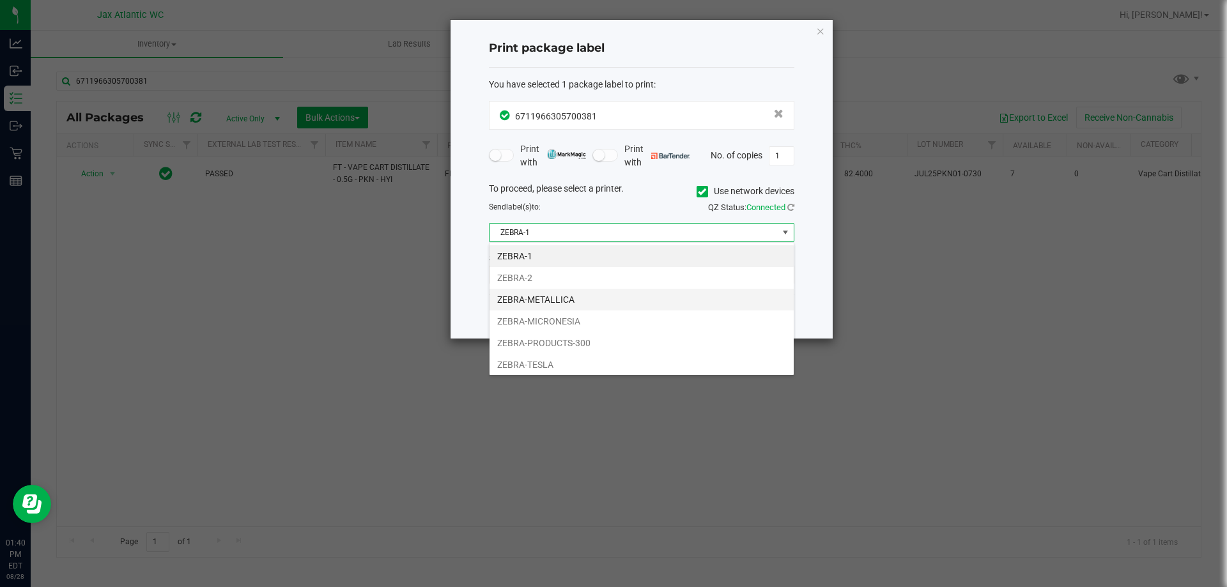
click at [581, 298] on li "ZEBRA-METALLICA" at bounding box center [642, 300] width 304 height 22
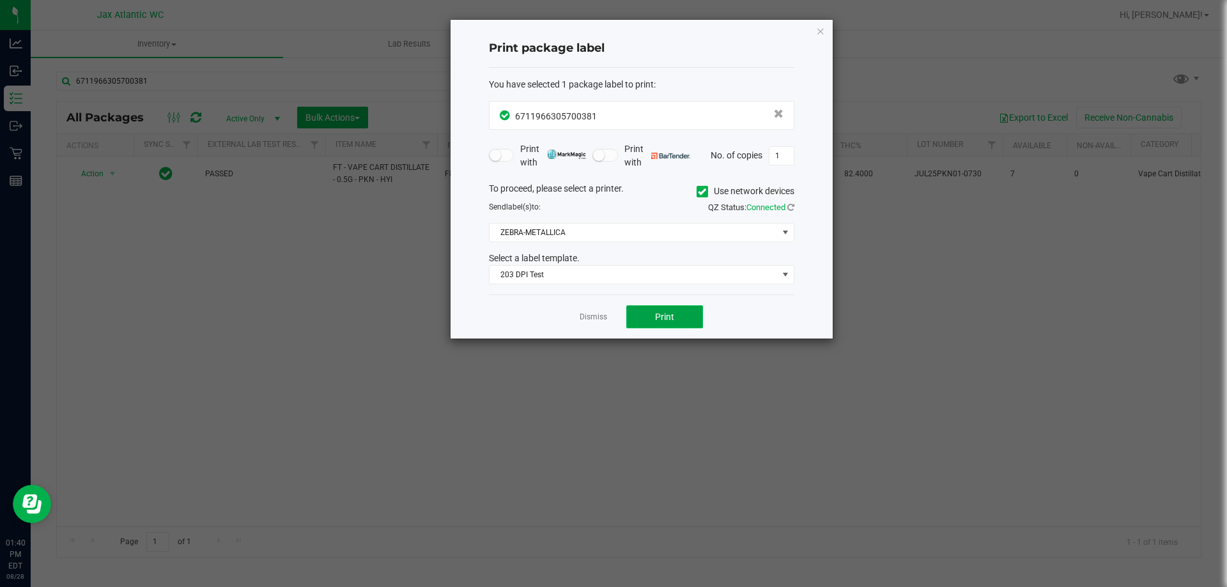
click at [661, 313] on span "Print" at bounding box center [664, 317] width 19 height 10
click at [591, 311] on div "Dismiss Print" at bounding box center [642, 317] width 306 height 44
click at [591, 313] on link "Dismiss" at bounding box center [593, 317] width 27 height 11
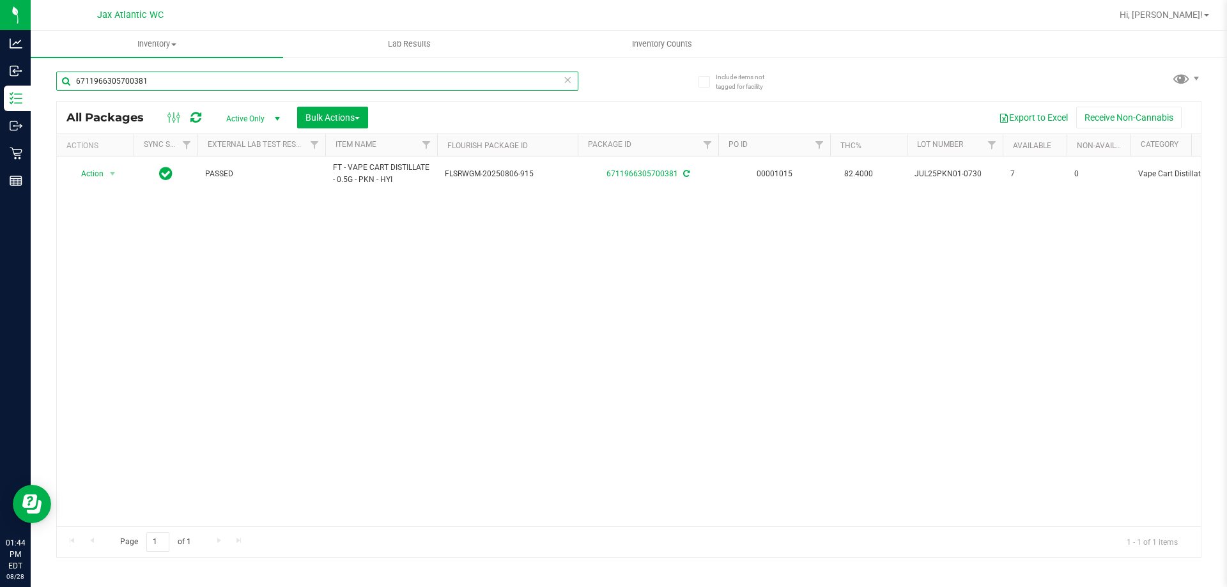
click at [228, 88] on input "6711966305700381" at bounding box center [317, 81] width 522 height 19
click at [229, 88] on input "6711966305700381" at bounding box center [317, 81] width 522 height 19
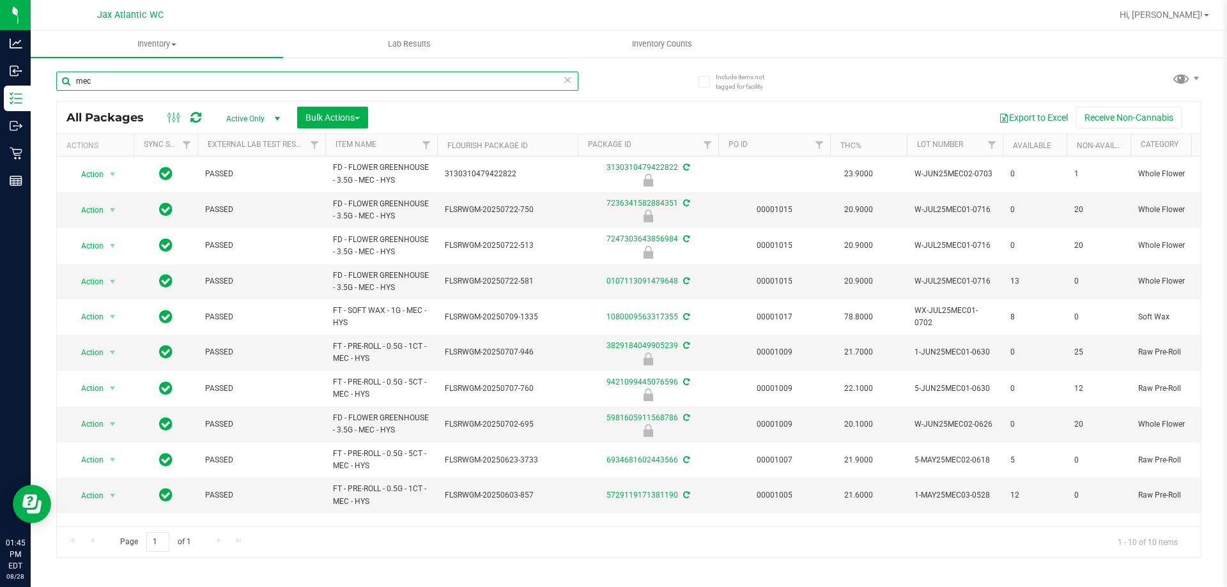
click at [279, 80] on input "mec" at bounding box center [317, 81] width 522 height 19
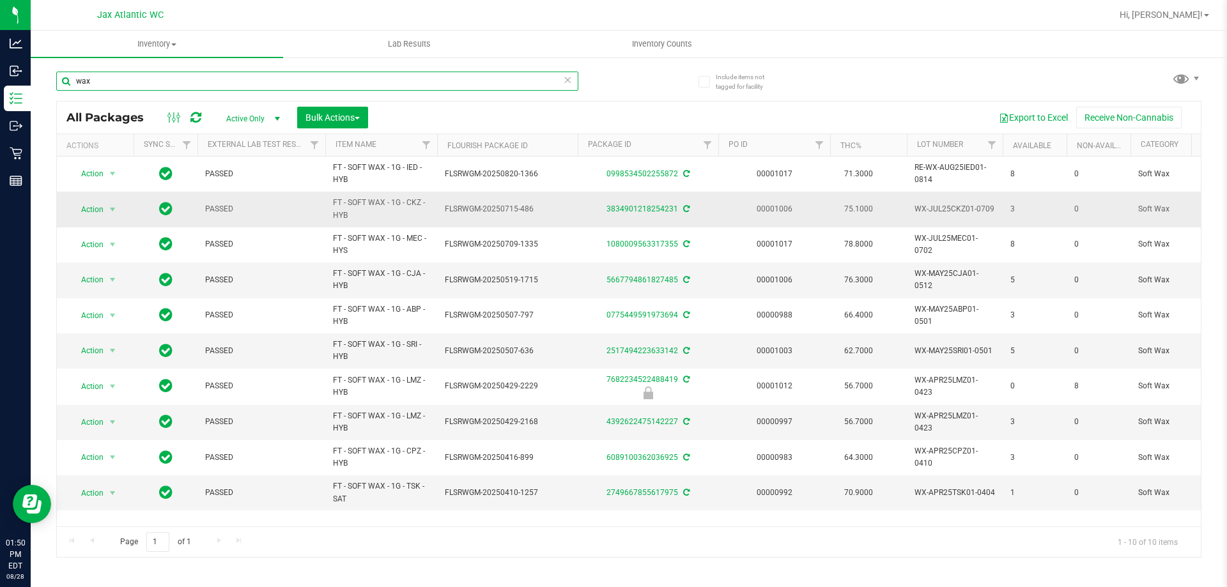
click at [120, 81] on input "wax" at bounding box center [317, 81] width 522 height 19
type input "wax"
click at [568, 81] on icon at bounding box center [567, 79] width 9 height 15
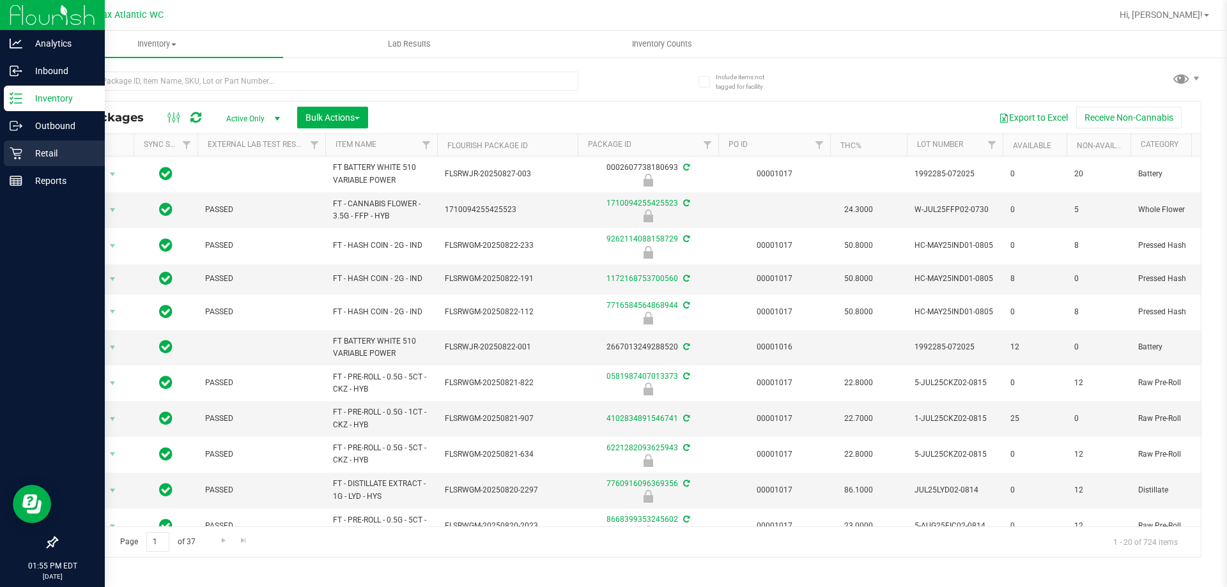
click at [20, 148] on icon at bounding box center [16, 153] width 13 height 13
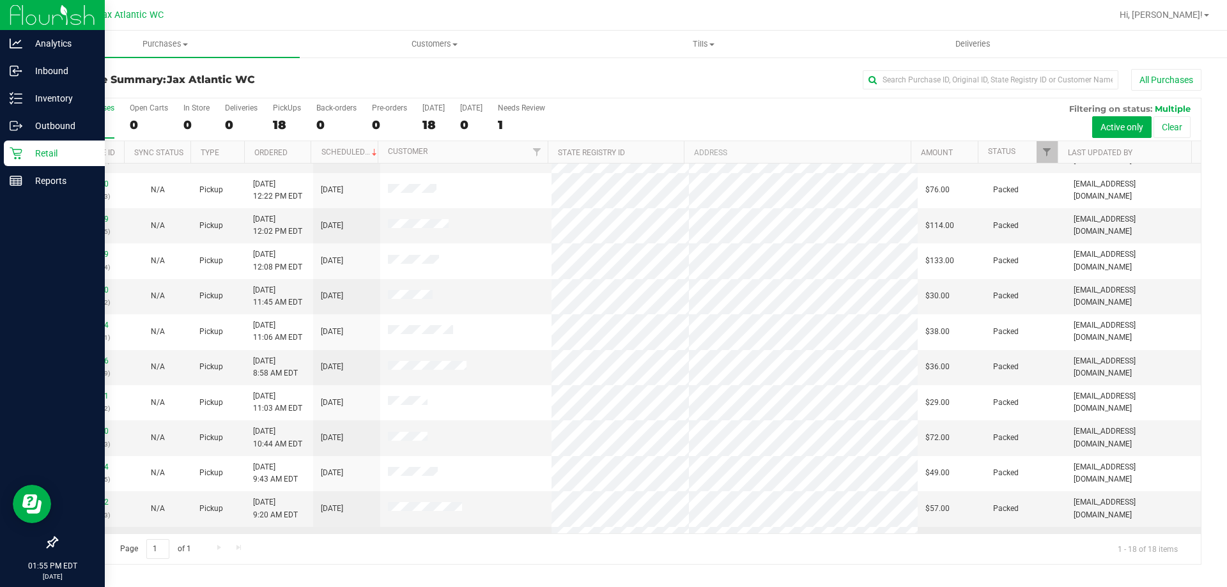
scroll to position [267, 0]
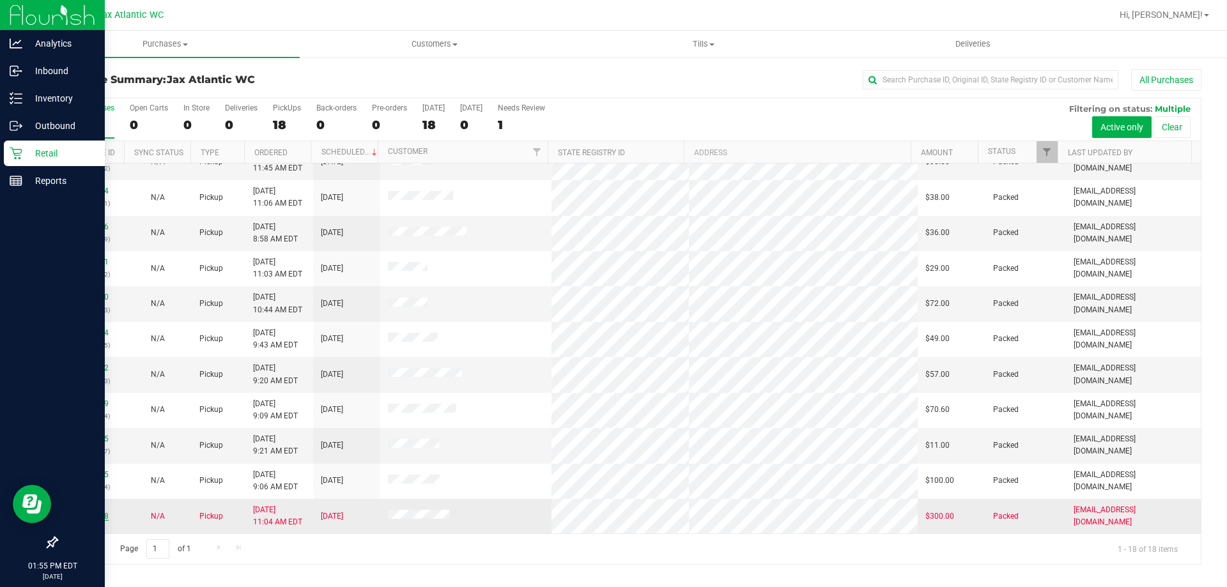
click at [93, 514] on link "11860818" at bounding box center [91, 516] width 36 height 9
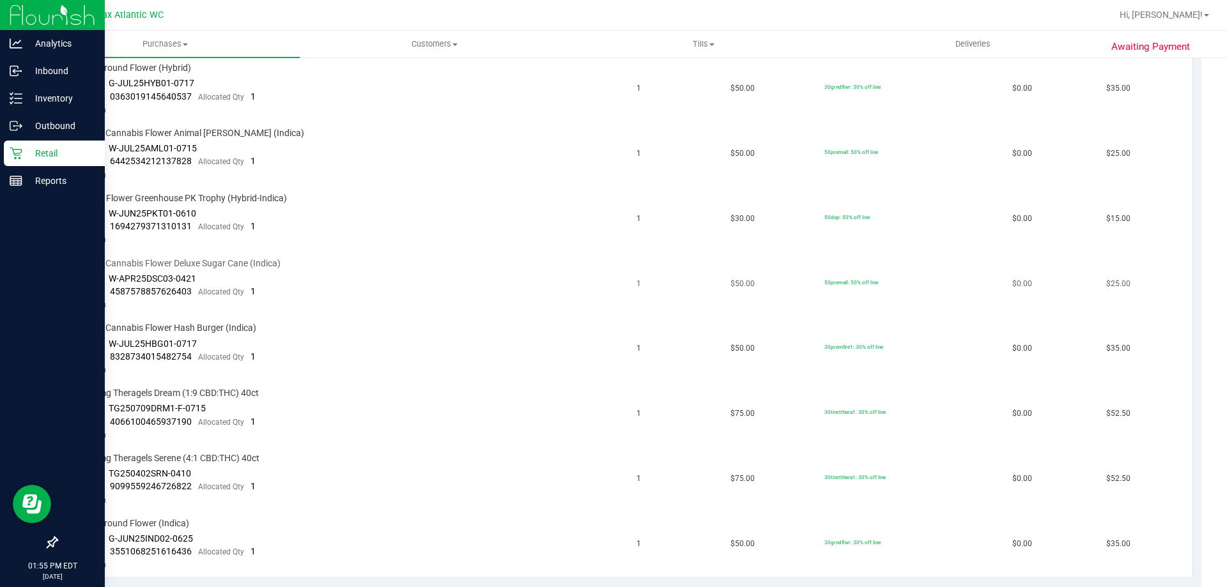
scroll to position [203, 0]
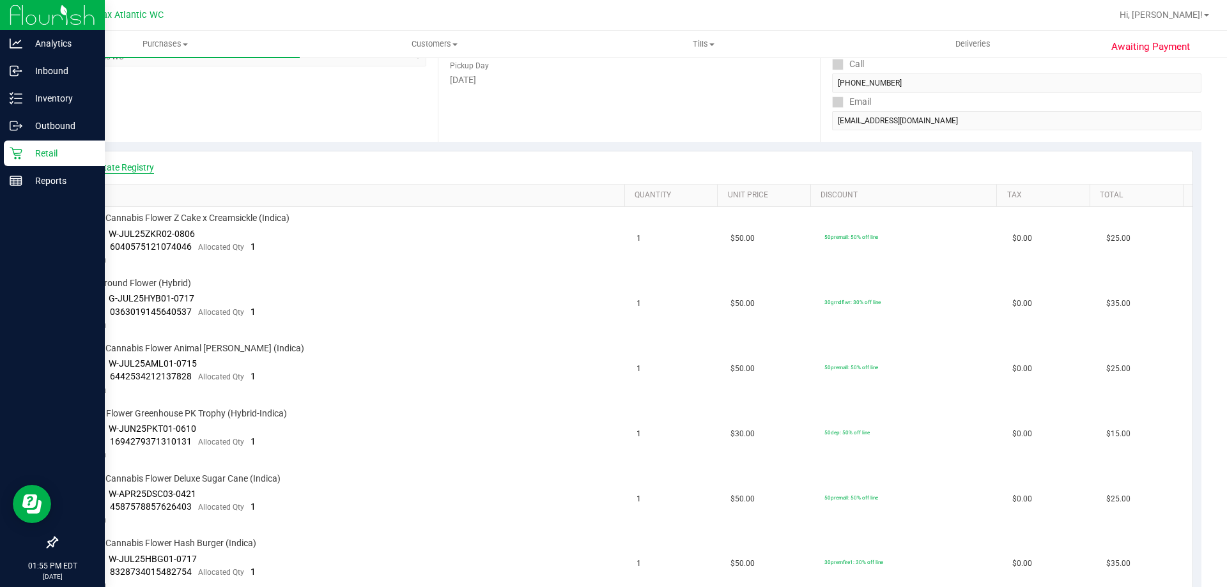
click at [132, 162] on link "View State Registry" at bounding box center [115, 167] width 77 height 13
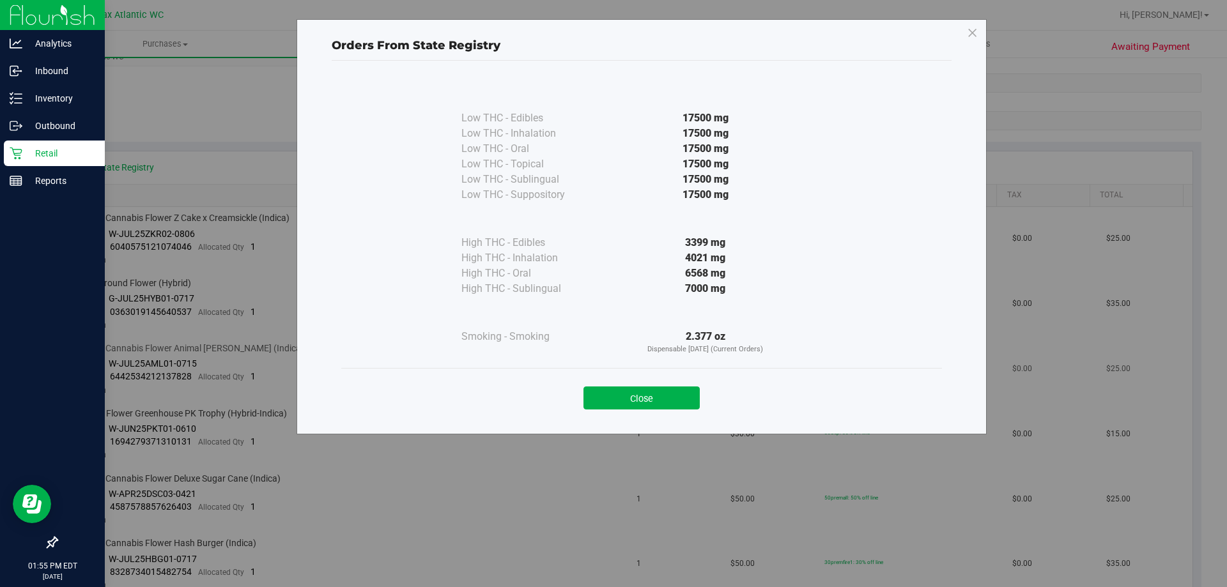
click at [632, 396] on button "Close" at bounding box center [642, 398] width 116 height 23
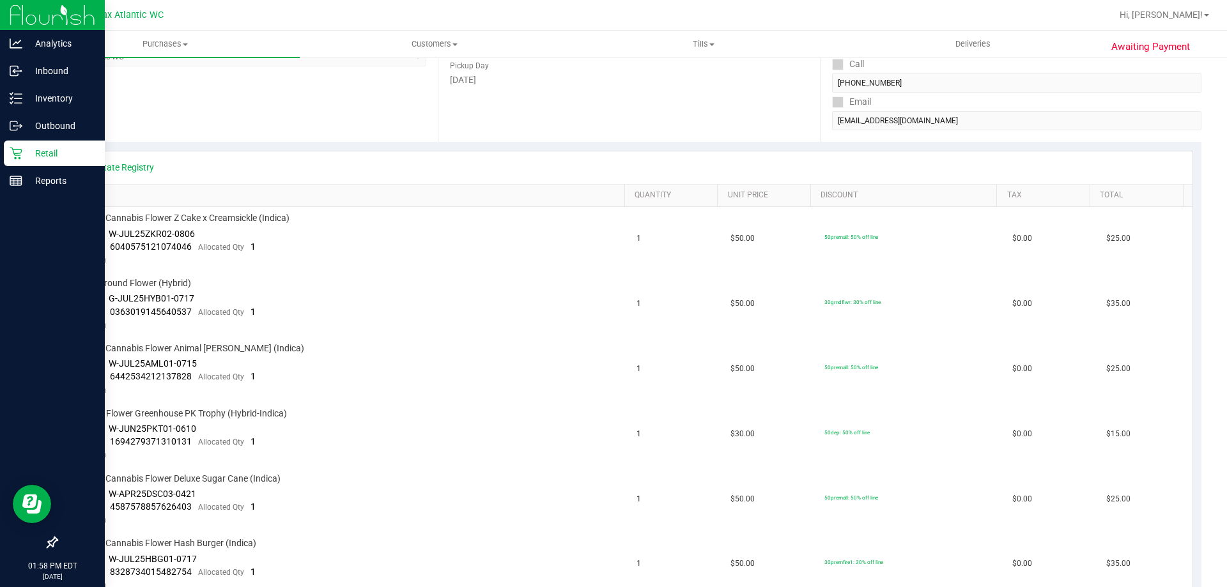
click at [26, 153] on p "Retail" at bounding box center [60, 153] width 77 height 15
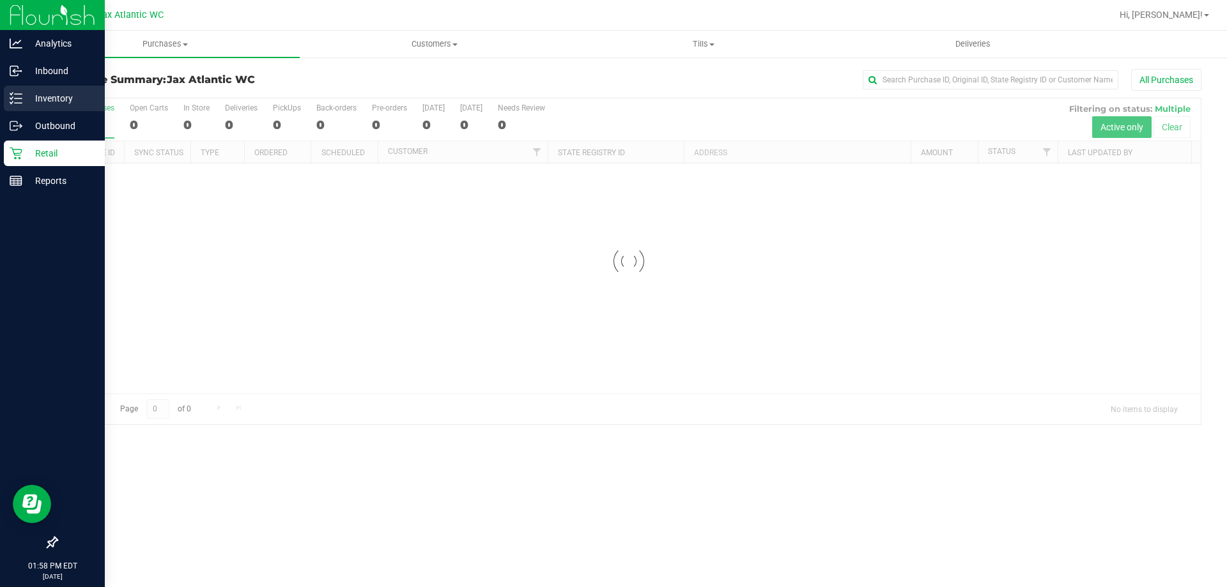
click at [61, 103] on p "Inventory" at bounding box center [60, 98] width 77 height 15
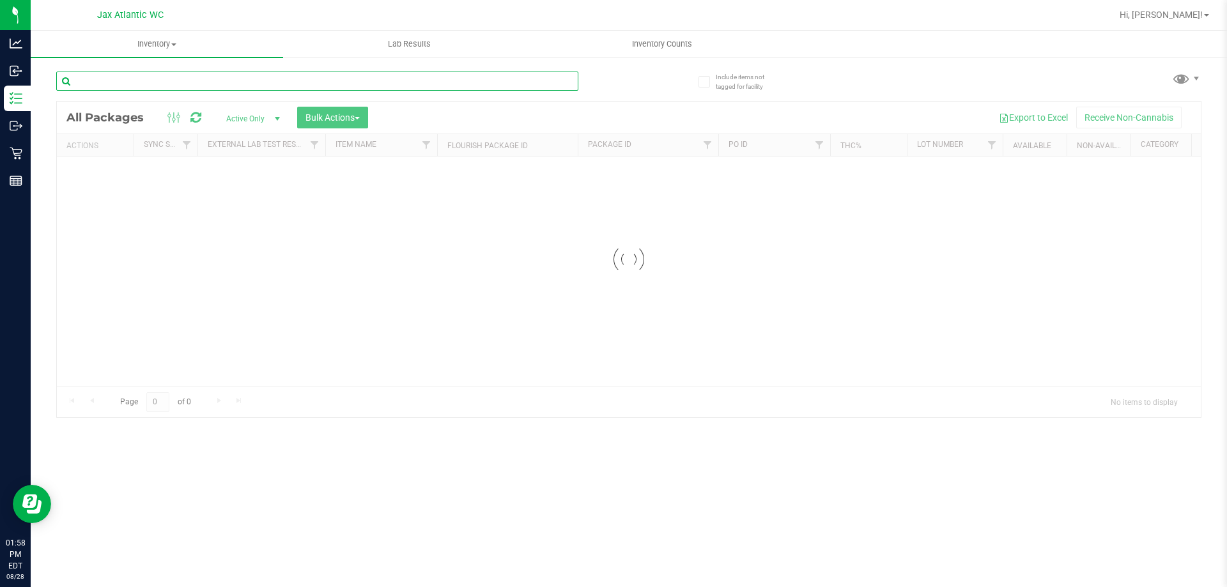
click at [160, 80] on div "Inventory All packages All inventory Waste log Create inventory Lab Results Inv…" at bounding box center [629, 309] width 1197 height 557
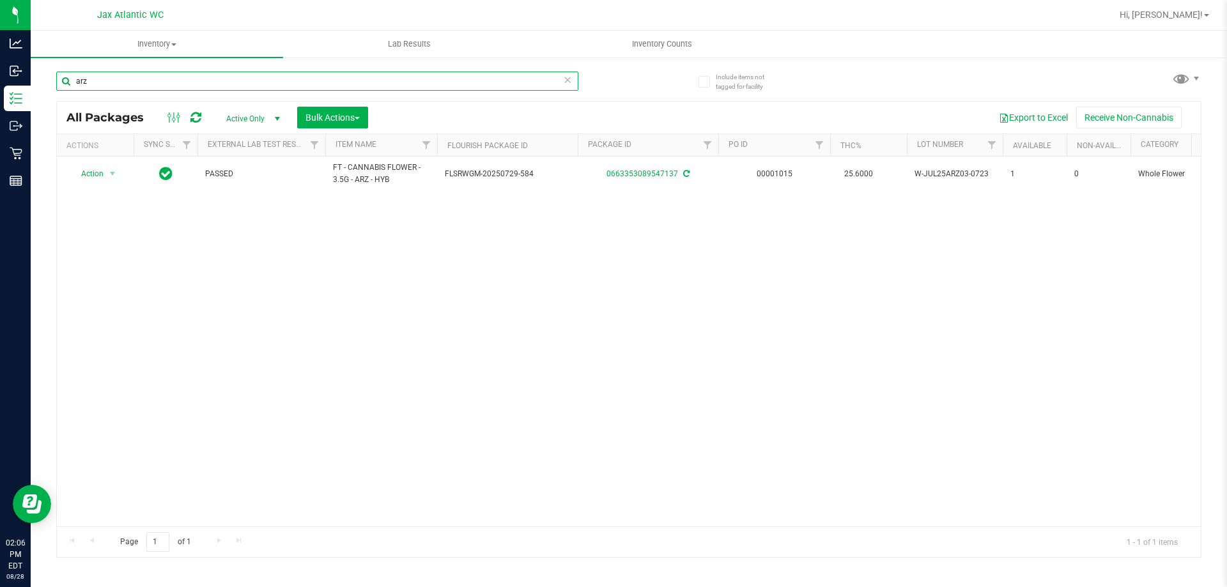
type input "arz"
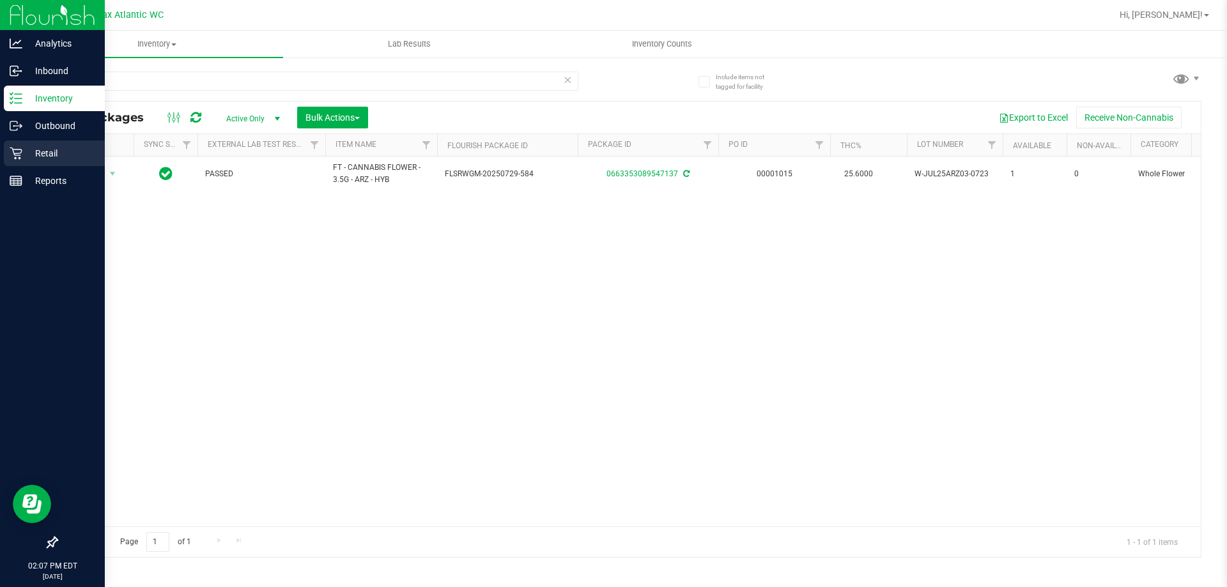
click at [18, 157] on icon at bounding box center [16, 153] width 13 height 13
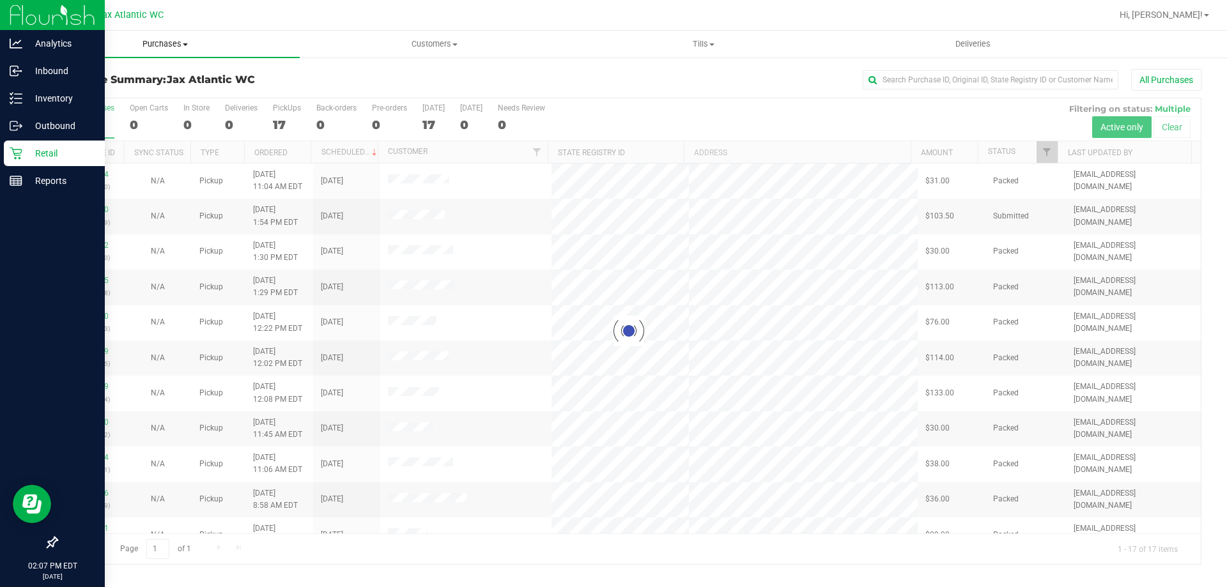
click at [160, 43] on span "Purchases" at bounding box center [165, 44] width 269 height 12
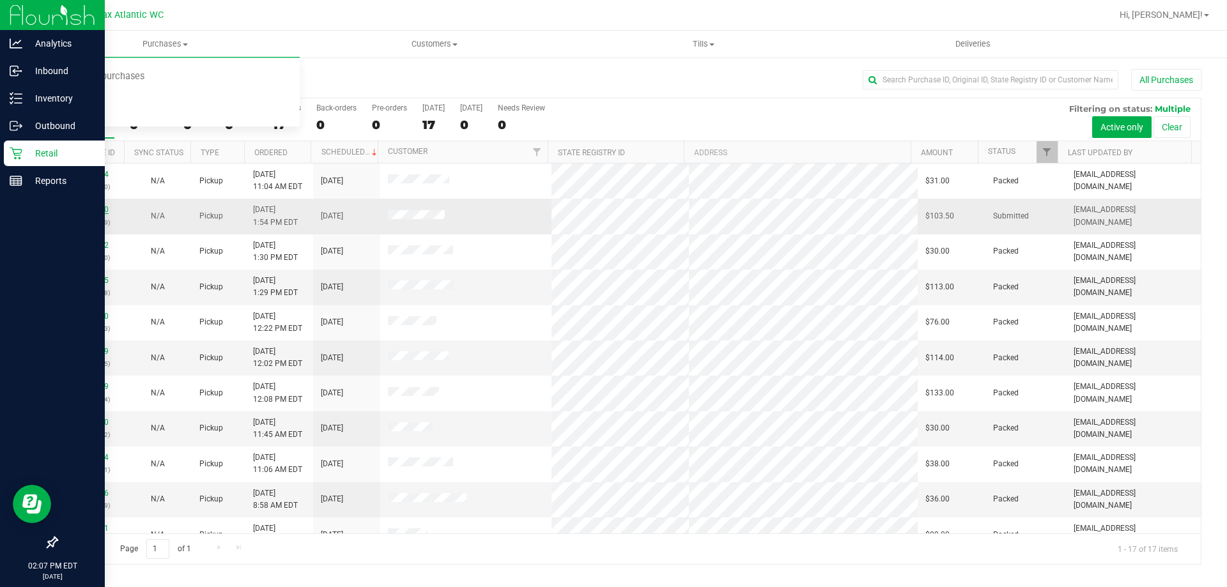
click at [93, 210] on link "11862650" at bounding box center [91, 209] width 36 height 9
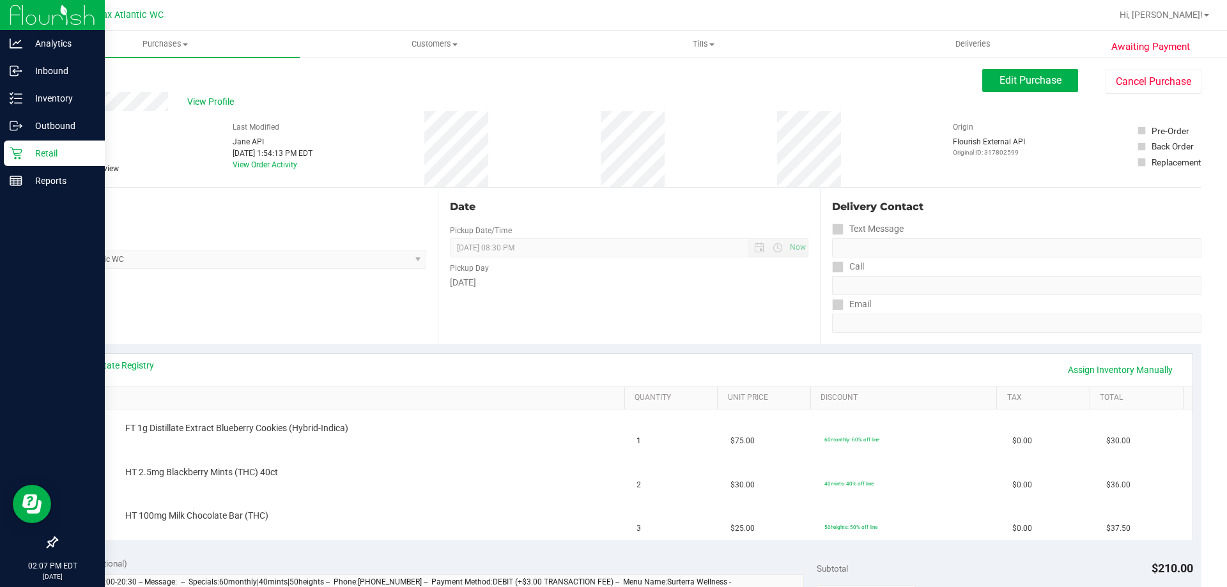
click at [115, 359] on div "View State Registry Assign Inventory Manually" at bounding box center [629, 370] width 1127 height 33
click at [120, 365] on link "View State Registry" at bounding box center [115, 365] width 77 height 13
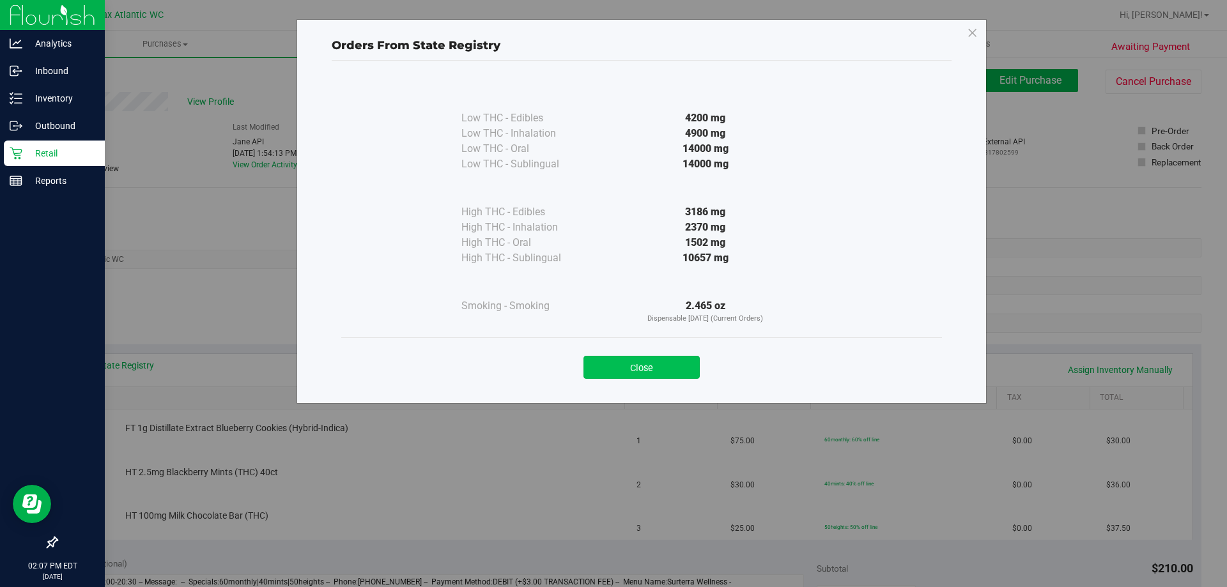
click at [633, 359] on button "Close" at bounding box center [642, 367] width 116 height 23
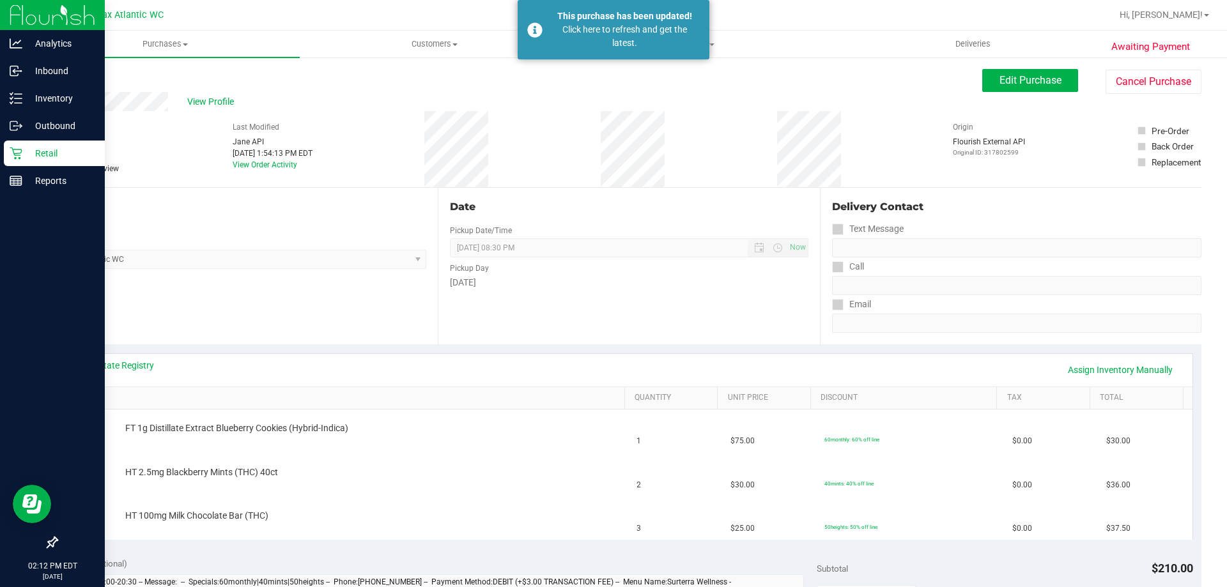
click at [17, 149] on icon at bounding box center [16, 153] width 13 height 13
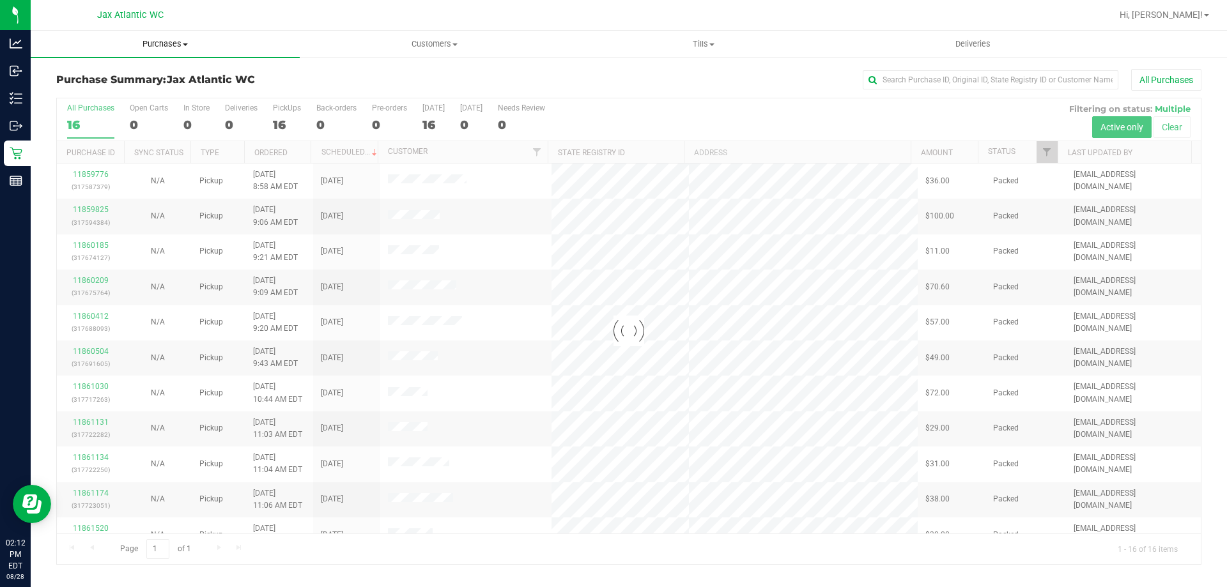
click at [164, 43] on span "Purchases" at bounding box center [165, 44] width 269 height 12
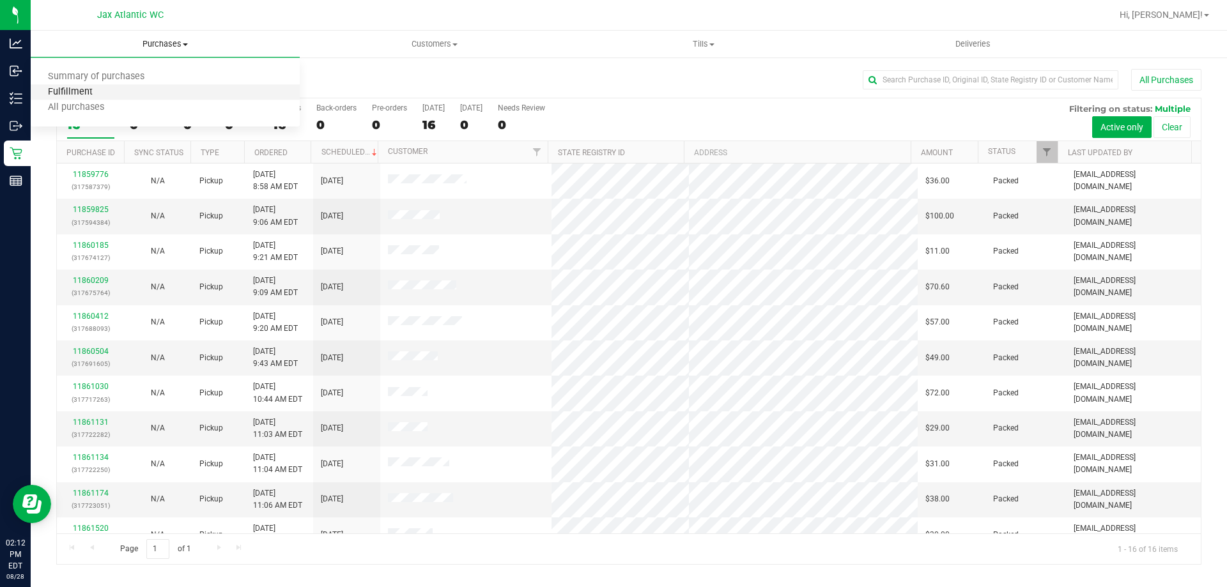
click at [72, 88] on span "Fulfillment" at bounding box center [70, 92] width 79 height 11
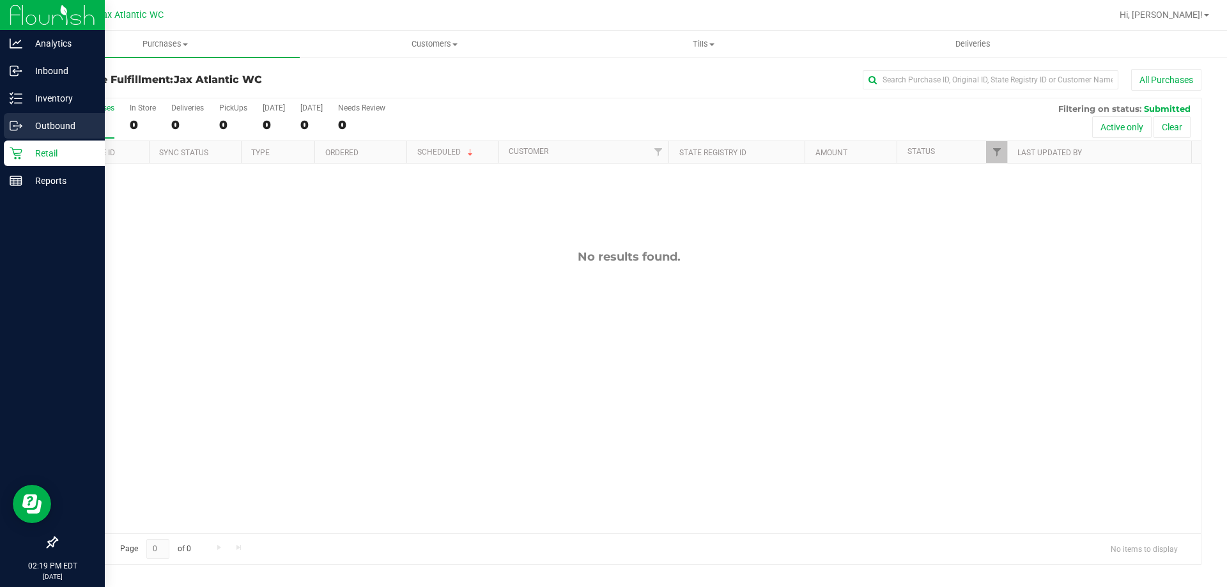
click at [38, 120] on p "Outbound" at bounding box center [60, 125] width 77 height 15
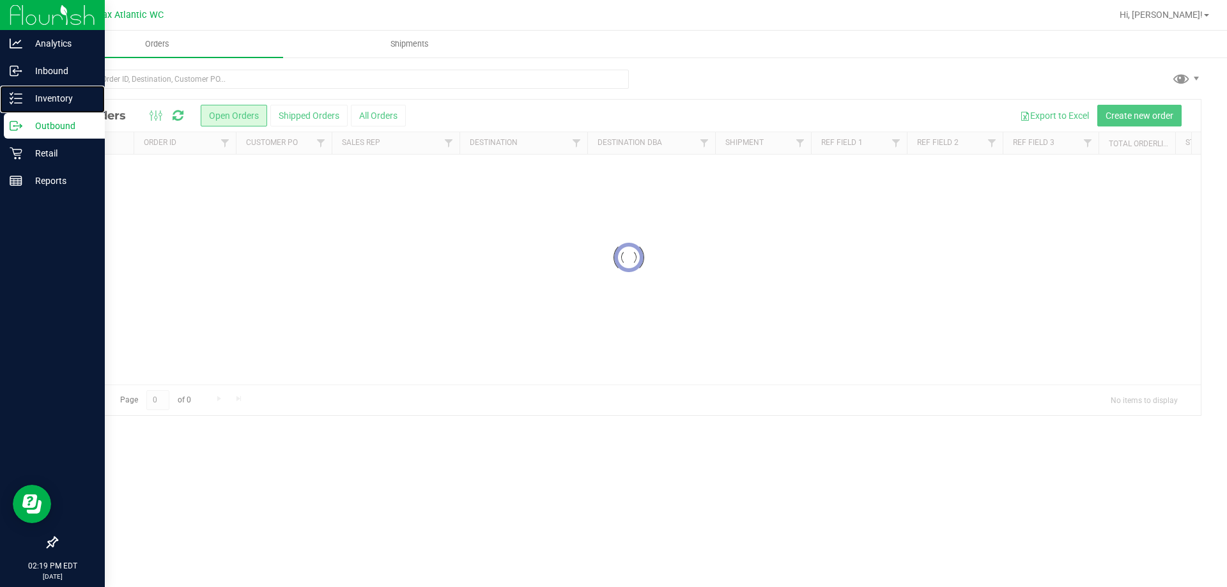
click at [46, 102] on p "Inventory" at bounding box center [60, 98] width 77 height 15
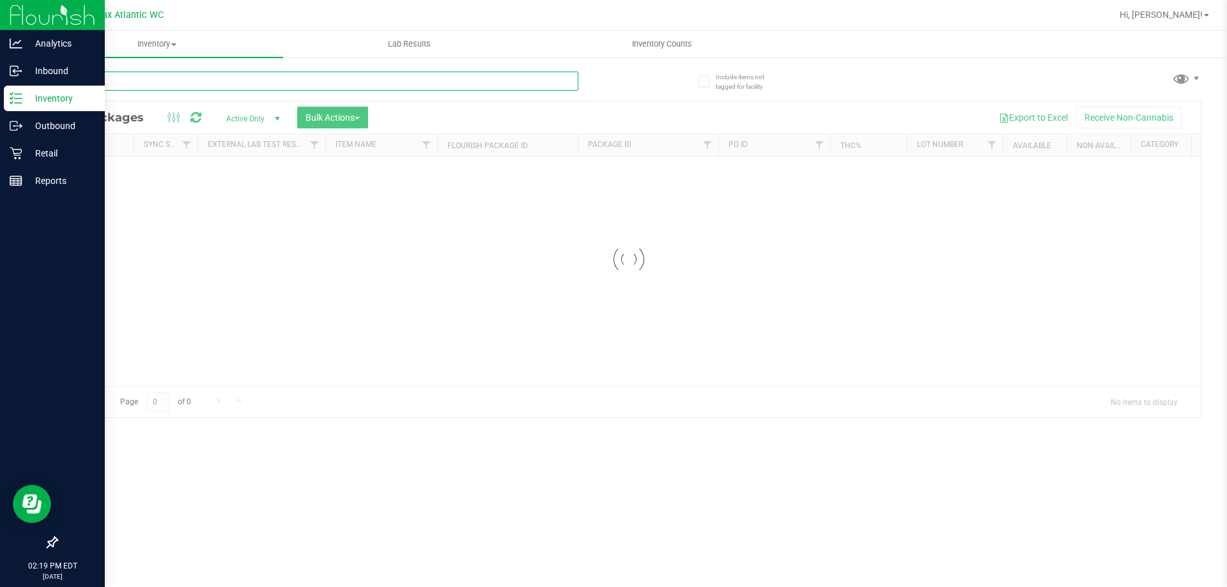
click at [185, 79] on div "Inventory All packages All inventory Waste log Create inventory Lab Results Inv…" at bounding box center [629, 309] width 1197 height 557
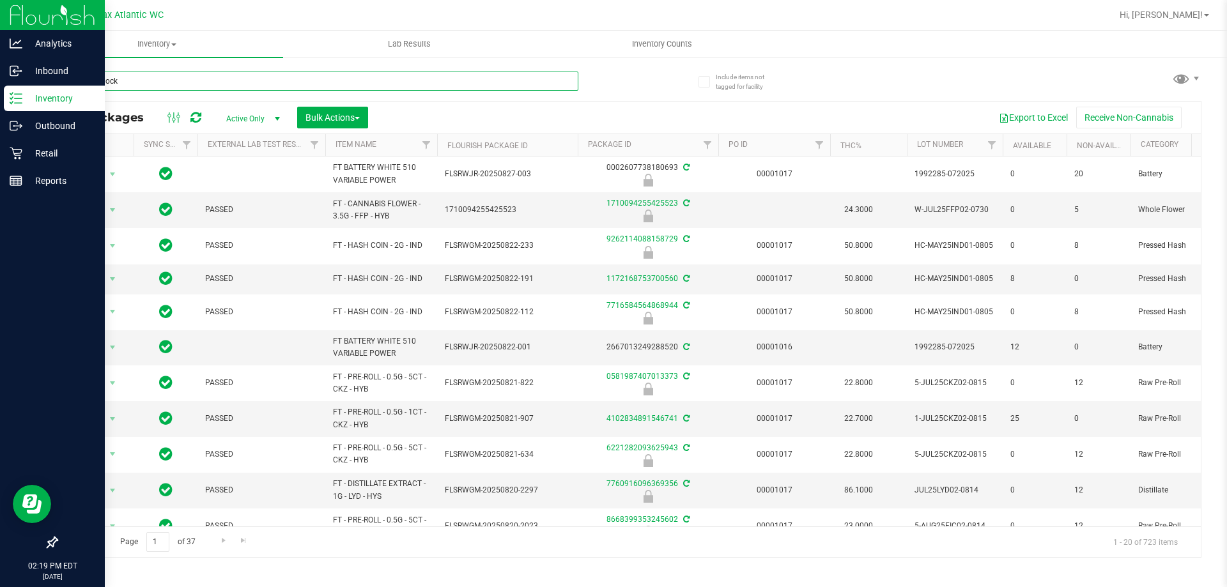
type input "static shock"
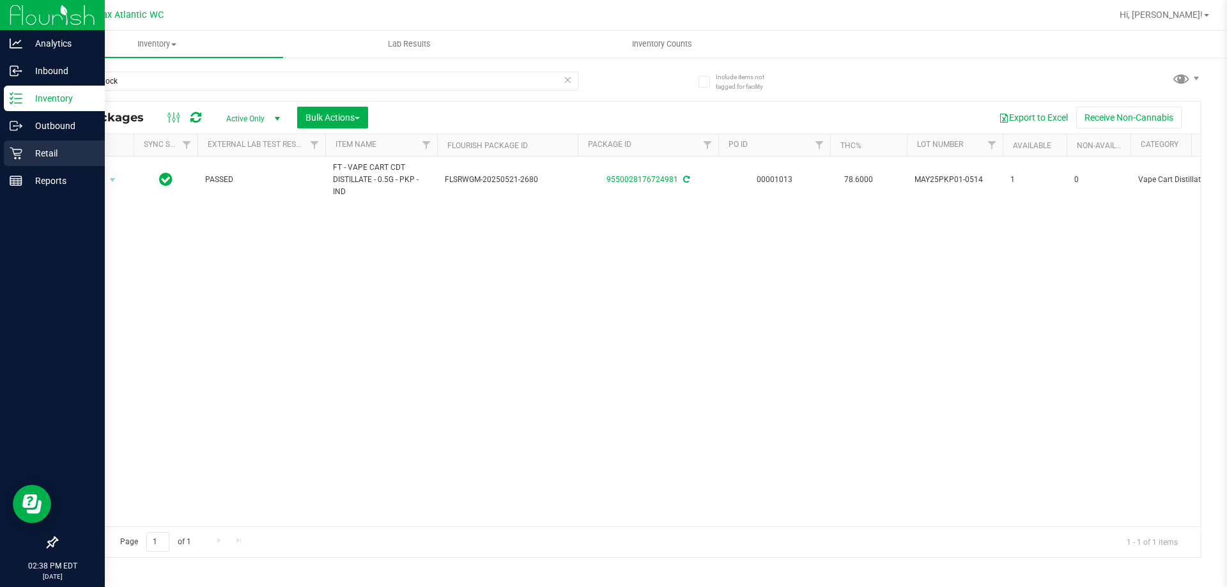
click at [15, 155] on icon at bounding box center [16, 154] width 12 height 12
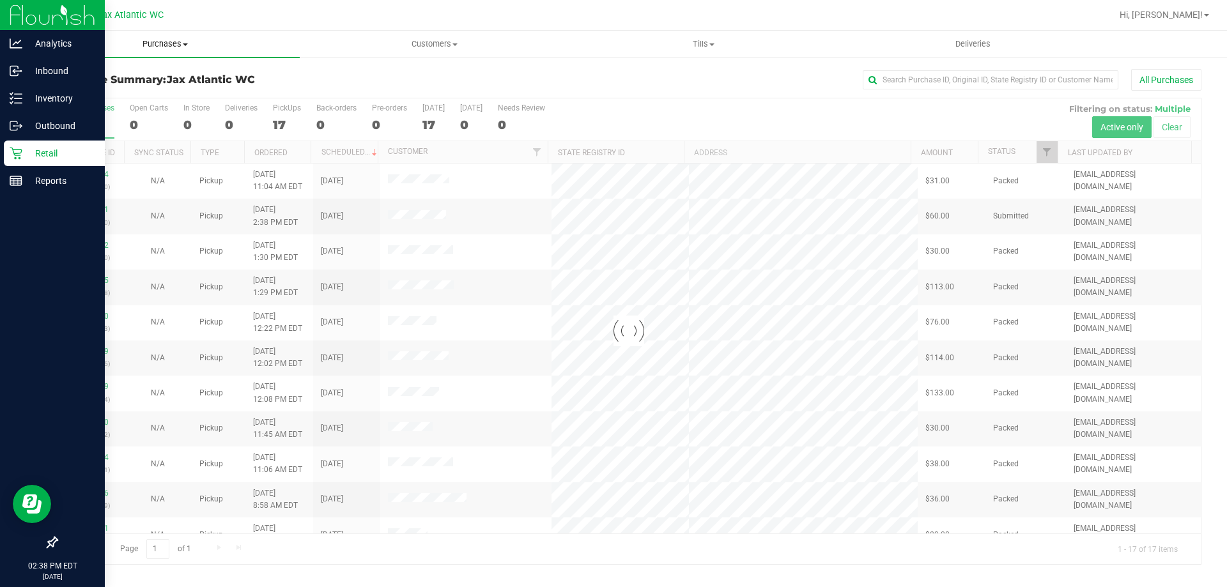
click at [176, 43] on span "Purchases" at bounding box center [165, 44] width 269 height 12
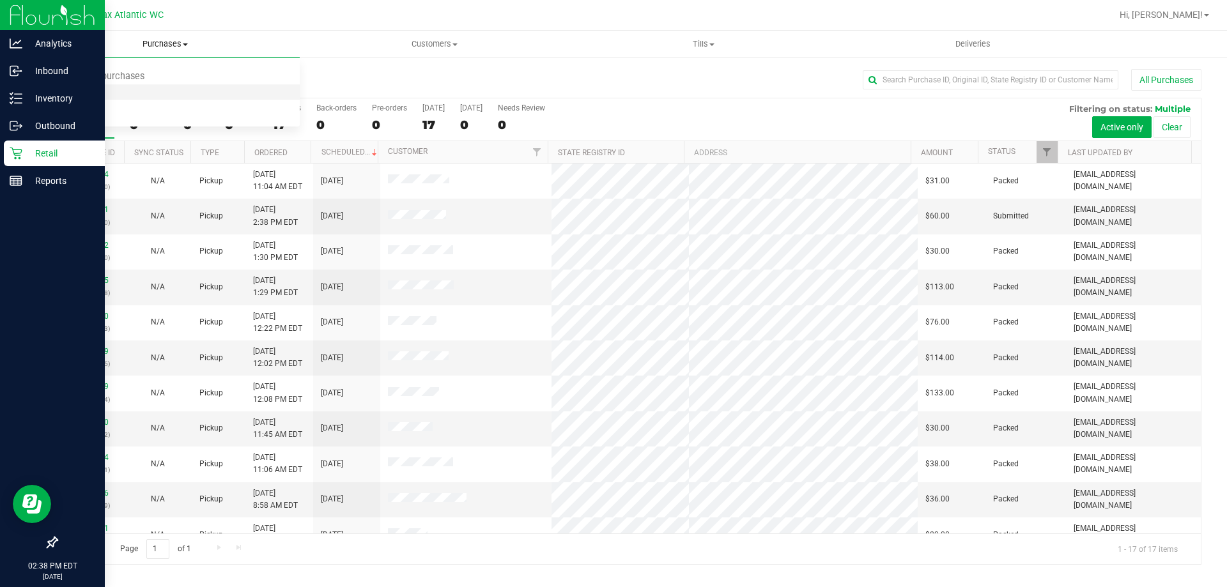
click at [95, 95] on span "Fulfillment" at bounding box center [70, 92] width 79 height 11
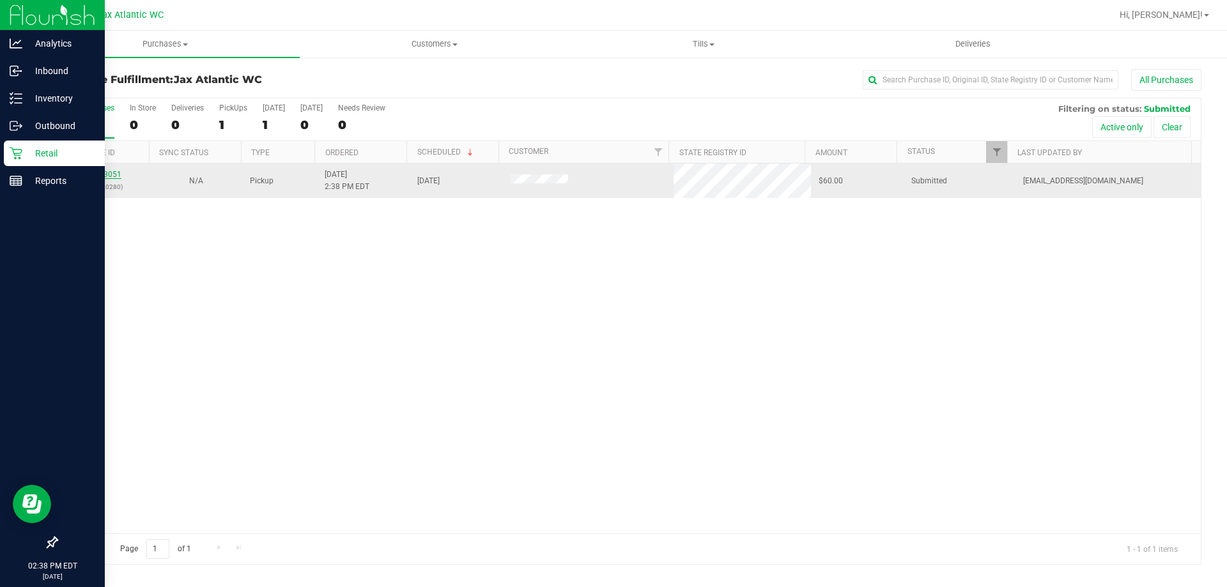
click at [105, 175] on link "11863051" at bounding box center [104, 174] width 36 height 9
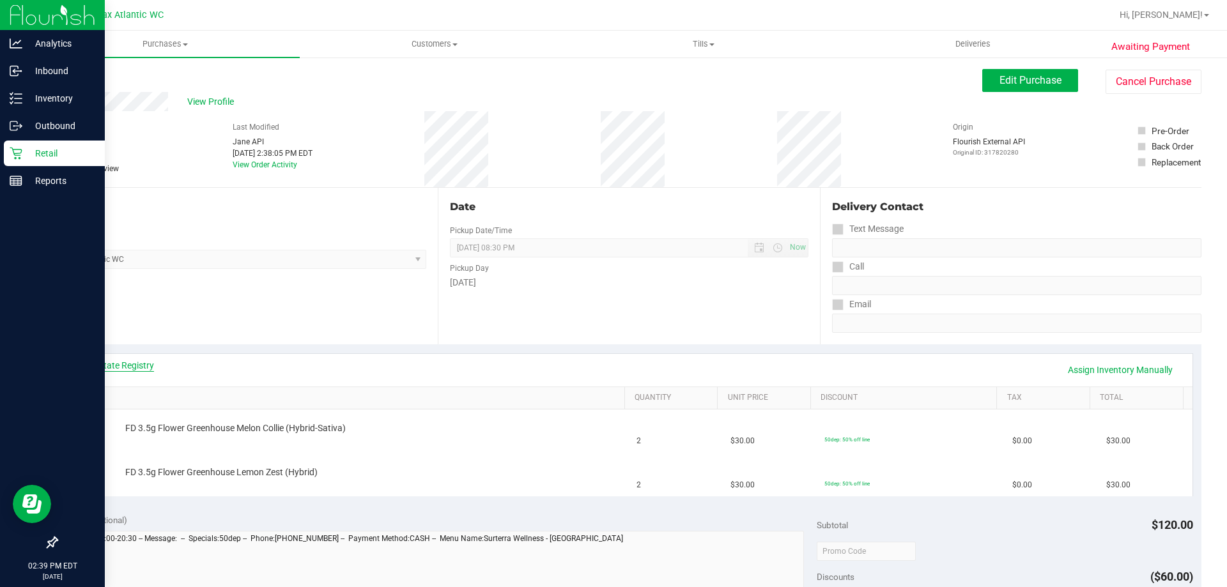
click at [121, 361] on link "View State Registry" at bounding box center [115, 365] width 77 height 13
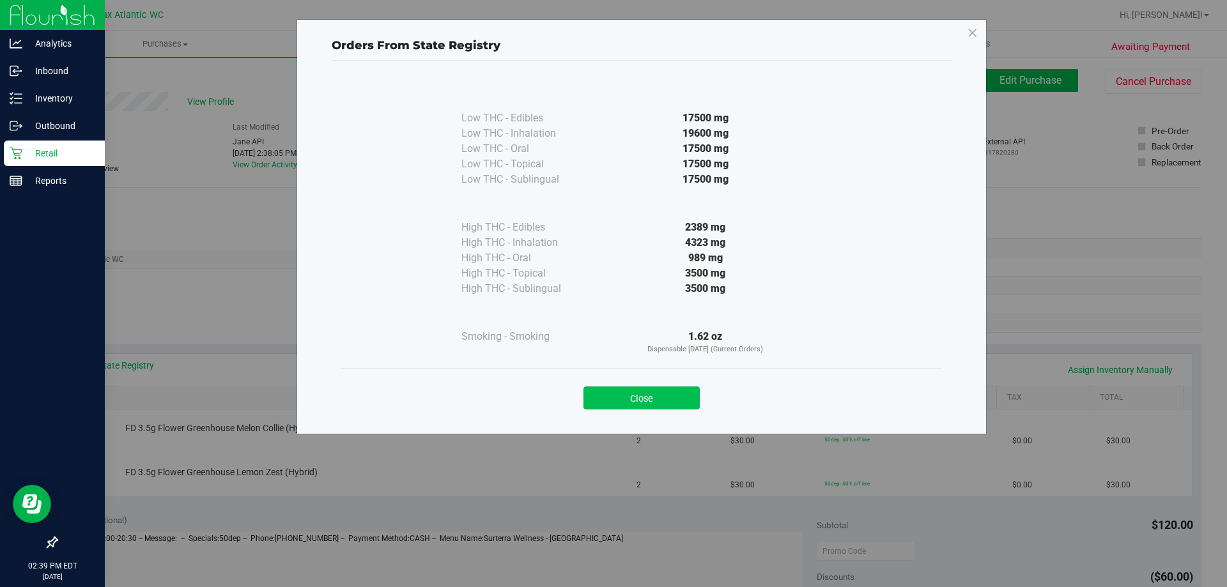
click at [649, 401] on button "Close" at bounding box center [642, 398] width 116 height 23
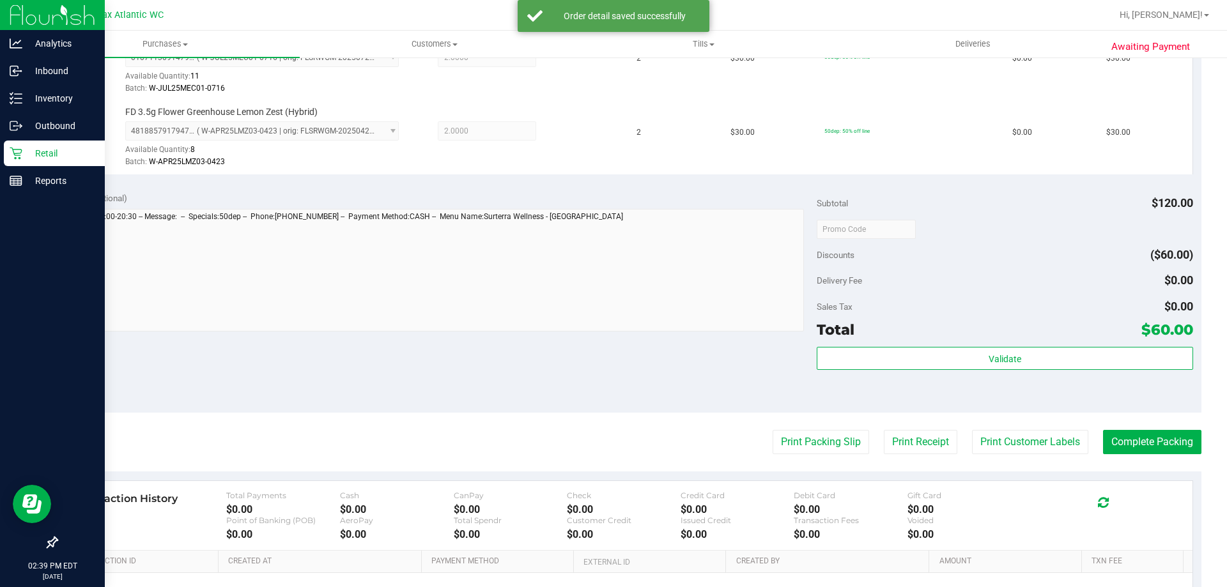
scroll to position [384, 0]
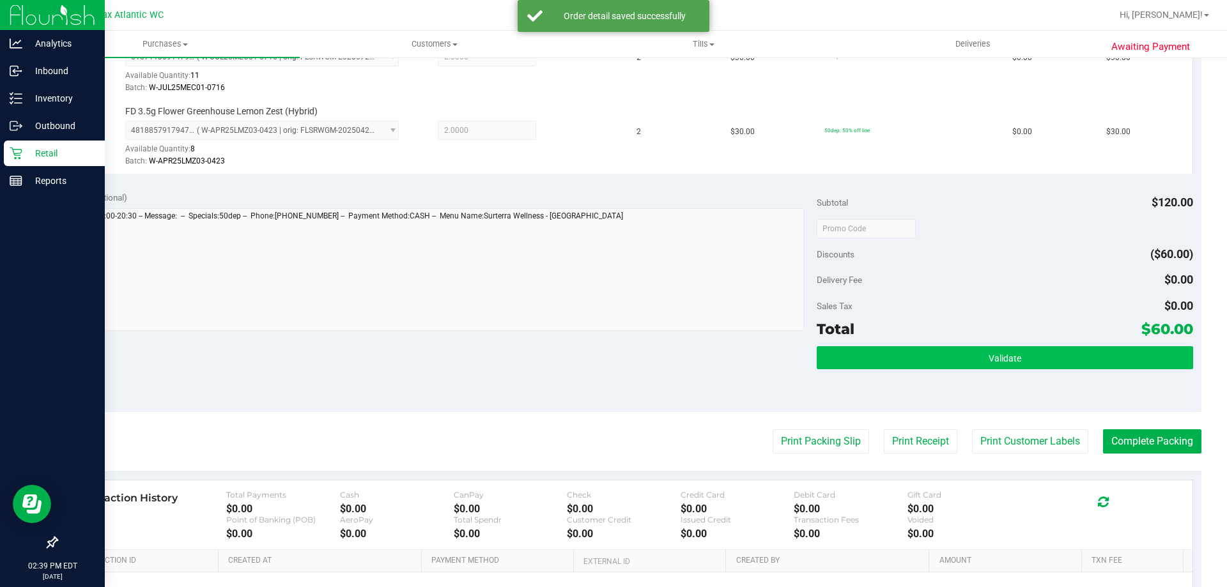
drag, startPoint x: 956, startPoint y: 344, endPoint x: 947, endPoint y: 354, distance: 13.6
click at [952, 350] on div "Subtotal $120.00 Discounts ($60.00) Delivery Fee $0.00 Sales Tax $0.00 Total $6…" at bounding box center [1005, 297] width 376 height 213
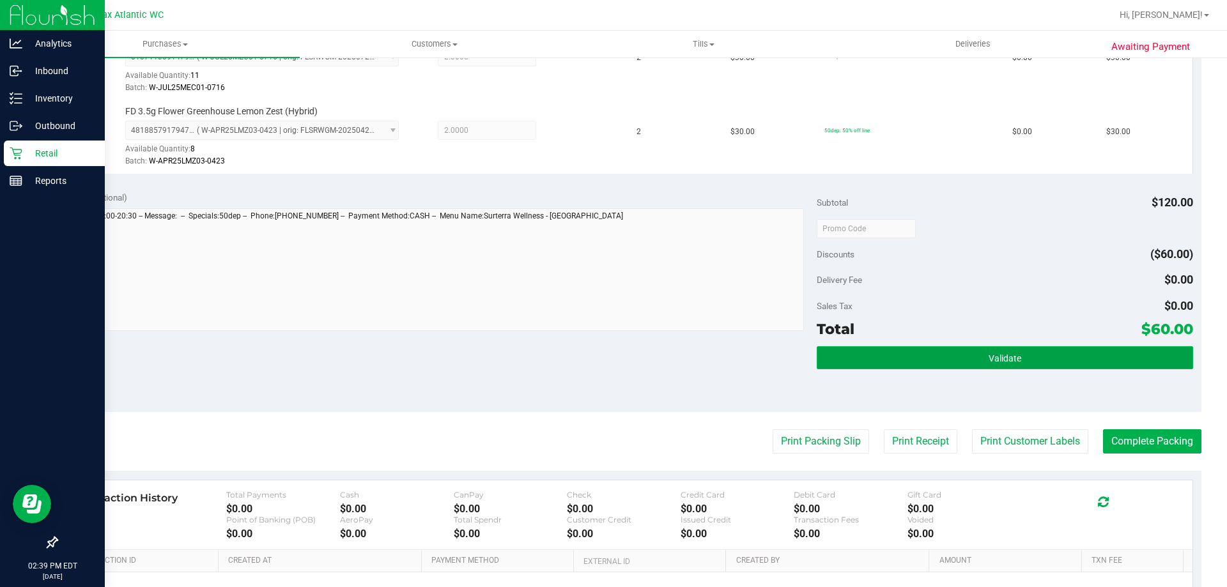
click at [944, 355] on button "Validate" at bounding box center [1005, 357] width 376 height 23
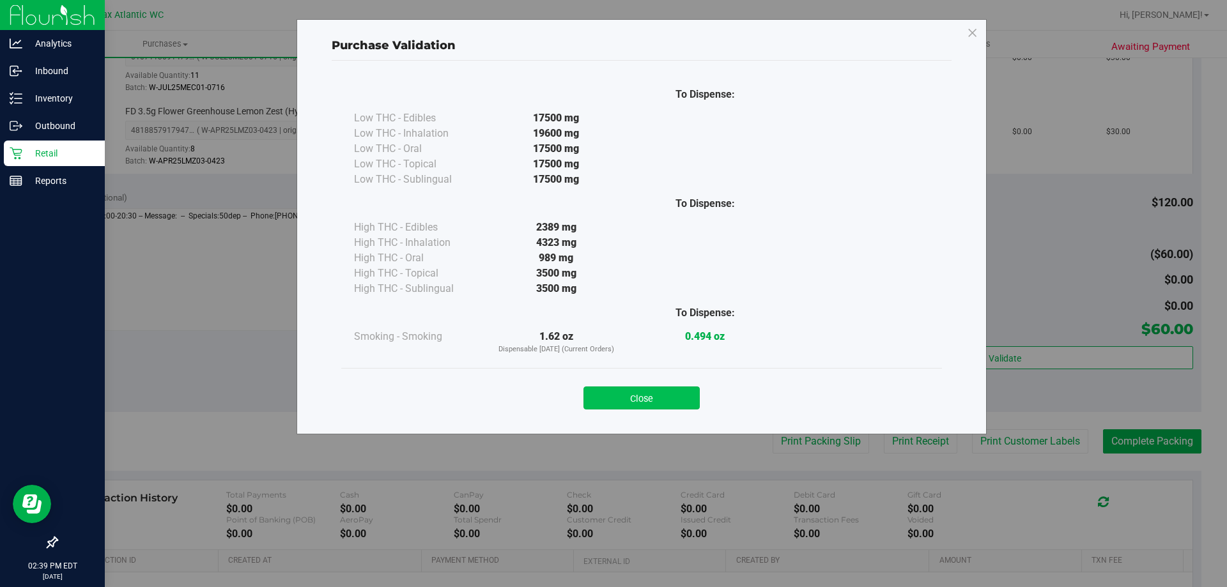
click at [649, 399] on button "Close" at bounding box center [642, 398] width 116 height 23
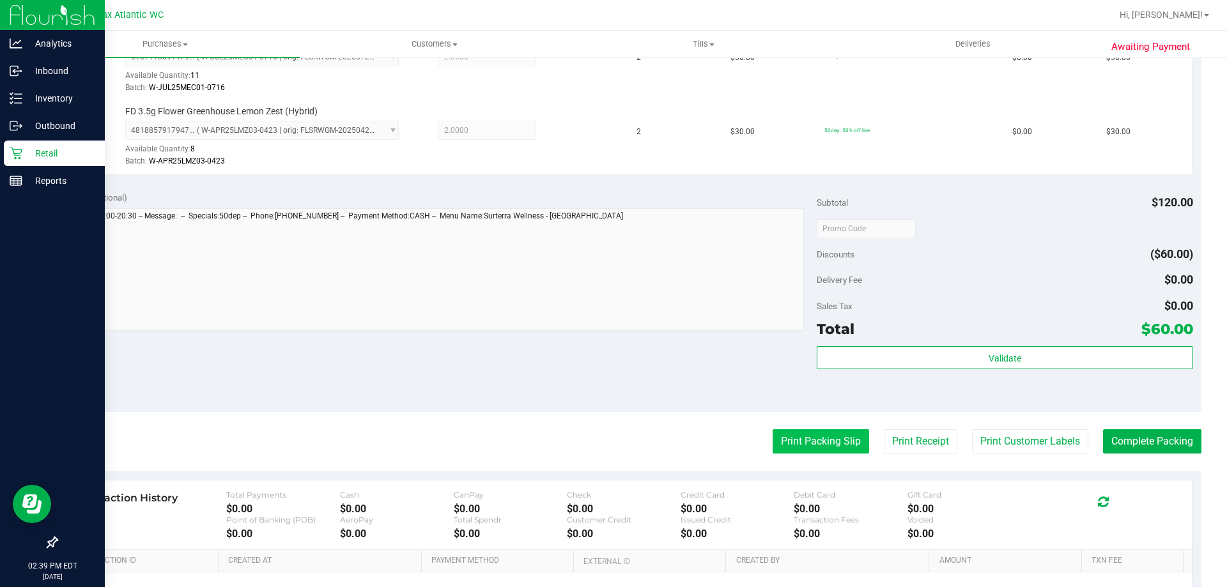
click at [784, 446] on button "Print Packing Slip" at bounding box center [821, 442] width 97 height 24
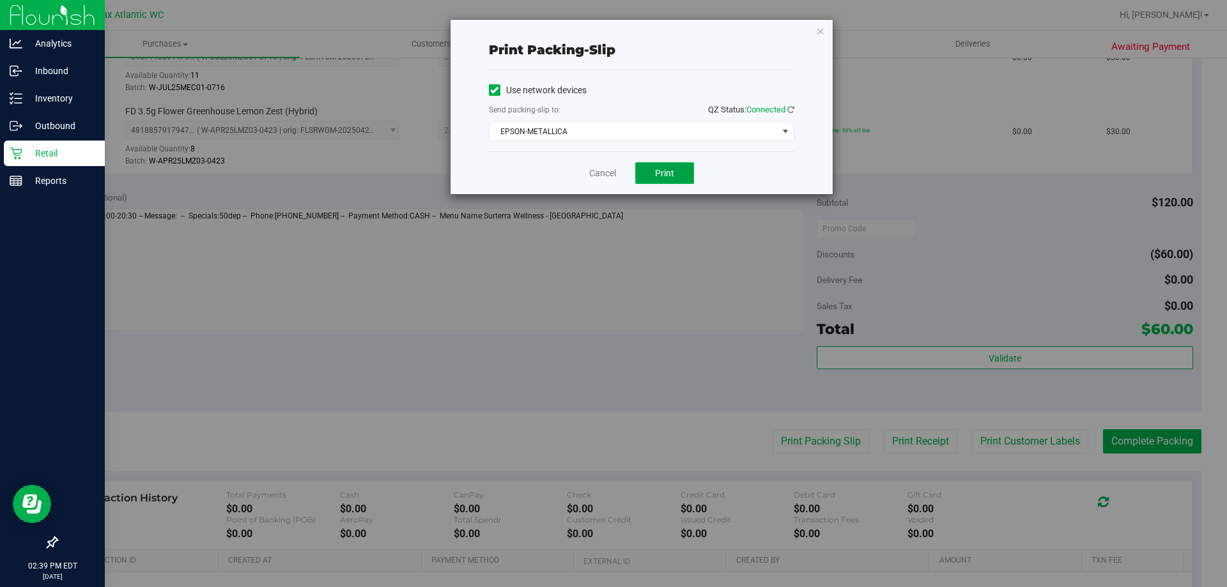
click at [672, 177] on span "Print" at bounding box center [664, 173] width 19 height 10
click at [597, 169] on link "Cancel" at bounding box center [602, 173] width 27 height 13
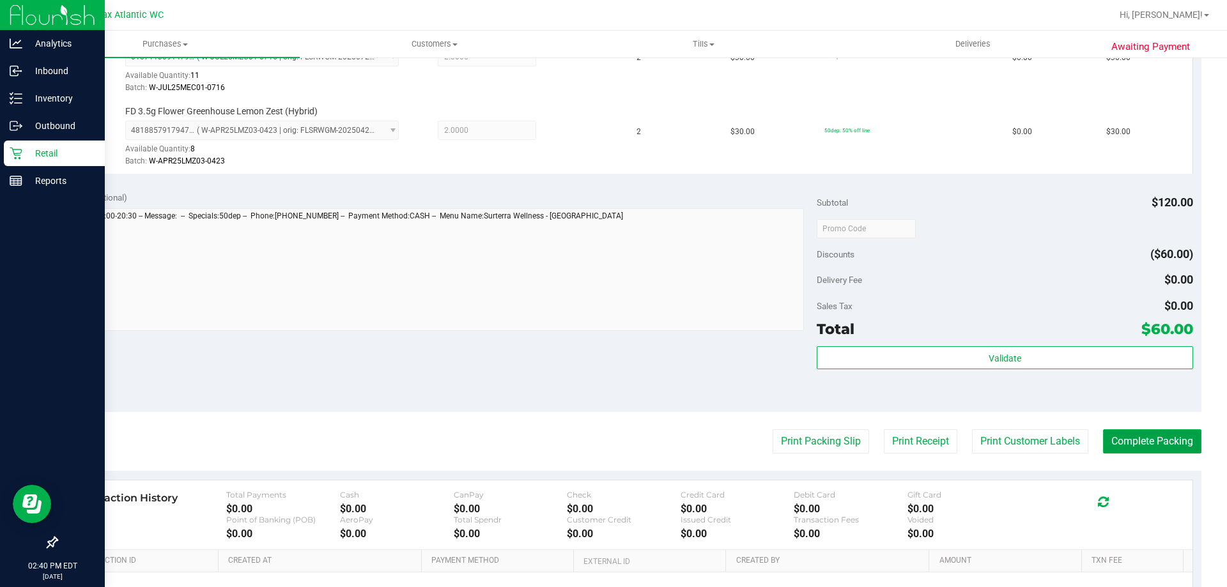
click at [1144, 439] on button "Complete Packing" at bounding box center [1152, 442] width 98 height 24
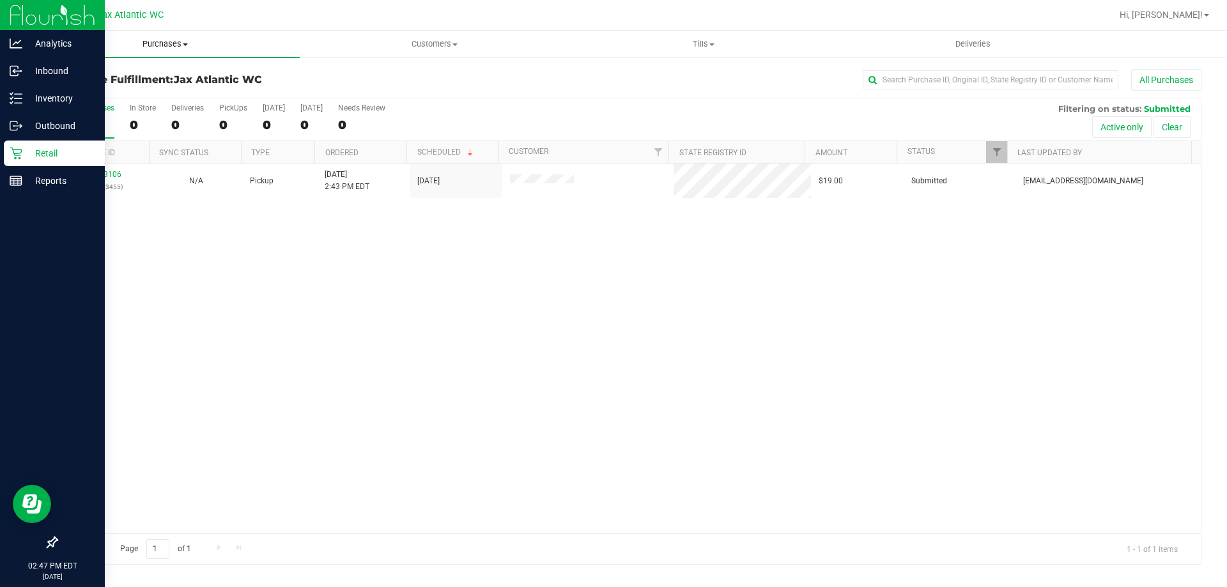
click at [172, 50] on uib-tab-heading "Purchases Summary of purchases Fulfillment All purchases" at bounding box center [165, 44] width 269 height 27
click at [82, 88] on span "Fulfillment" at bounding box center [70, 92] width 79 height 11
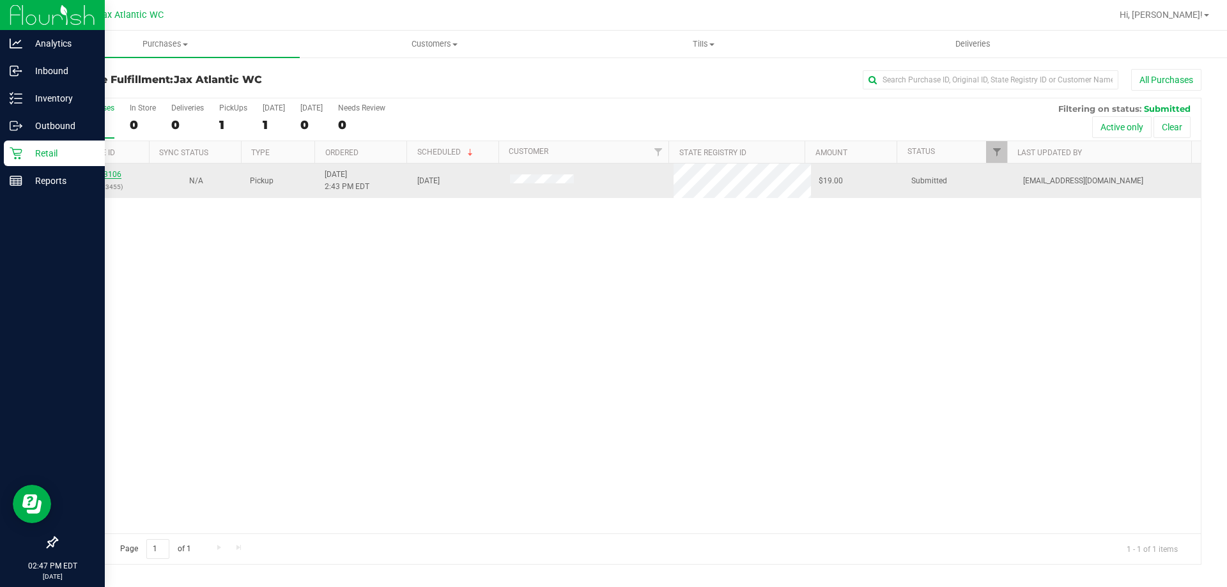
click at [107, 175] on link "11863106" at bounding box center [104, 174] width 36 height 9
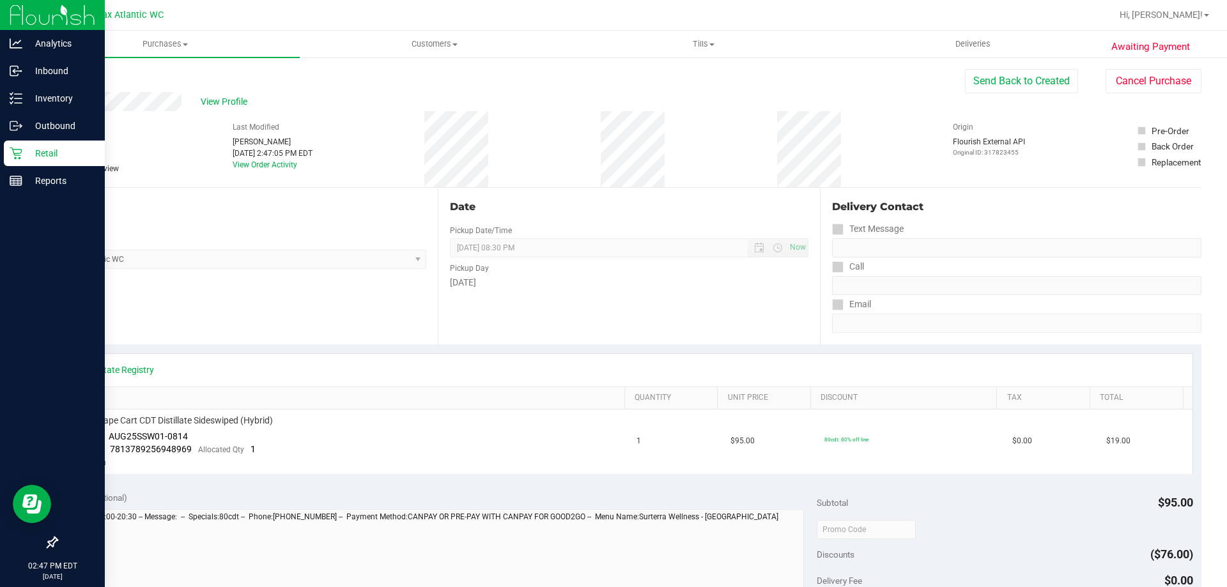
click at [35, 152] on p "Retail" at bounding box center [60, 153] width 77 height 15
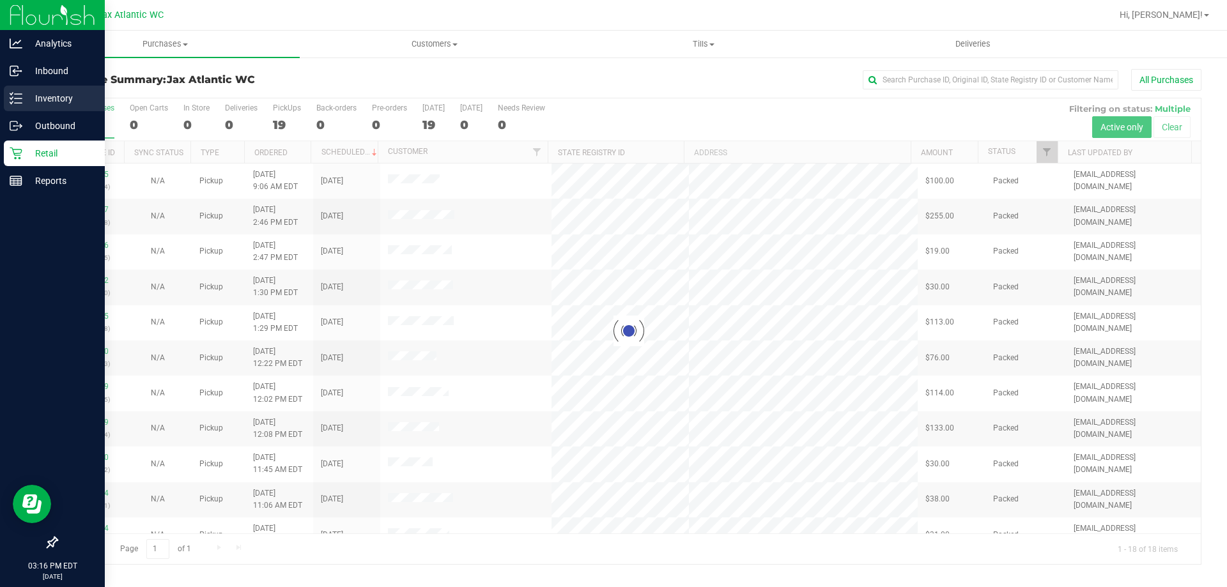
click at [37, 100] on p "Inventory" at bounding box center [60, 98] width 77 height 15
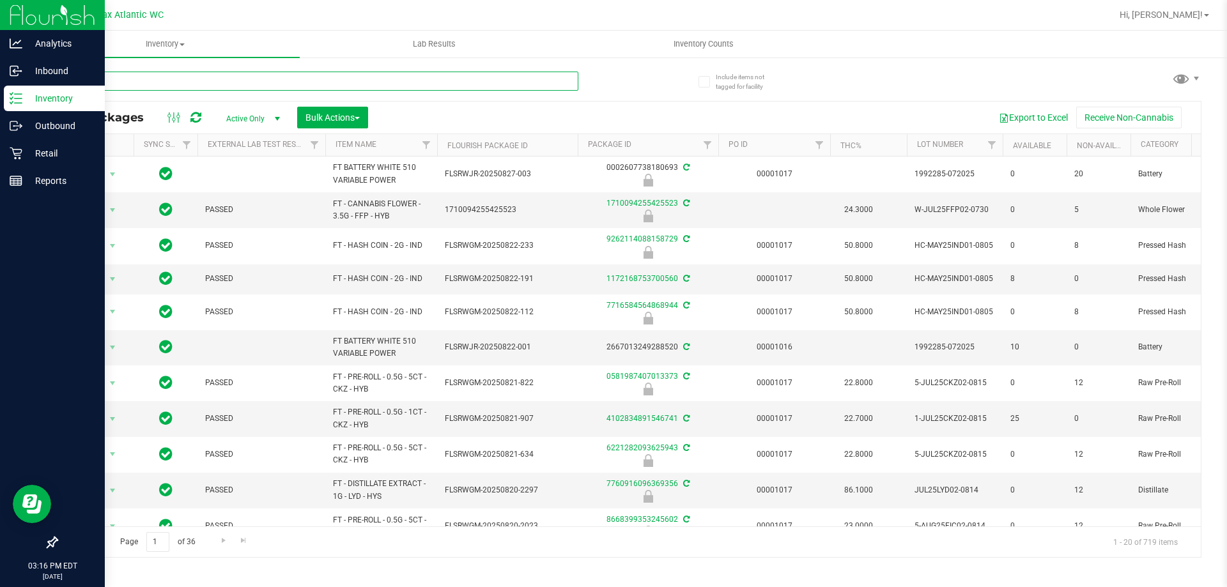
click at [213, 84] on input "text" at bounding box center [317, 81] width 522 height 19
type input "top gear"
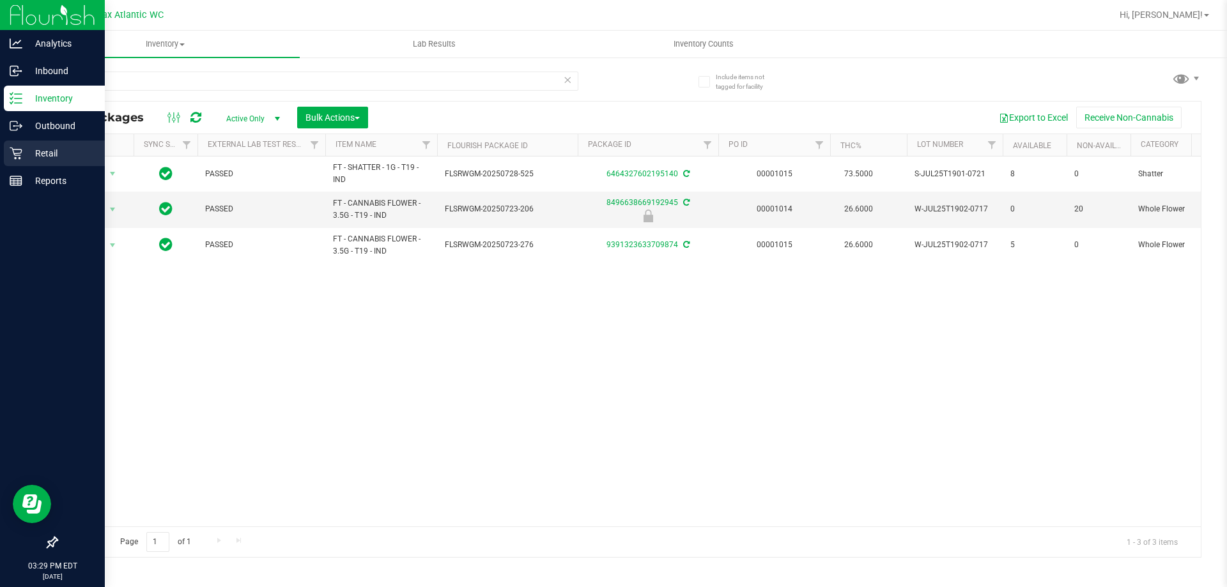
click at [28, 160] on p "Retail" at bounding box center [60, 153] width 77 height 15
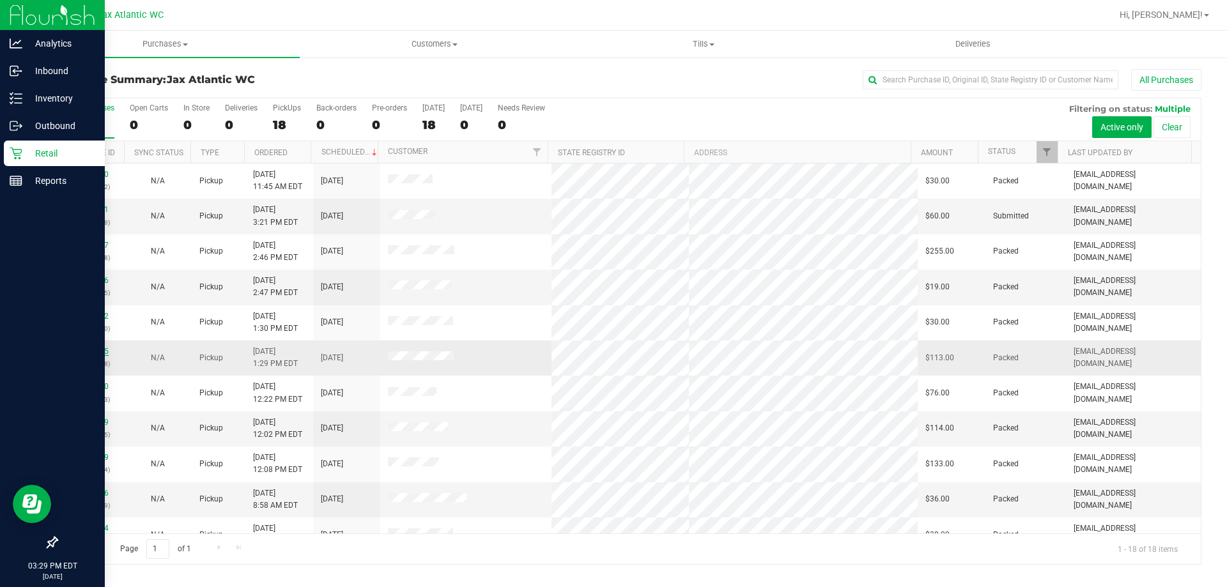
click at [93, 353] on link "11862435" at bounding box center [91, 351] width 36 height 9
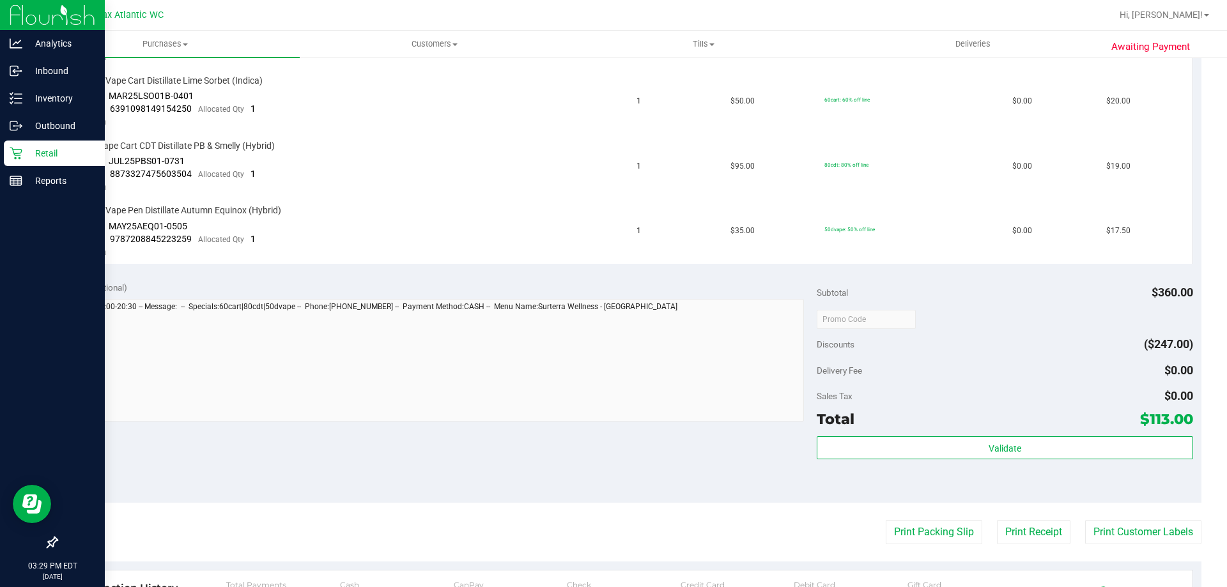
scroll to position [703, 0]
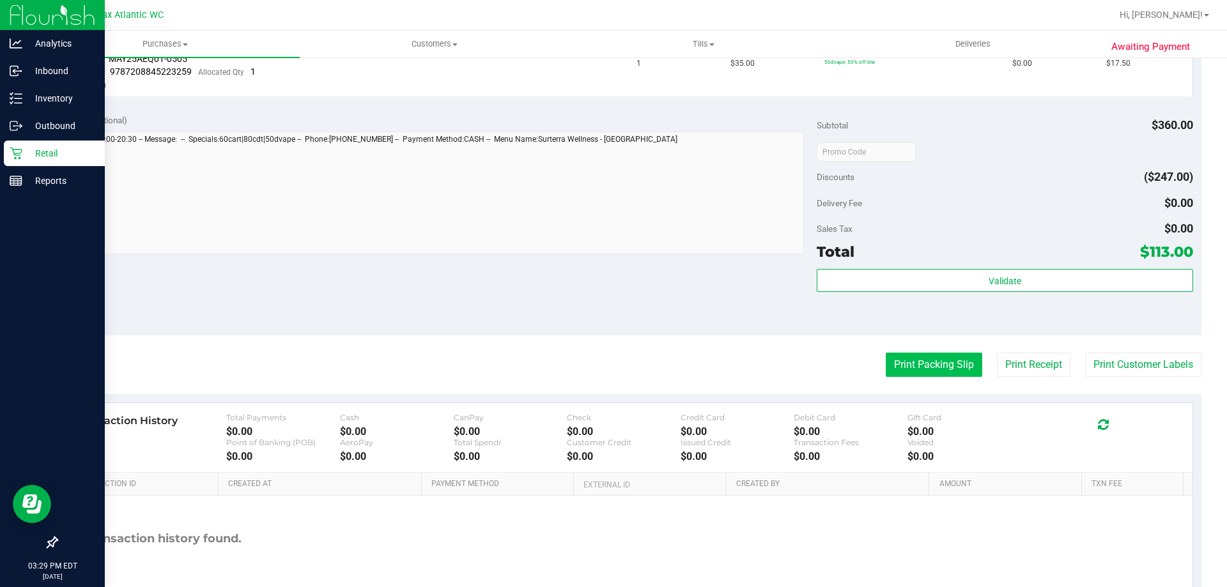
click at [906, 371] on button "Print Packing Slip" at bounding box center [934, 365] width 97 height 24
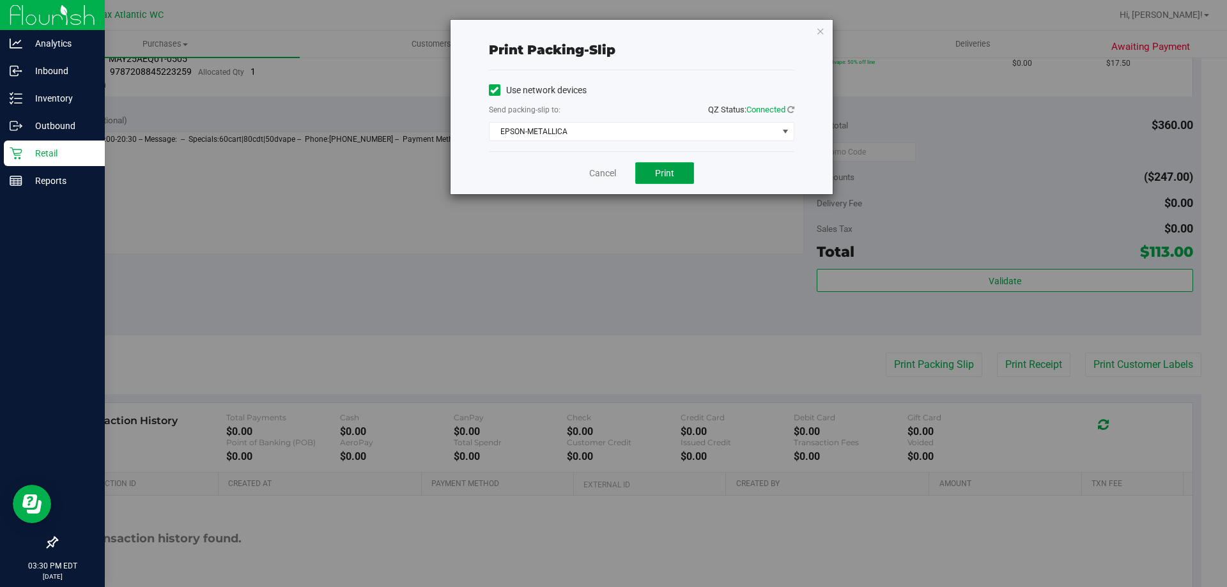
click at [663, 171] on span "Print" at bounding box center [664, 173] width 19 height 10
click at [606, 171] on link "Cancel" at bounding box center [602, 173] width 27 height 13
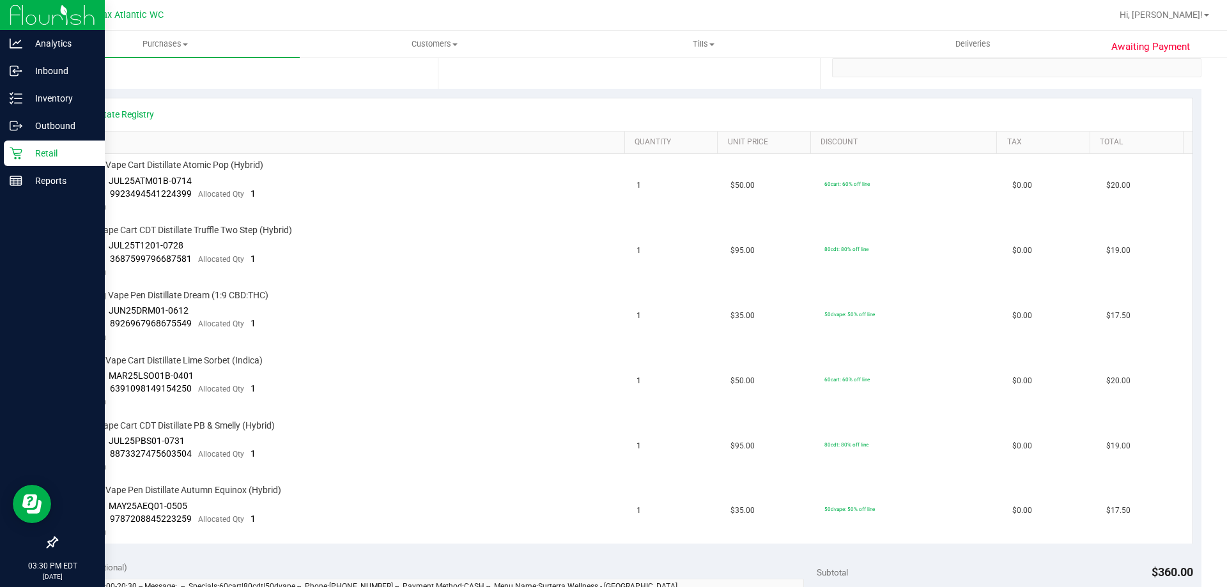
scroll to position [0, 0]
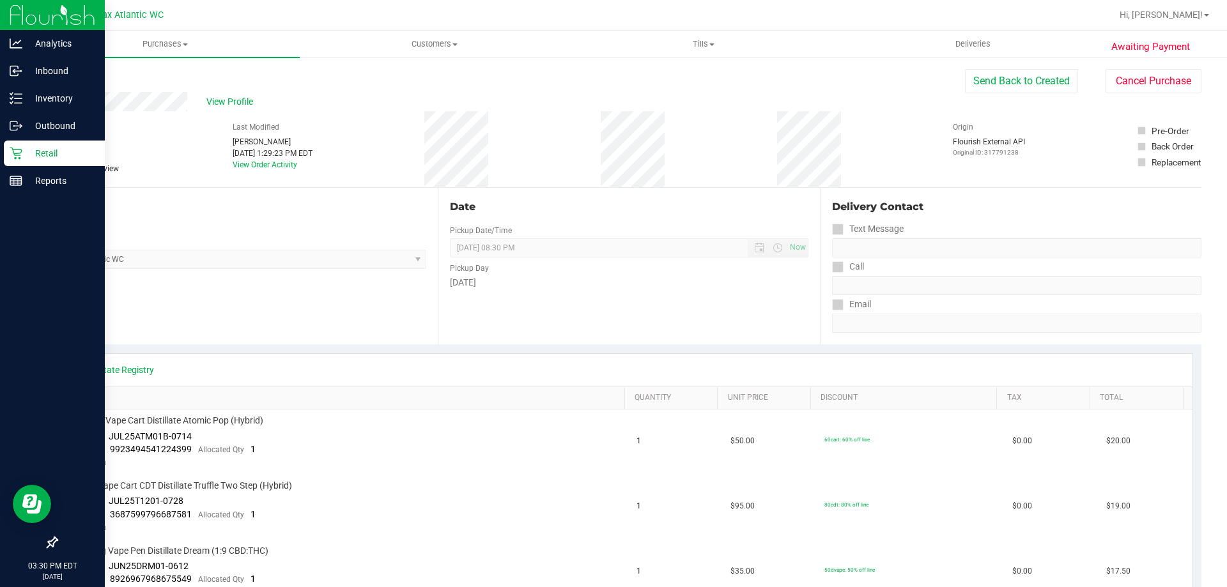
click at [27, 148] on p "Retail" at bounding box center [60, 153] width 77 height 15
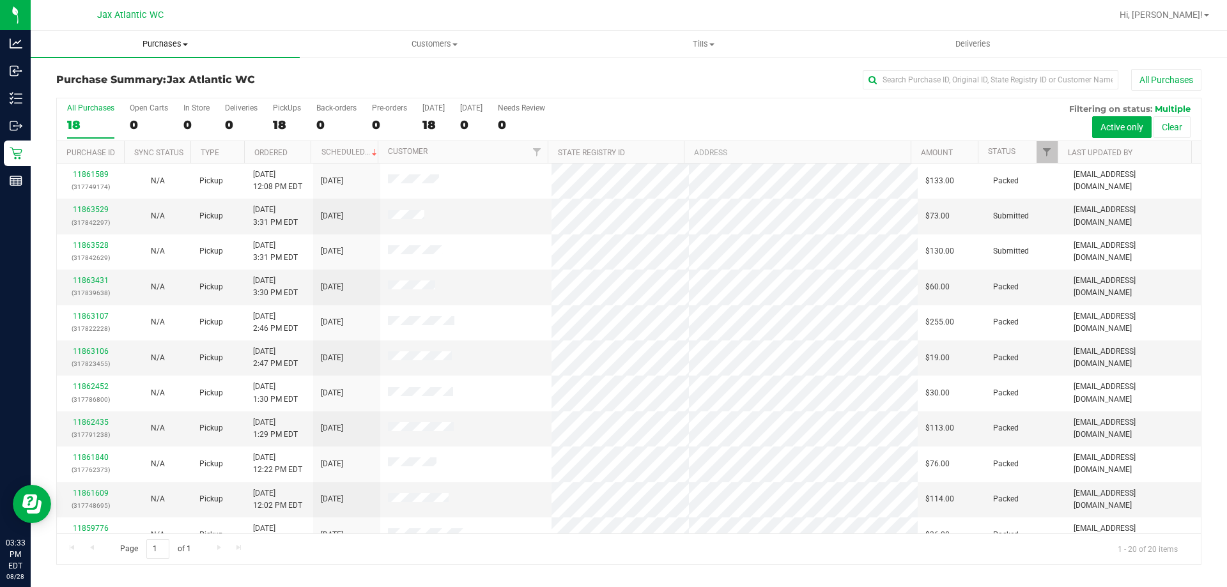
click at [165, 47] on span "Purchases" at bounding box center [165, 44] width 269 height 12
click at [91, 92] on span "Fulfillment" at bounding box center [70, 92] width 79 height 11
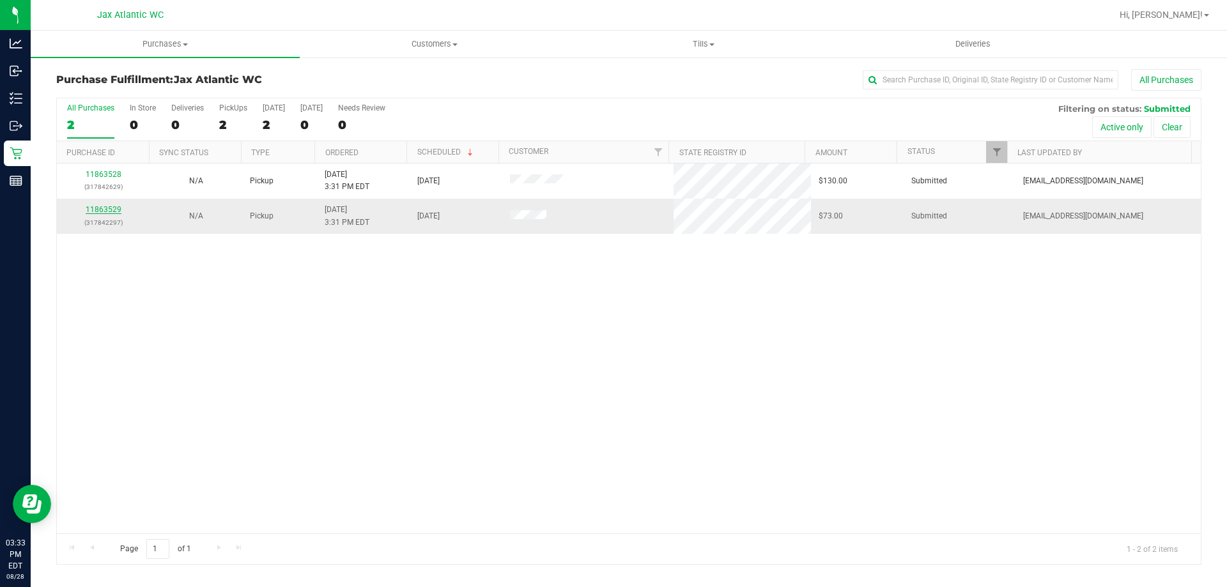
click at [104, 212] on link "11863529" at bounding box center [104, 209] width 36 height 9
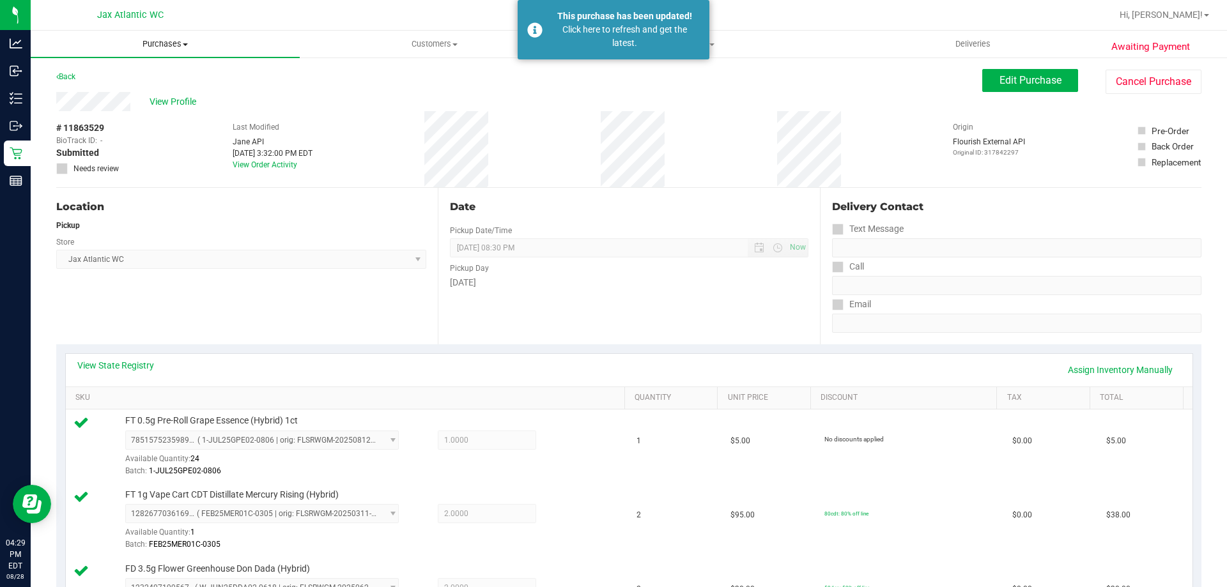
click at [185, 45] on span at bounding box center [185, 44] width 5 height 3
click at [100, 95] on span "Fulfillment" at bounding box center [70, 92] width 79 height 11
